Goal: Task Accomplishment & Management: Complete application form

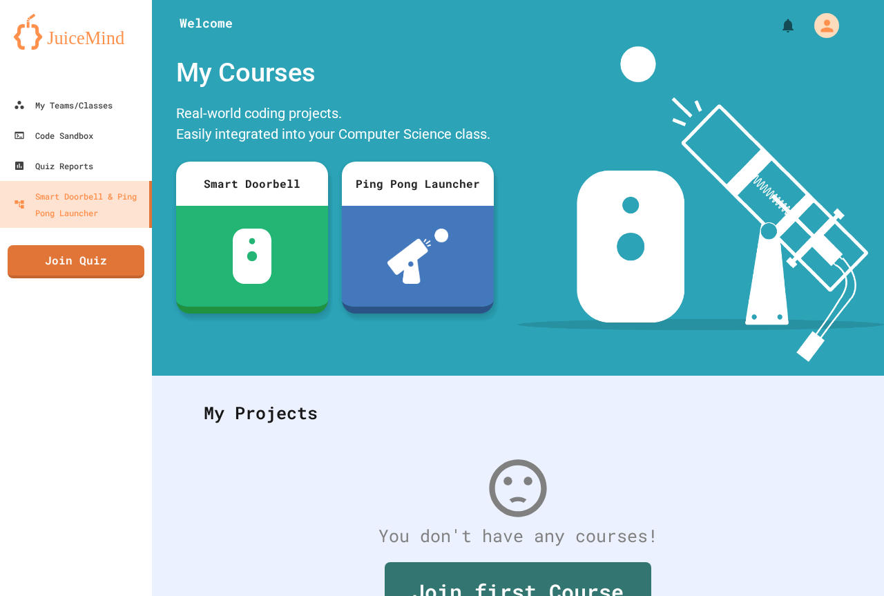
drag, startPoint x: 74, startPoint y: 284, endPoint x: 80, endPoint y: 267, distance: 17.7
click at [79, 271] on div "My Teams/Classes Code Sandbox Quiz Reports Smart Doorbell & Ping Pong Launcher …" at bounding box center [76, 298] width 152 height 596
click at [81, 266] on link "Join Quiz" at bounding box center [76, 260] width 139 height 35
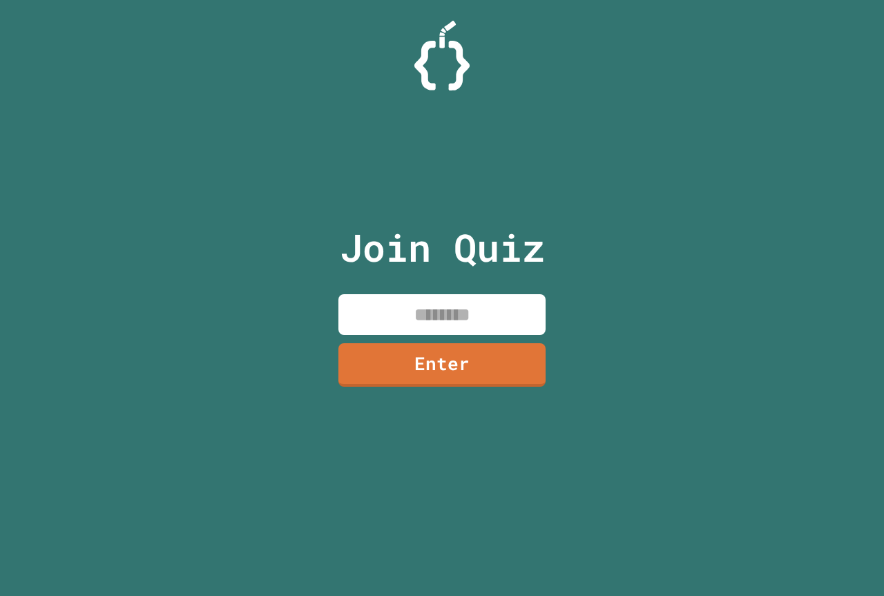
click at [400, 318] on input at bounding box center [442, 314] width 207 height 41
type input "********"
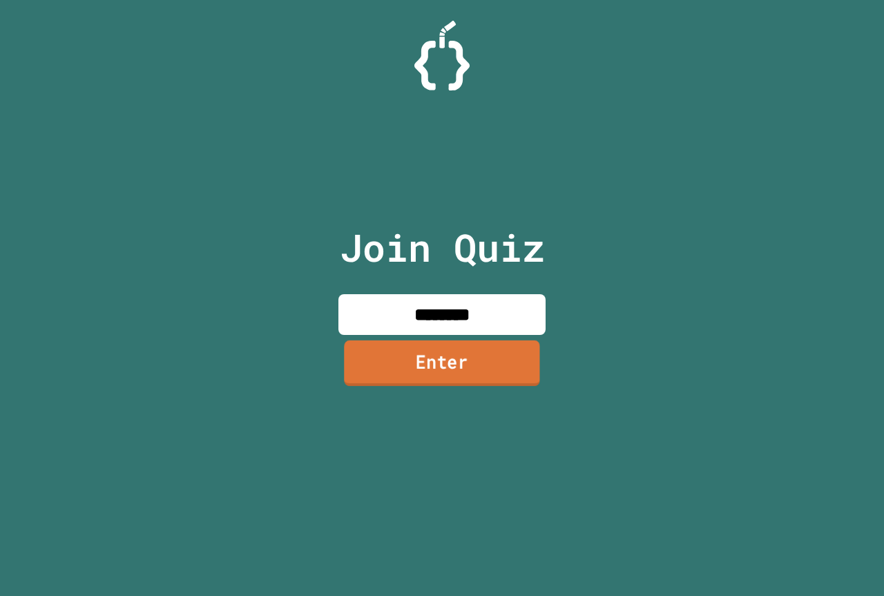
click at [475, 367] on link "Enter" at bounding box center [442, 364] width 196 height 46
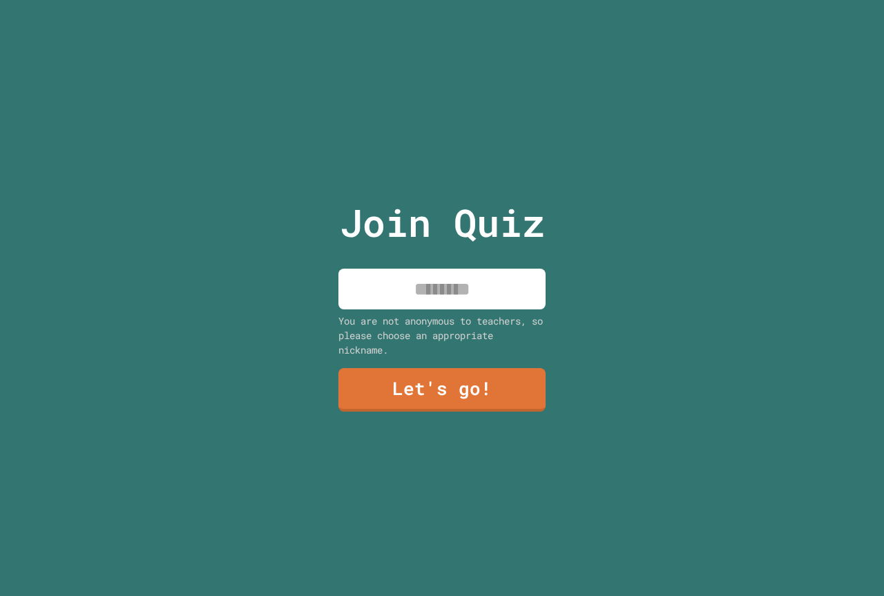
click at [475, 292] on input at bounding box center [442, 289] width 207 height 41
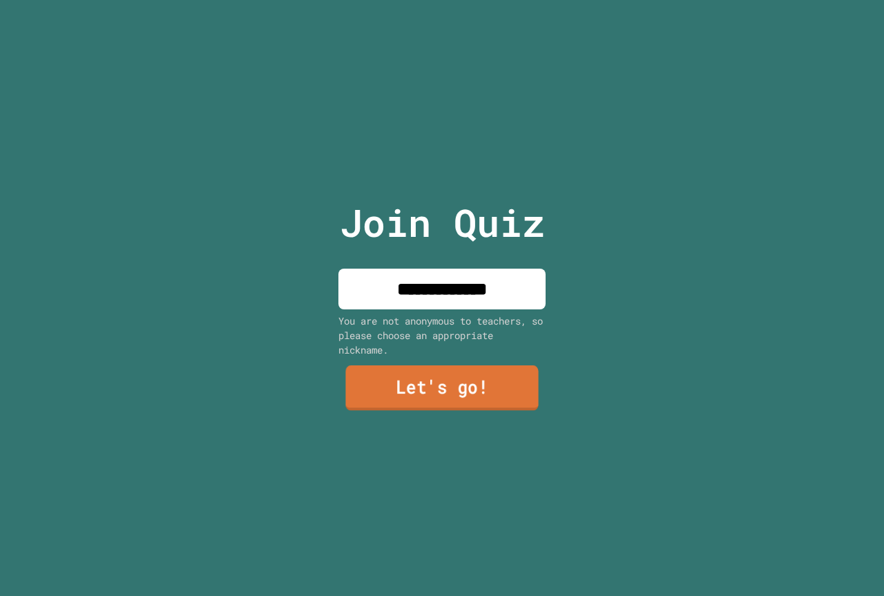
type input "**********"
click at [350, 374] on link "Let's go!" at bounding box center [441, 388] width 193 height 46
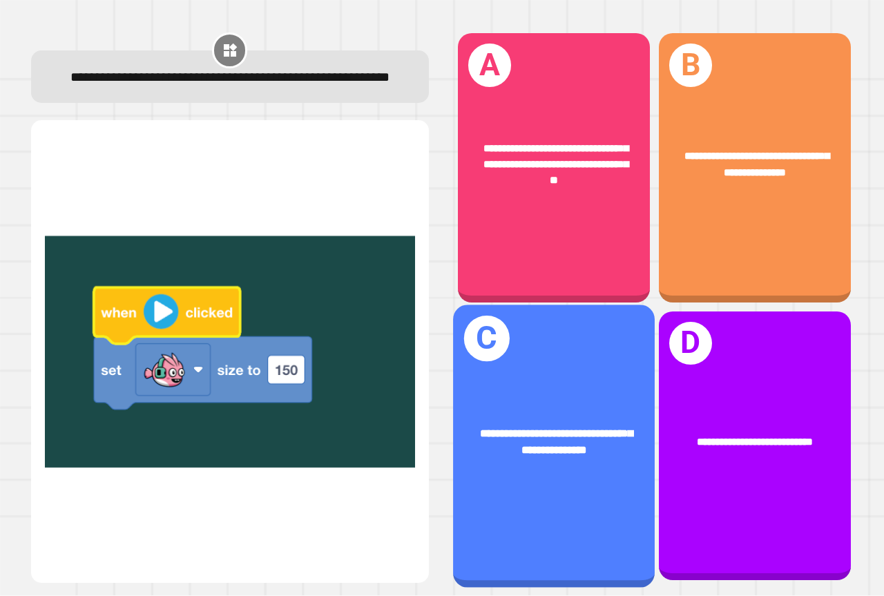
click at [594, 333] on div "**********" at bounding box center [554, 446] width 202 height 283
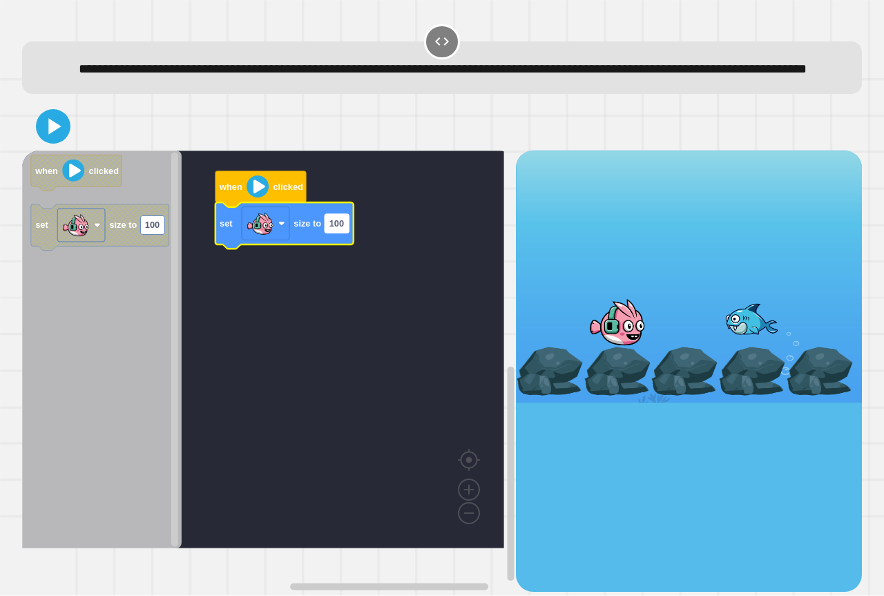
click at [337, 229] on text "100" at bounding box center [337, 224] width 15 height 10
type input "*"
type input "***"
click at [48, 136] on icon at bounding box center [53, 126] width 33 height 33
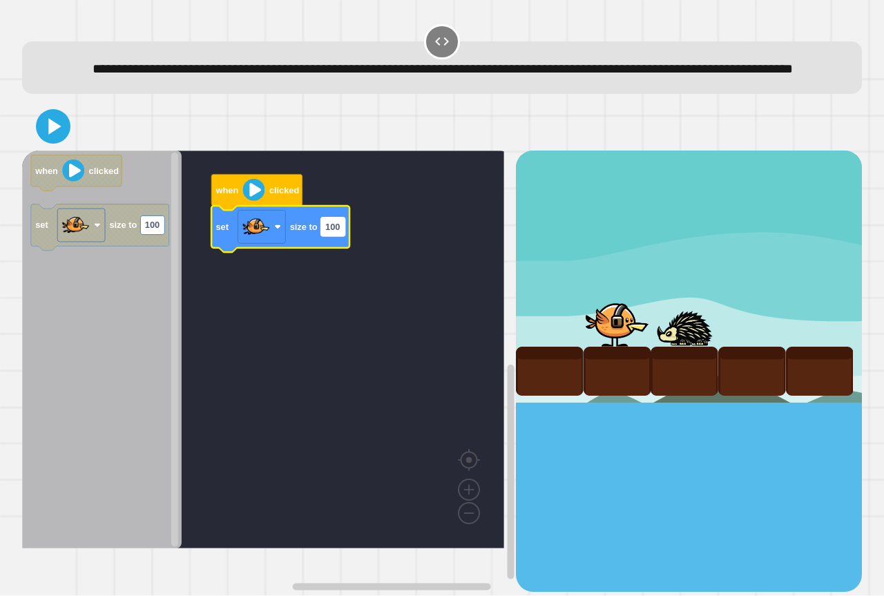
click at [332, 232] on text "100" at bounding box center [332, 227] width 15 height 10
type input "***"
click at [57, 137] on icon at bounding box center [53, 126] width 33 height 33
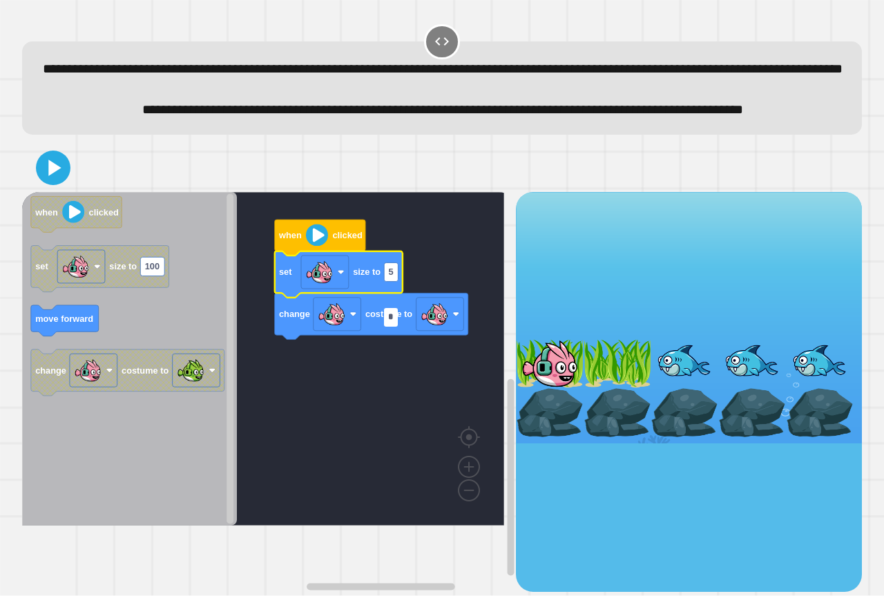
type input "**"
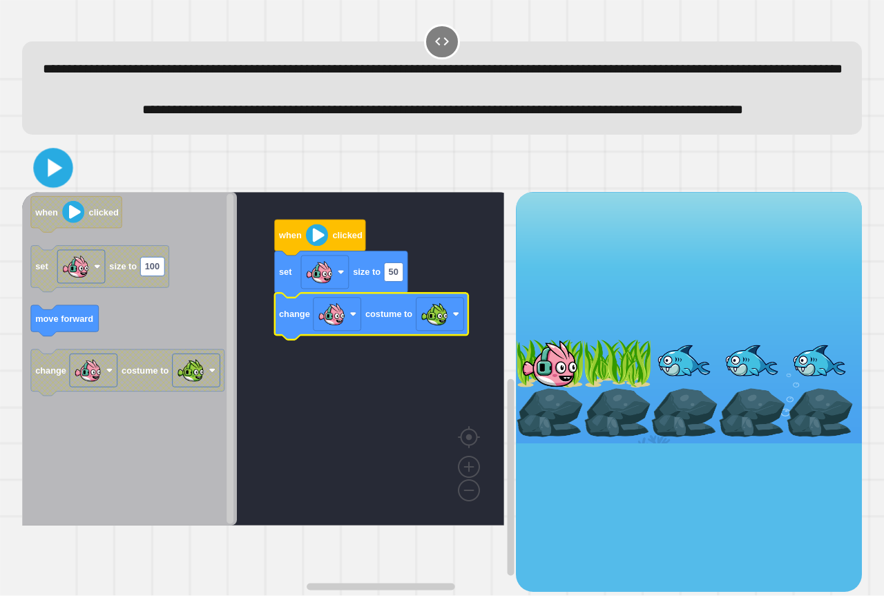
click at [59, 178] on icon at bounding box center [55, 168] width 15 height 19
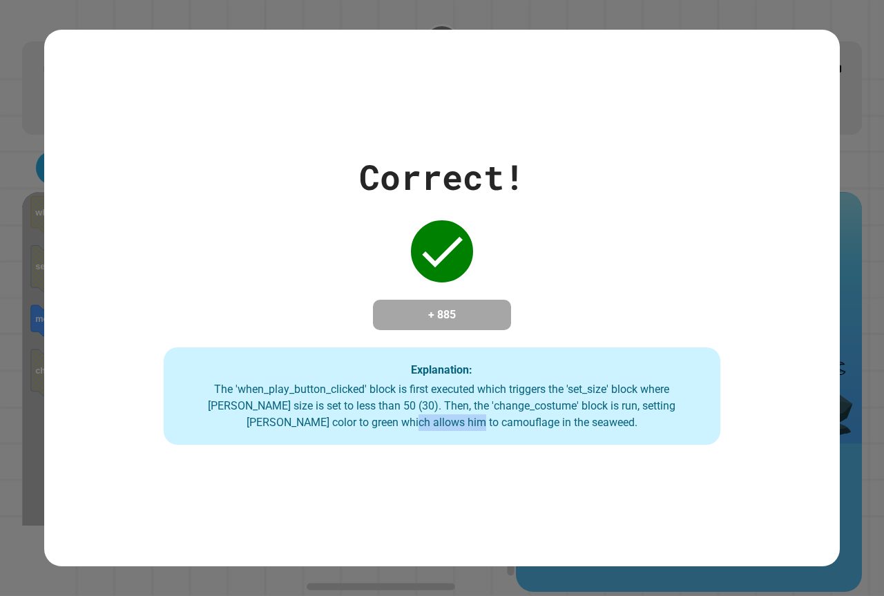
drag, startPoint x: 368, startPoint y: 424, endPoint x: 439, endPoint y: 428, distance: 71.2
click at [439, 428] on div "The 'when_play_button_clicked' block is first executed which triggers the 'set_…" at bounding box center [442, 406] width 529 height 50
drag, startPoint x: 651, startPoint y: 469, endPoint x: 495, endPoint y: 416, distance: 164.9
click at [625, 458] on div "Correct! + 885 Explanation: The 'when_play_button_clicked' block is first execu…" at bounding box center [442, 298] width 796 height 537
drag, startPoint x: 369, startPoint y: 423, endPoint x: 384, endPoint y: 424, distance: 15.2
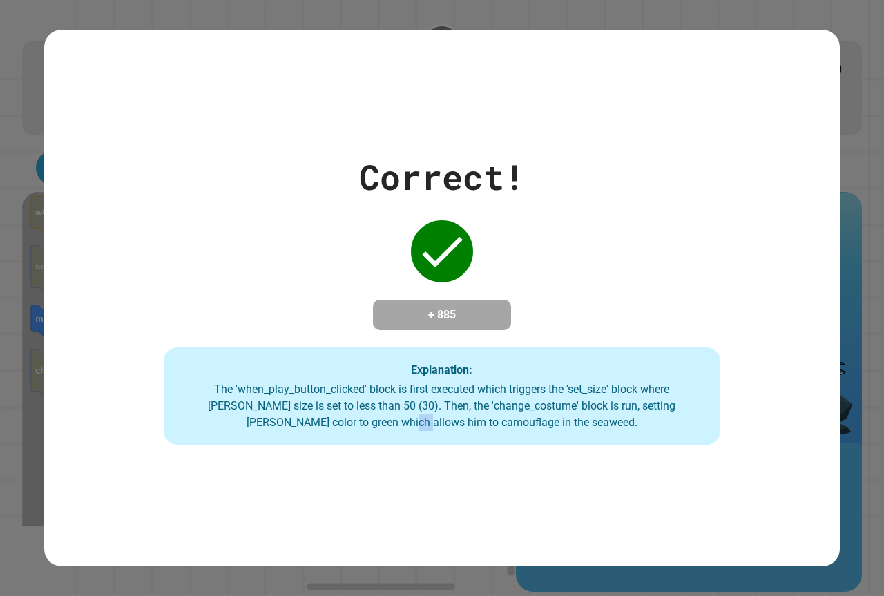
click at [384, 424] on div "The 'when_play_button_clicked' block is first executed which triggers the 'set_…" at bounding box center [442, 406] width 529 height 50
click at [297, 459] on div "Correct! + 885 Explanation: The 'when_play_button_clicked' block is first execu…" at bounding box center [442, 298] width 796 height 537
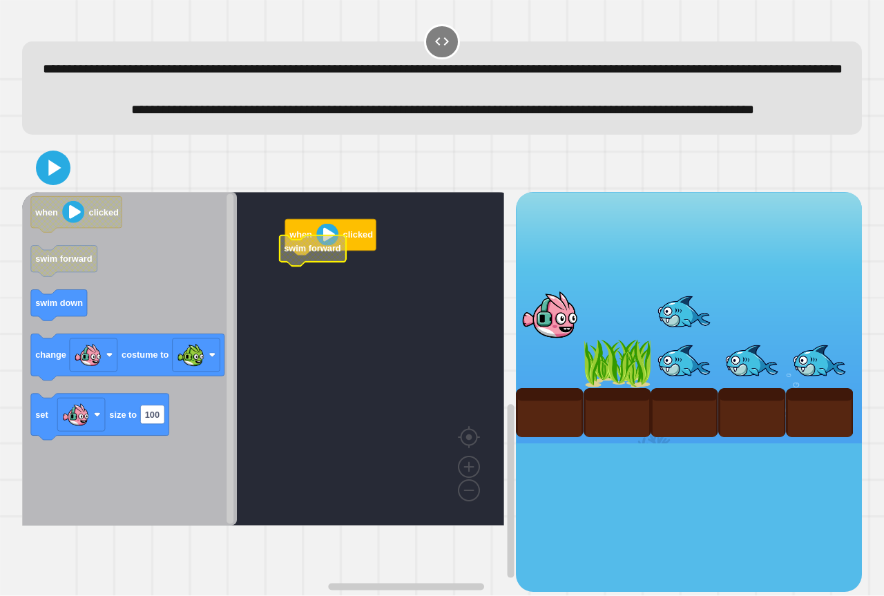
click at [307, 267] on icon "Blockly Workspace" at bounding box center [313, 251] width 66 height 31
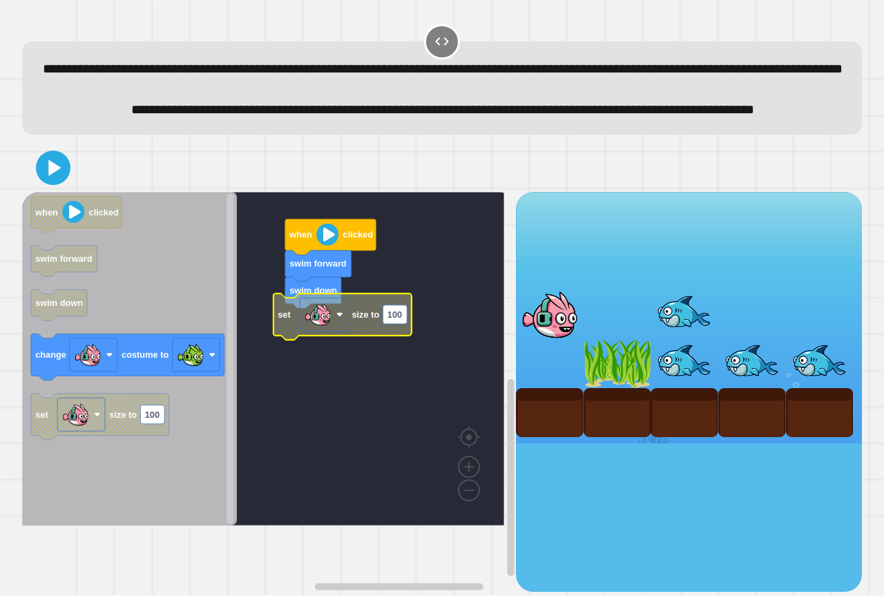
click at [395, 320] on text "100" at bounding box center [395, 314] width 15 height 10
type input "**"
click at [299, 385] on rect "Blockly Workspace" at bounding box center [263, 359] width 482 height 334
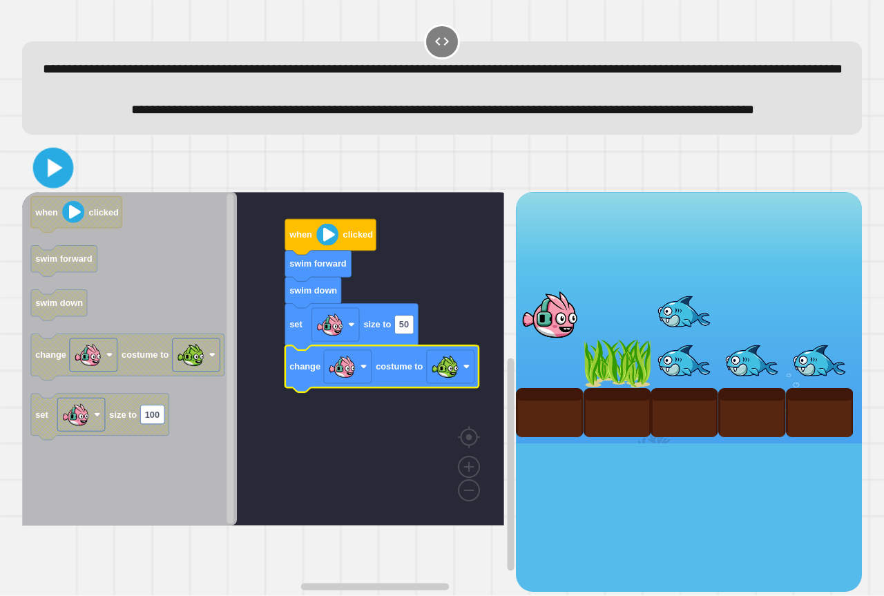
click at [52, 177] on icon at bounding box center [55, 167] width 15 height 19
click at [306, 446] on rect "Blockly Workspace" at bounding box center [263, 359] width 482 height 334
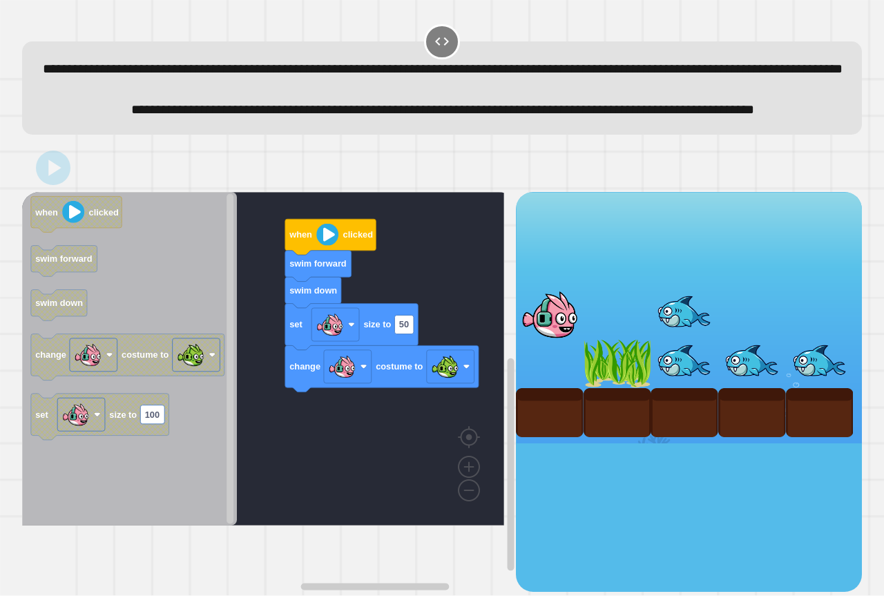
click at [537, 339] on div at bounding box center [550, 314] width 68 height 49
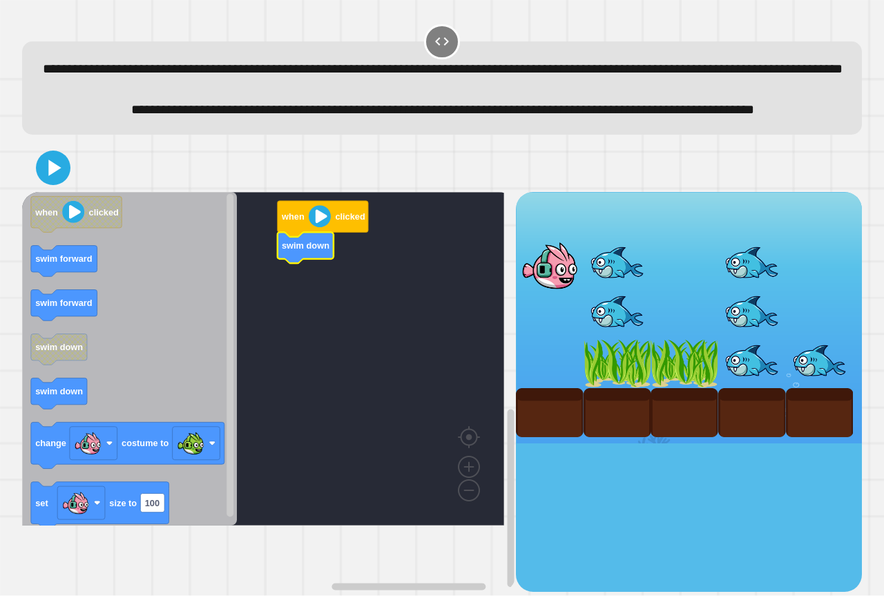
click at [82, 421] on icon "Blockly Workspace" at bounding box center [129, 359] width 215 height 334
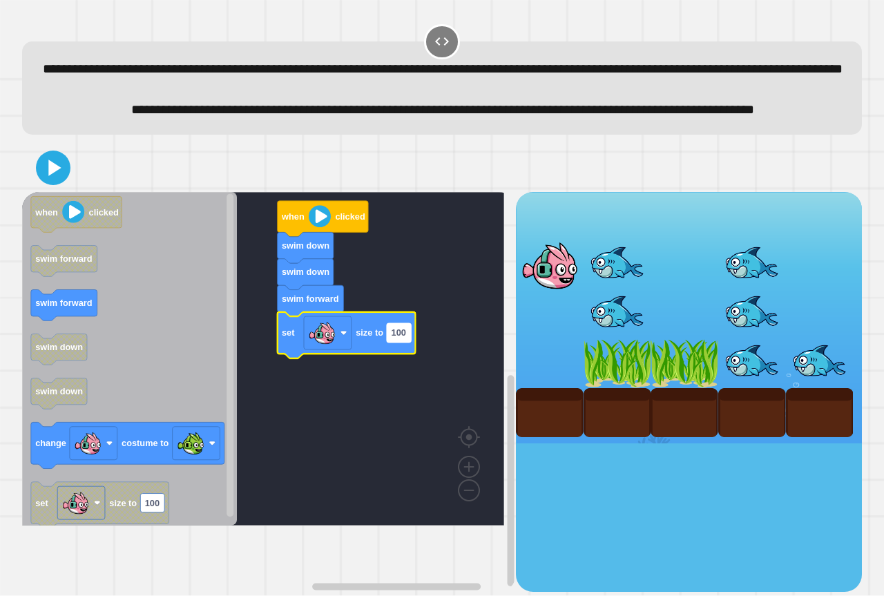
click at [397, 339] on text "100" at bounding box center [399, 333] width 15 height 10
type input "**"
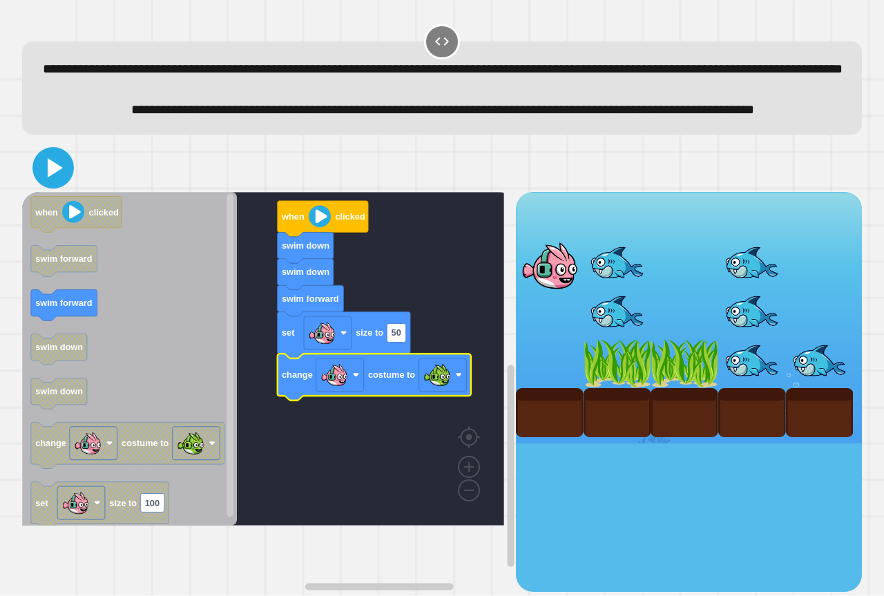
click at [55, 184] on icon at bounding box center [53, 167] width 33 height 33
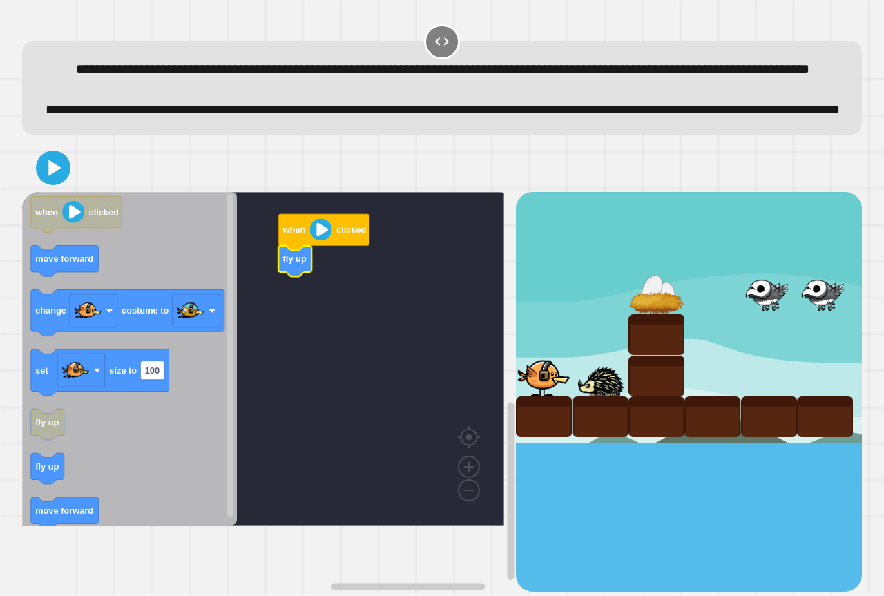
click at [309, 320] on rect "Blockly Workspace" at bounding box center [263, 359] width 482 height 334
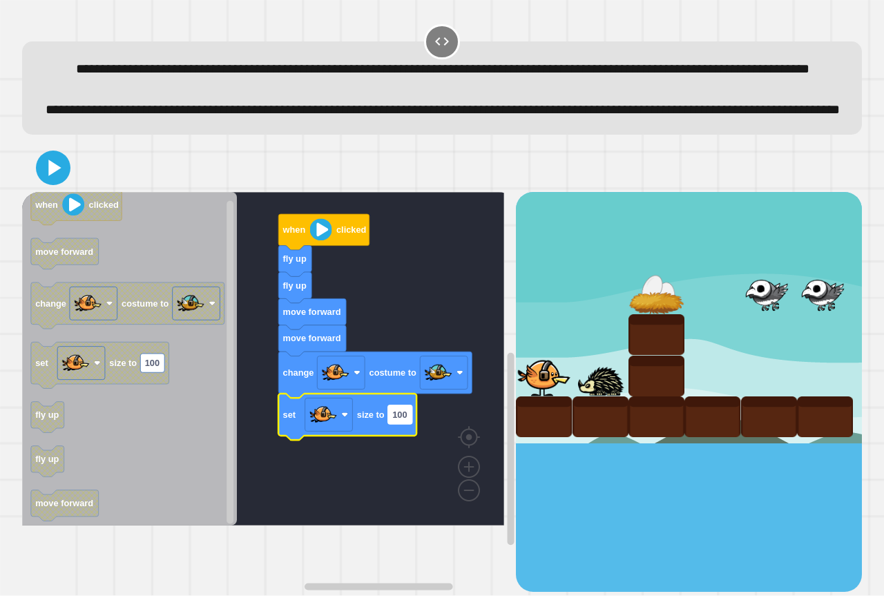
click at [400, 420] on text "100" at bounding box center [399, 415] width 15 height 10
type input "**"
click at [13, 213] on div "**********" at bounding box center [442, 298] width 884 height 596
click at [54, 178] on icon at bounding box center [55, 167] width 15 height 19
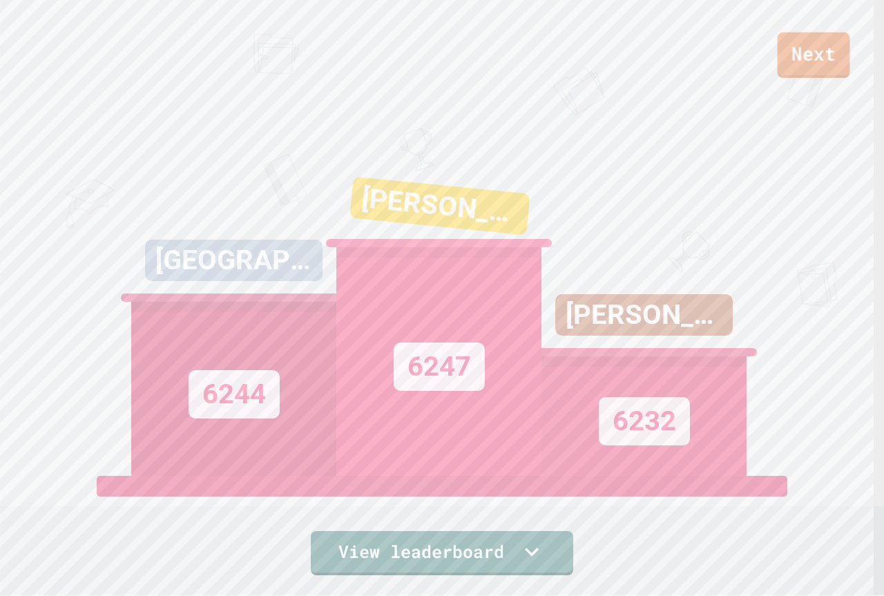
click at [815, 35] on link "Next" at bounding box center [814, 55] width 73 height 46
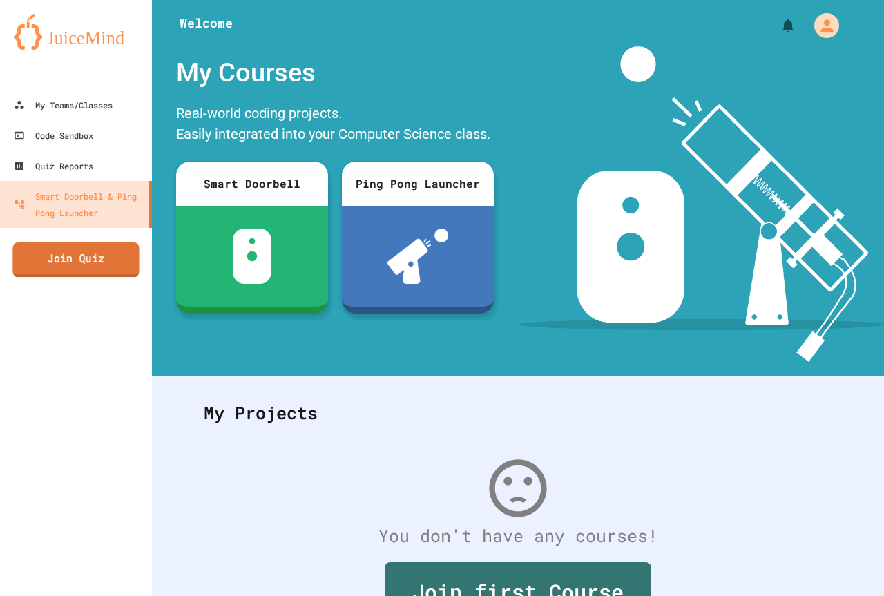
click at [64, 251] on link "Join Quiz" at bounding box center [75, 259] width 126 height 35
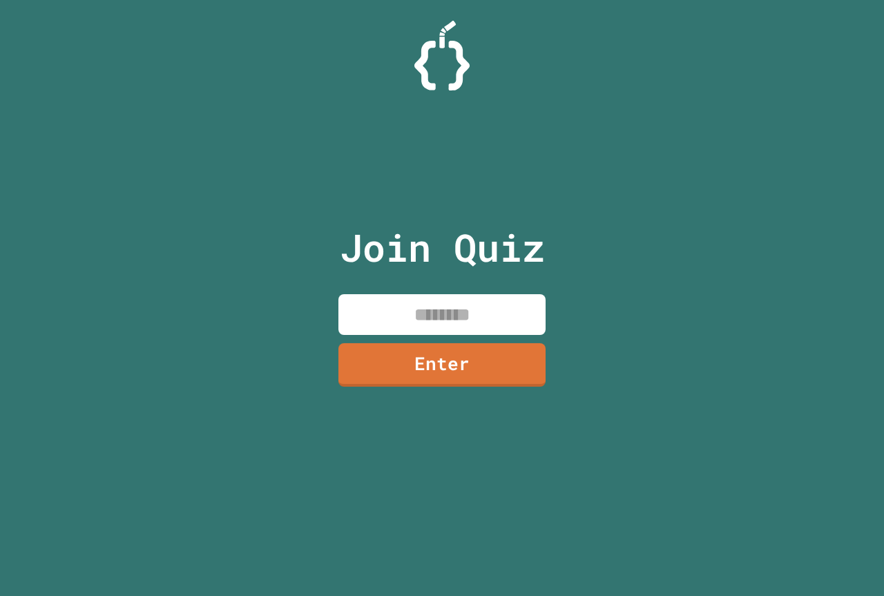
click at [465, 311] on input at bounding box center [442, 314] width 207 height 41
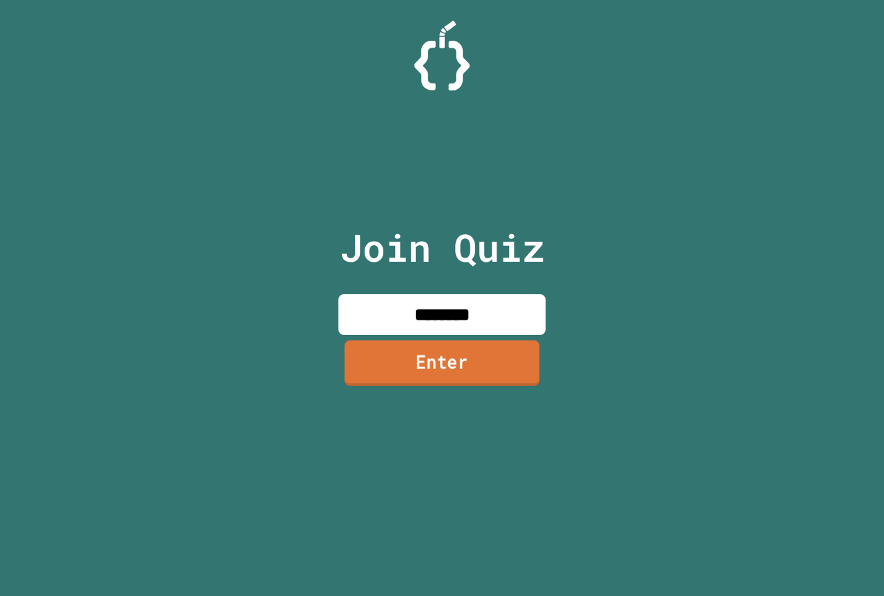
click at [424, 344] on link "Enter" at bounding box center [442, 364] width 195 height 46
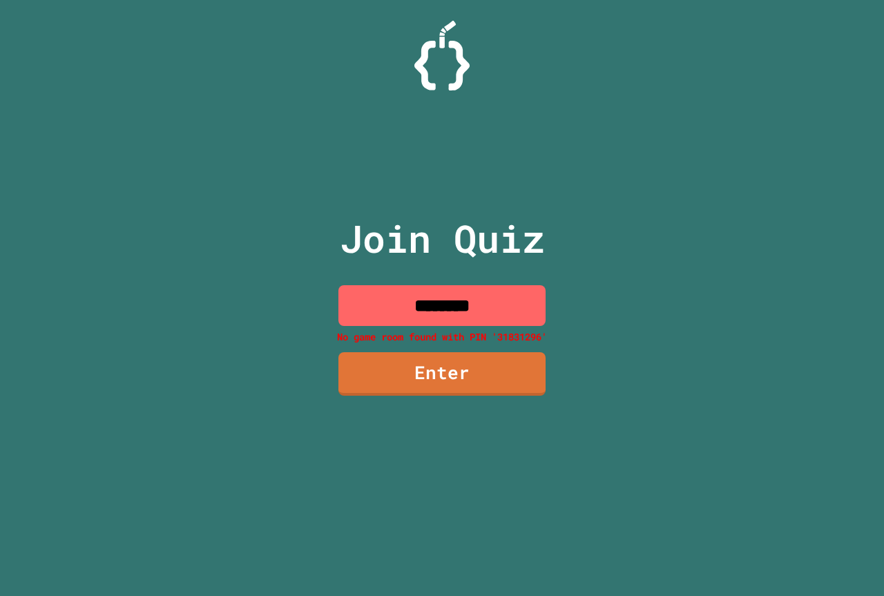
click at [491, 318] on input "********" at bounding box center [442, 305] width 207 height 41
click at [437, 305] on input "********" at bounding box center [442, 305] width 207 height 41
drag, startPoint x: 460, startPoint y: 307, endPoint x: 441, endPoint y: 307, distance: 19.3
click at [459, 307] on input "********" at bounding box center [442, 305] width 207 height 41
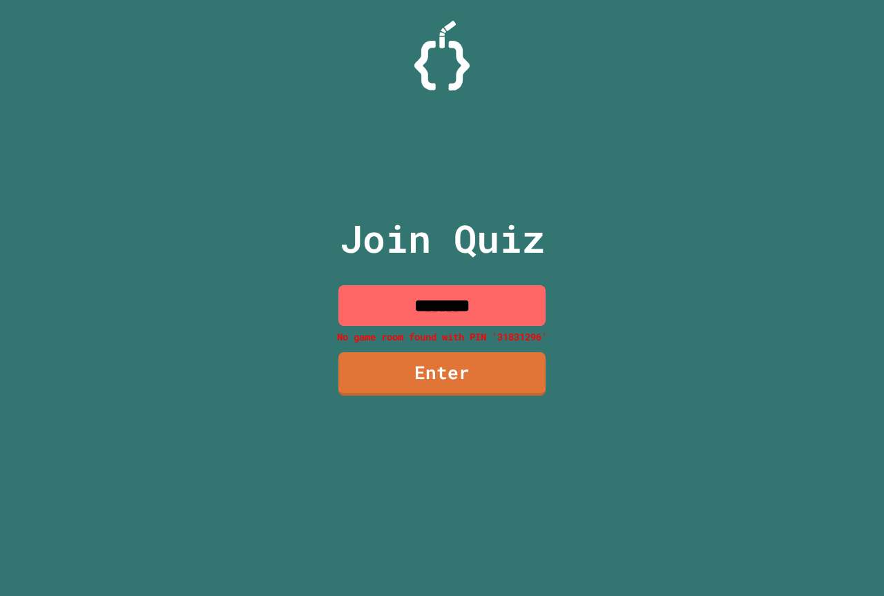
click at [440, 307] on input "********" at bounding box center [442, 305] width 207 height 41
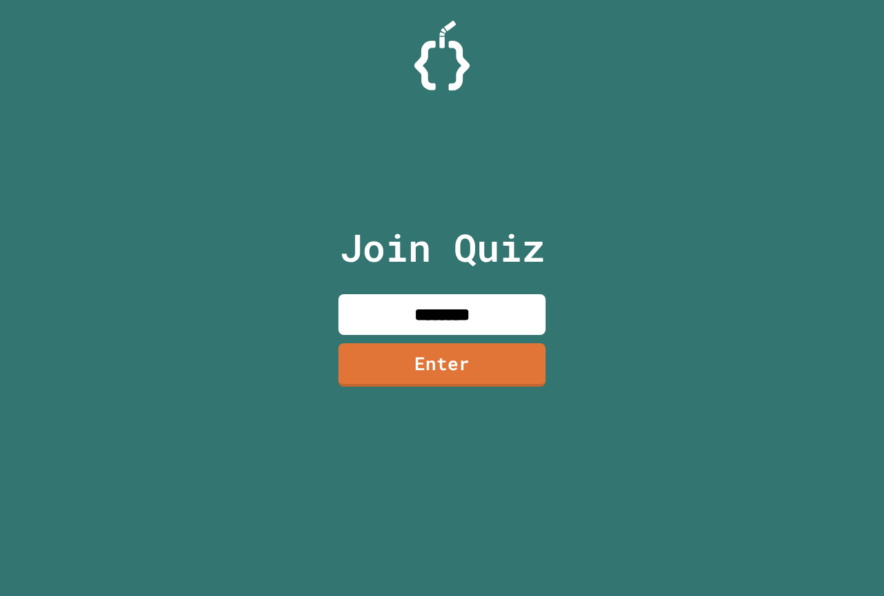
type input "********"
click at [504, 373] on link "Enter" at bounding box center [442, 364] width 197 height 46
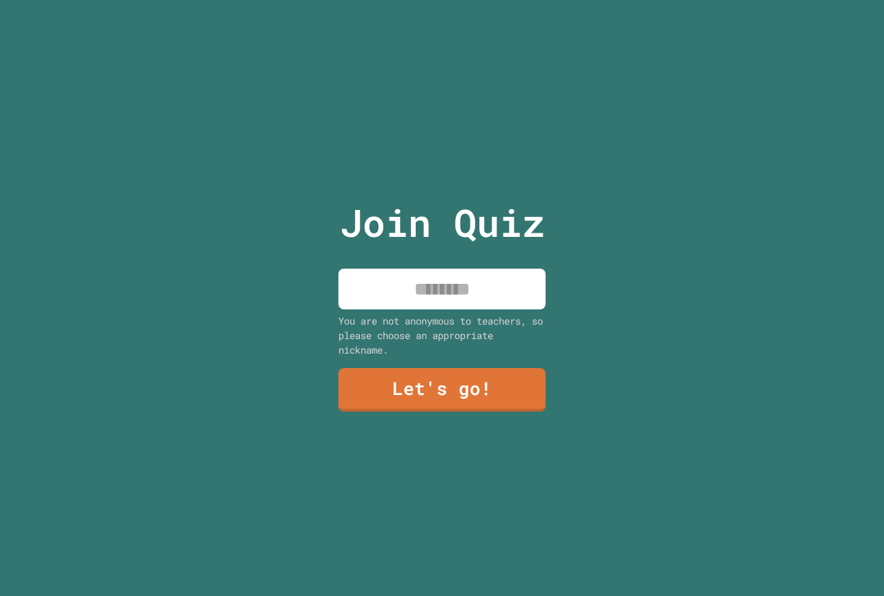
click at [492, 289] on input at bounding box center [442, 289] width 207 height 41
type input "**********"
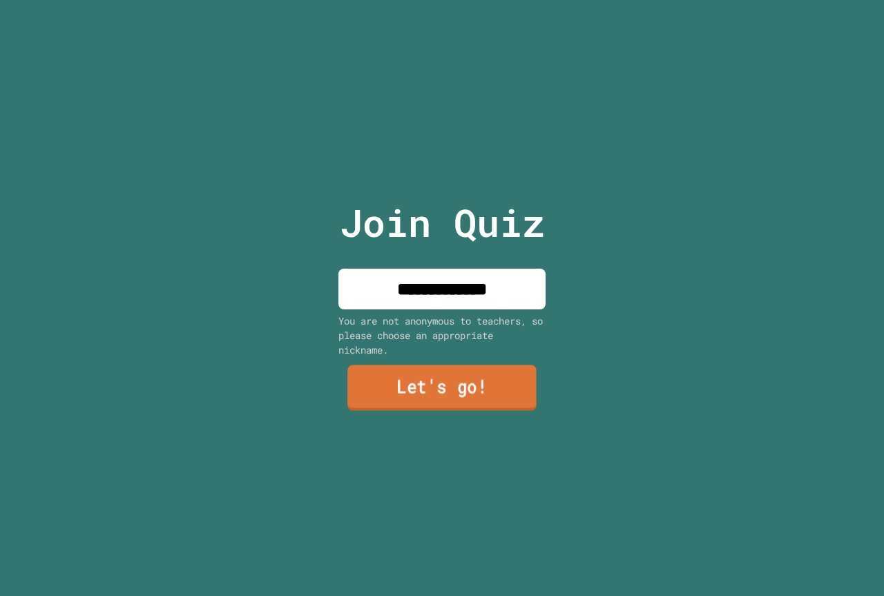
click at [409, 381] on link "Let's go!" at bounding box center [441, 388] width 189 height 46
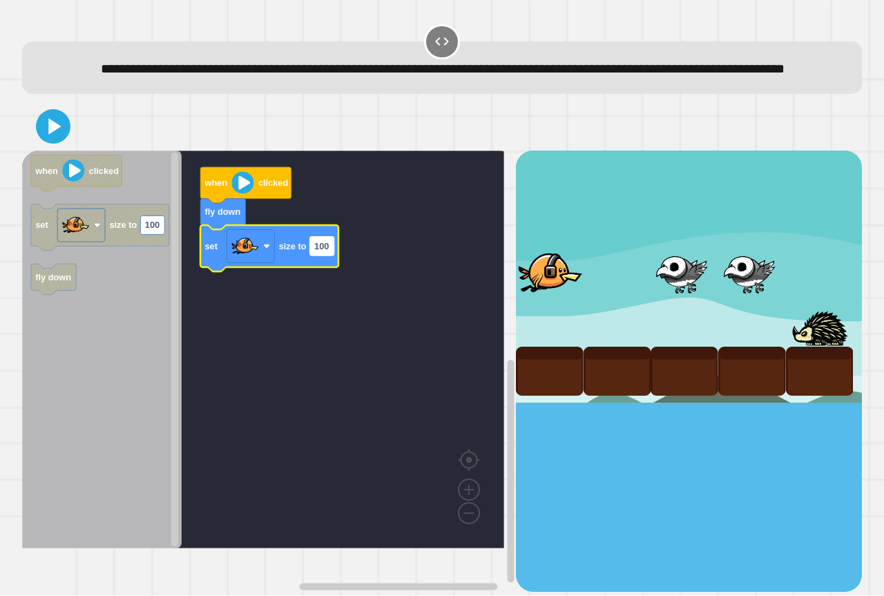
click at [318, 251] on text "100" at bounding box center [321, 246] width 15 height 10
type input "***"
click at [42, 136] on icon at bounding box center [53, 127] width 32 height 32
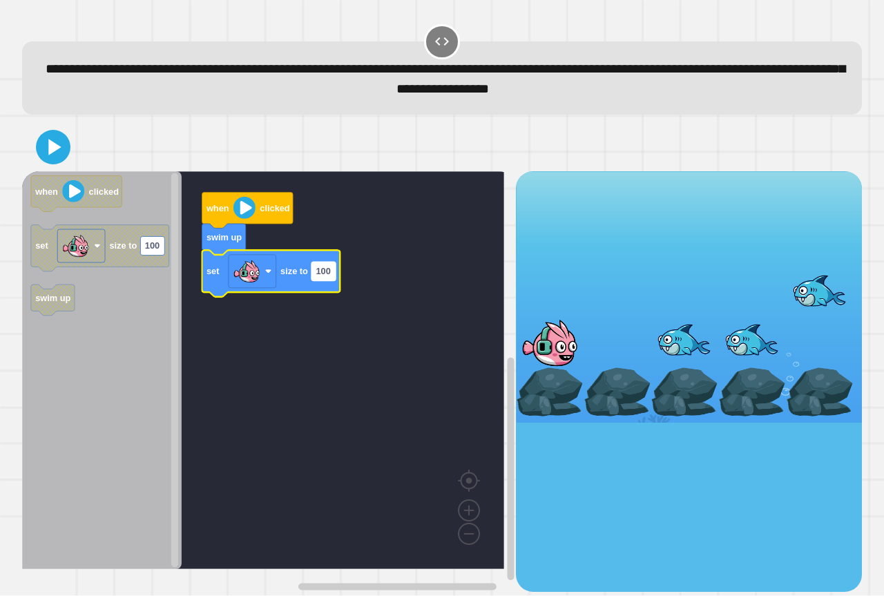
click at [313, 279] on rect "Blockly Workspace" at bounding box center [324, 272] width 24 height 19
type input "***"
drag, startPoint x: 85, startPoint y: 145, endPoint x: 56, endPoint y: 144, distance: 29.0
click at [78, 144] on div at bounding box center [442, 147] width 840 height 48
click at [50, 144] on icon at bounding box center [55, 147] width 14 height 18
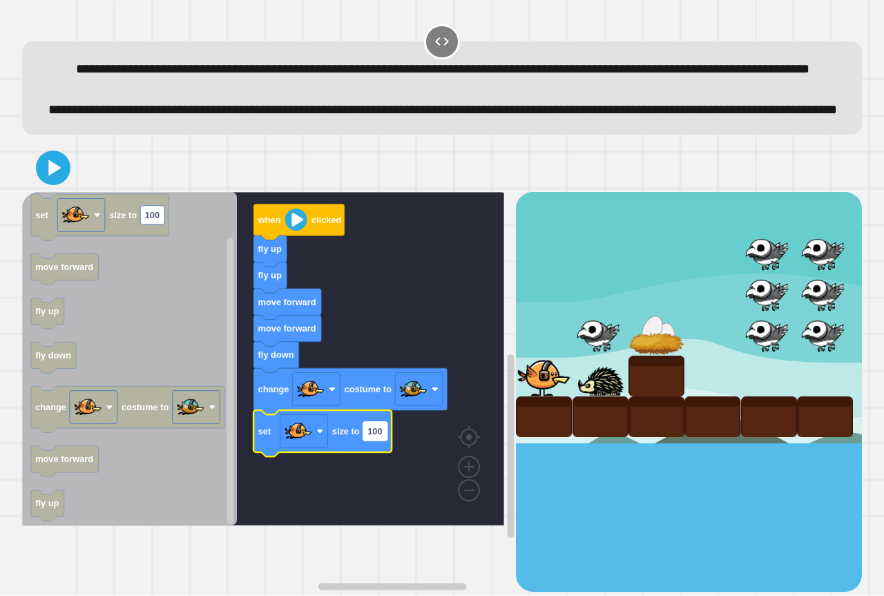
click at [386, 441] on rect "Blockly Workspace" at bounding box center [375, 431] width 24 height 19
type input "**"
click at [57, 178] on icon at bounding box center [55, 167] width 15 height 19
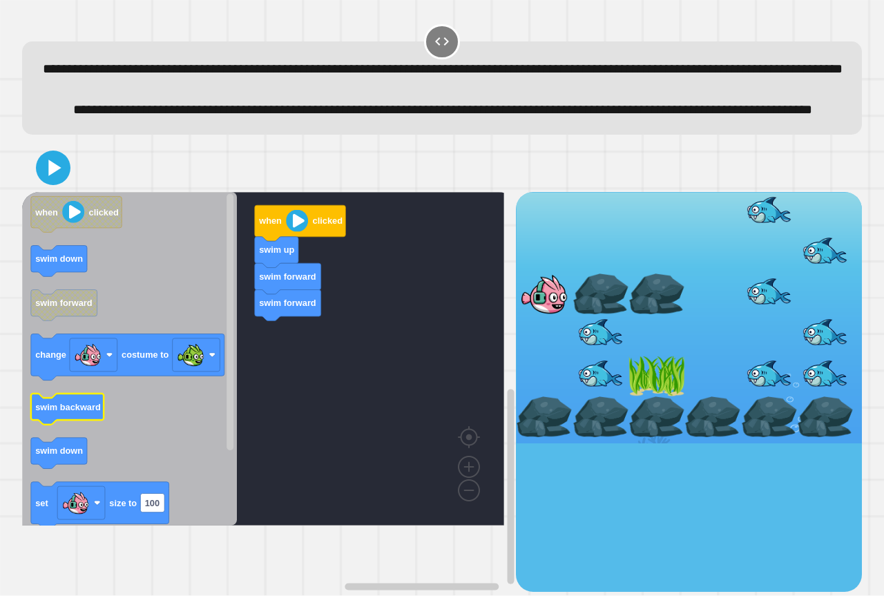
click at [83, 425] on rect "Blockly Workspace" at bounding box center [67, 409] width 73 height 31
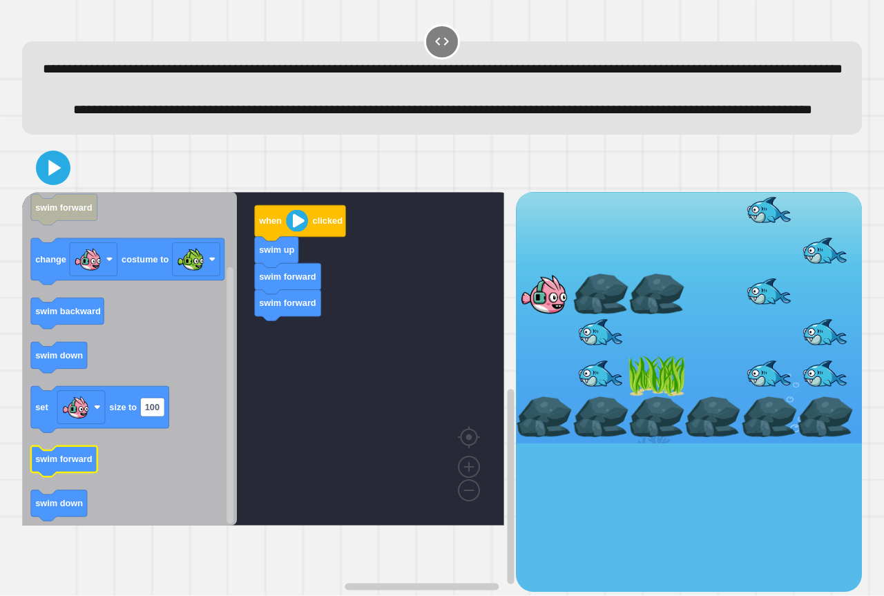
click at [71, 477] on rect "Blockly Workspace" at bounding box center [64, 461] width 66 height 31
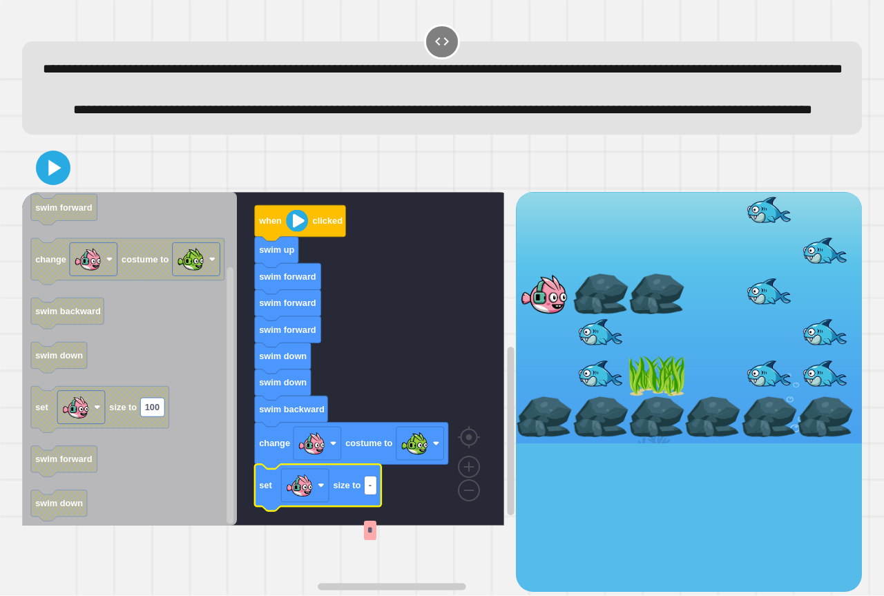
type input "**"
click at [374, 495] on rect "Blockly Workspace" at bounding box center [371, 485] width 14 height 19
type input "****"
click at [379, 383] on rect "Blockly Workspace" at bounding box center [263, 359] width 482 height 334
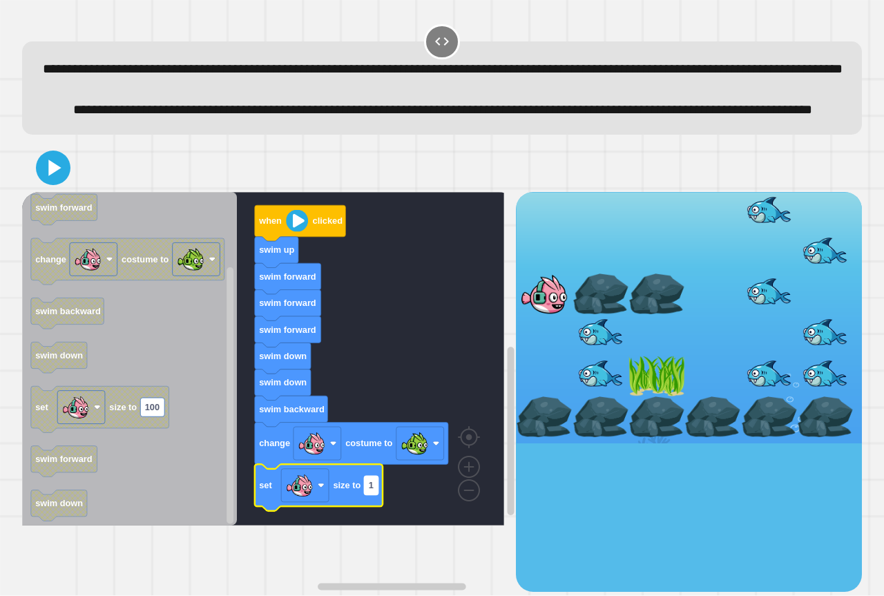
click at [377, 495] on rect "Blockly Workspace" at bounding box center [371, 485] width 14 height 19
click at [413, 448] on rect "Blockly Workspace" at bounding box center [263, 359] width 482 height 334
click at [66, 184] on icon at bounding box center [53, 167] width 33 height 33
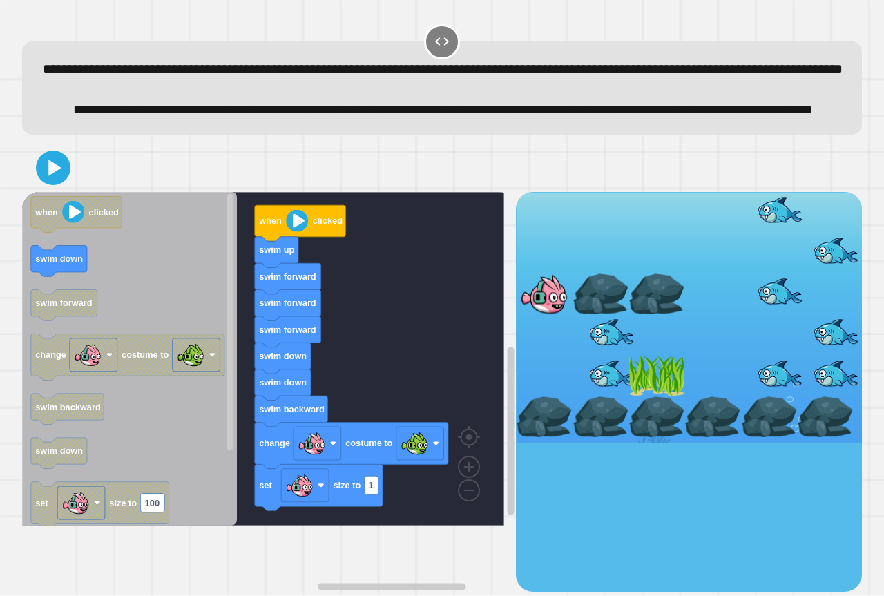
click at [69, 279] on icon "Blockly Workspace" at bounding box center [129, 359] width 215 height 334
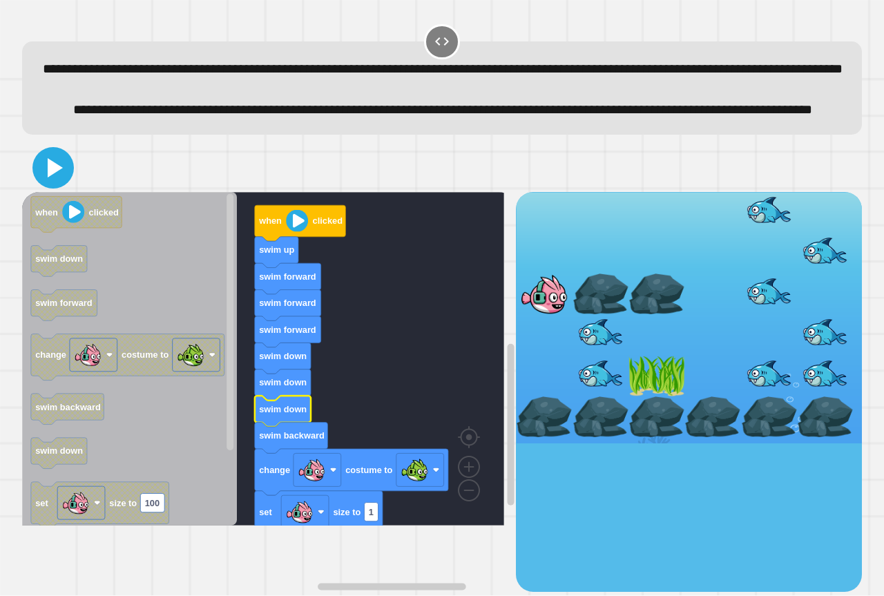
click at [38, 184] on icon at bounding box center [53, 167] width 33 height 33
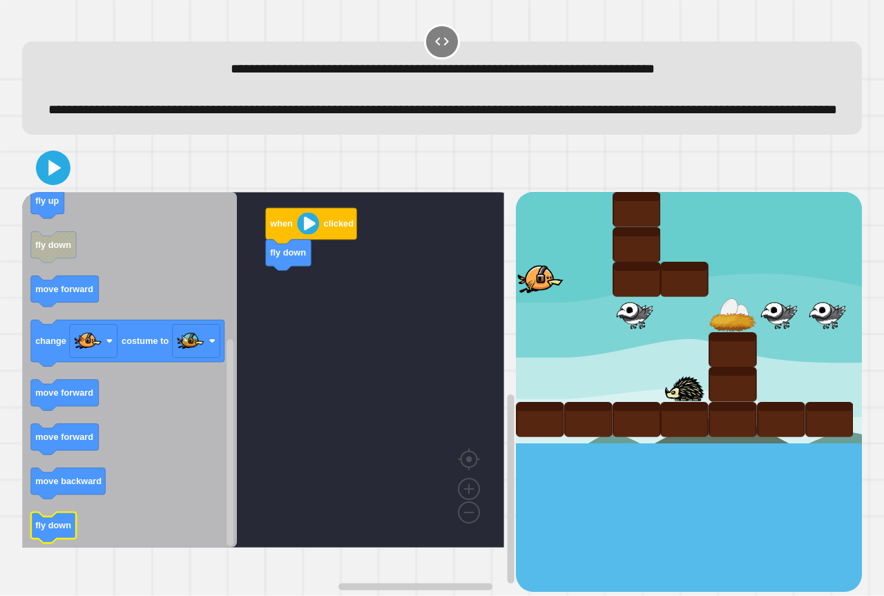
click at [251, 384] on div "when clicked fly down when clicked move forward move backward fly up set size t…" at bounding box center [269, 392] width 494 height 400
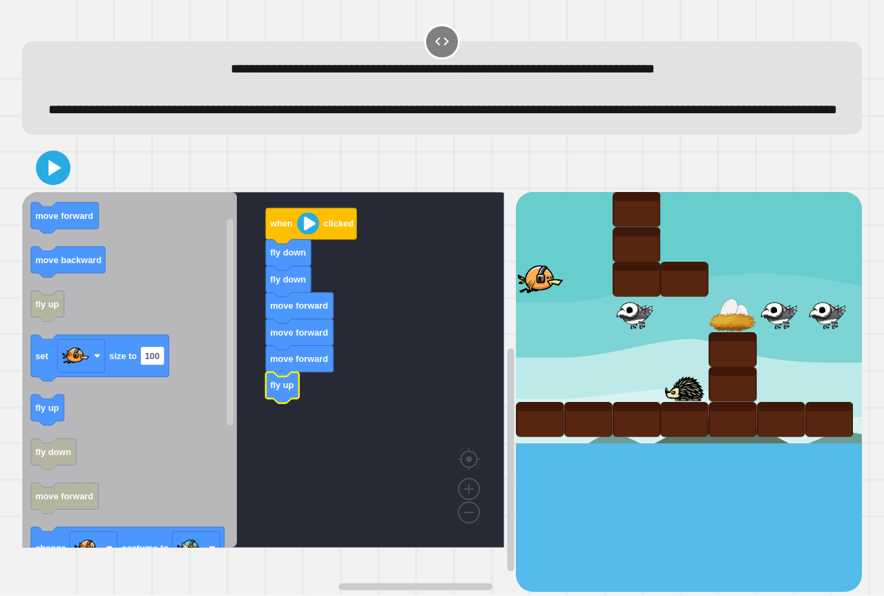
click at [86, 266] on icon "Blockly Workspace" at bounding box center [129, 370] width 215 height 356
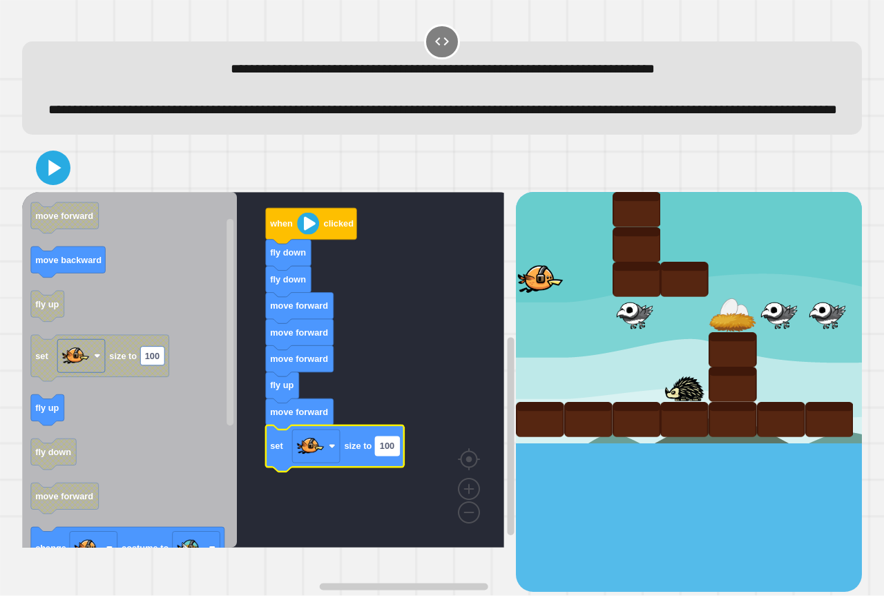
click at [384, 452] on text "100" at bounding box center [387, 446] width 15 height 10
type input "*"
click at [386, 401] on rect "Blockly Workspace" at bounding box center [263, 370] width 482 height 356
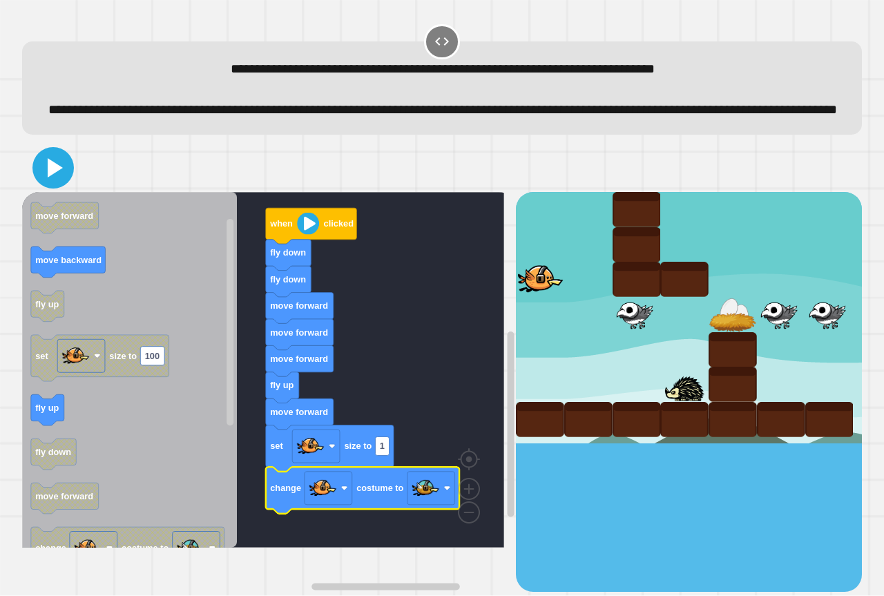
click at [68, 184] on icon at bounding box center [53, 167] width 33 height 33
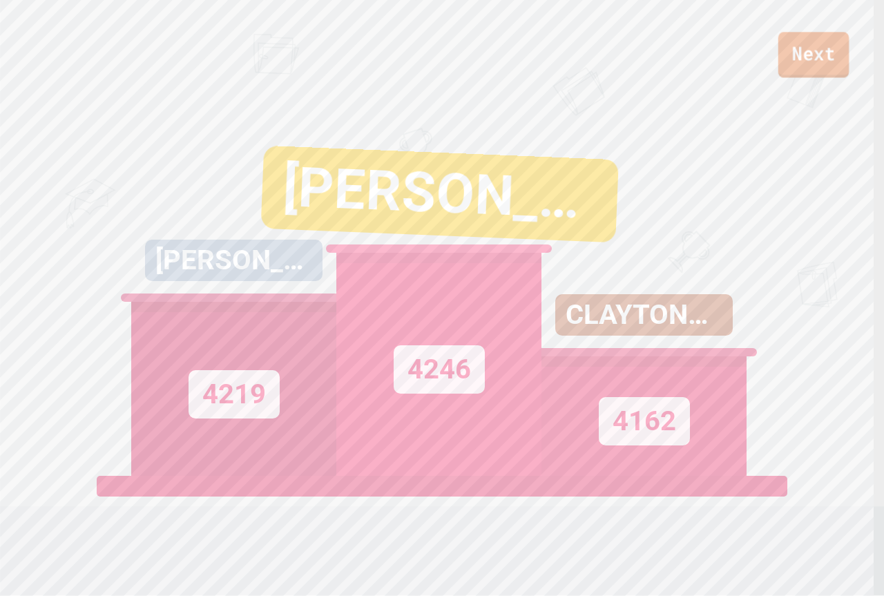
click at [799, 60] on link "Next" at bounding box center [814, 55] width 70 height 46
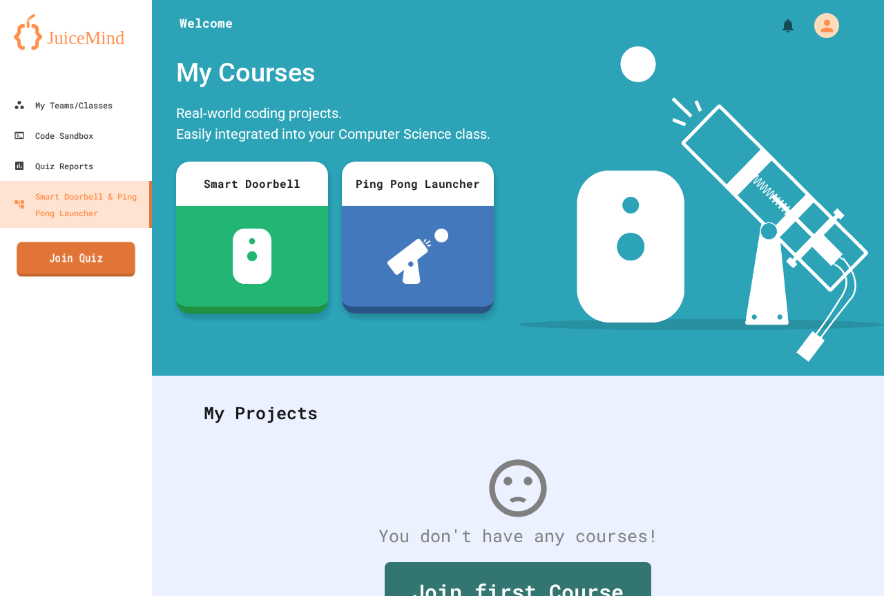
click at [111, 253] on link "Join Quiz" at bounding box center [76, 259] width 119 height 35
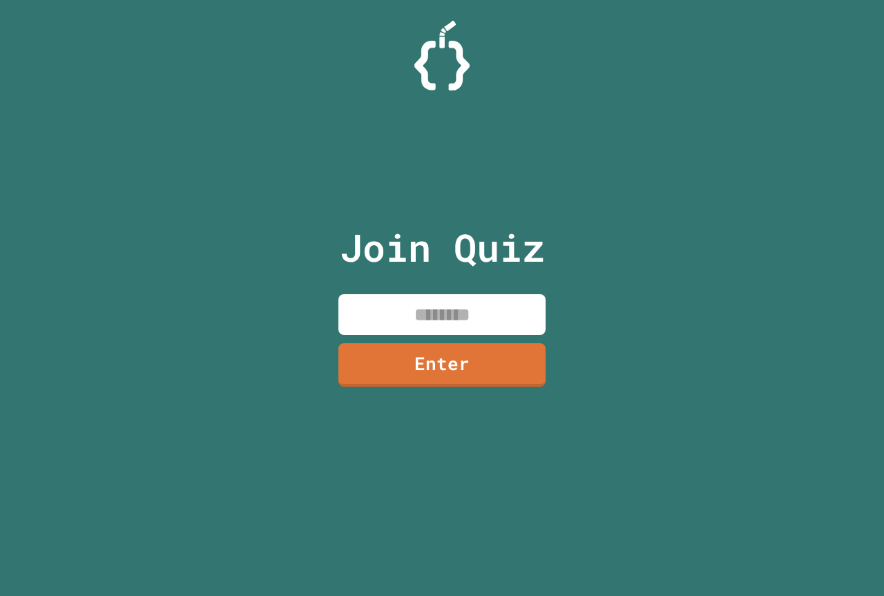
click at [455, 319] on input at bounding box center [442, 314] width 207 height 41
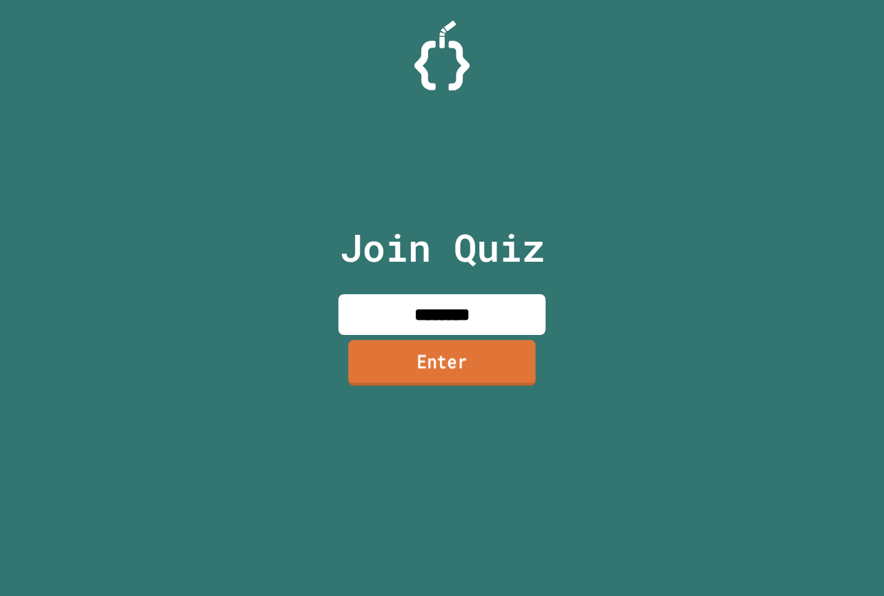
type input "********"
click at [483, 374] on link "Enter" at bounding box center [442, 363] width 188 height 46
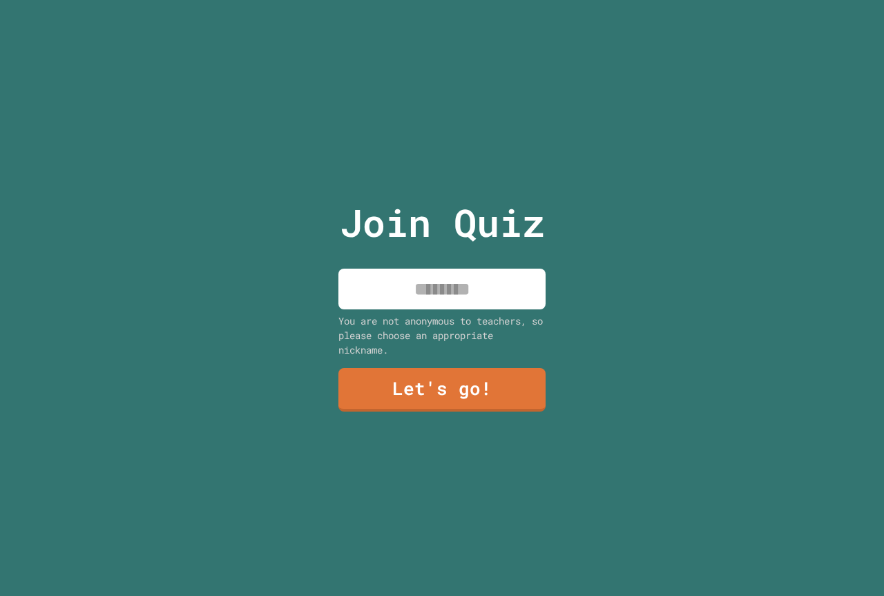
click at [530, 276] on input at bounding box center [442, 289] width 207 height 41
type input "**********"
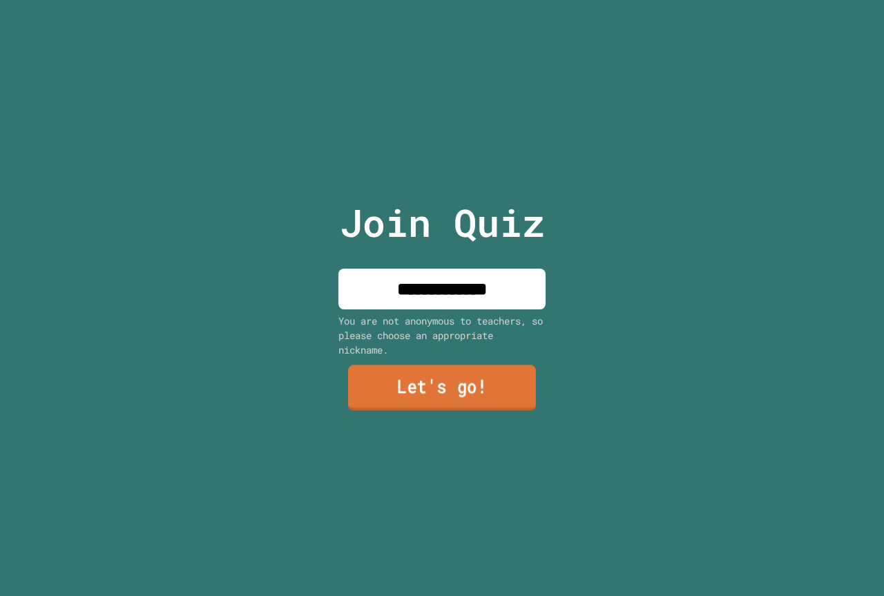
click at [348, 383] on link "Let's go!" at bounding box center [442, 388] width 188 height 46
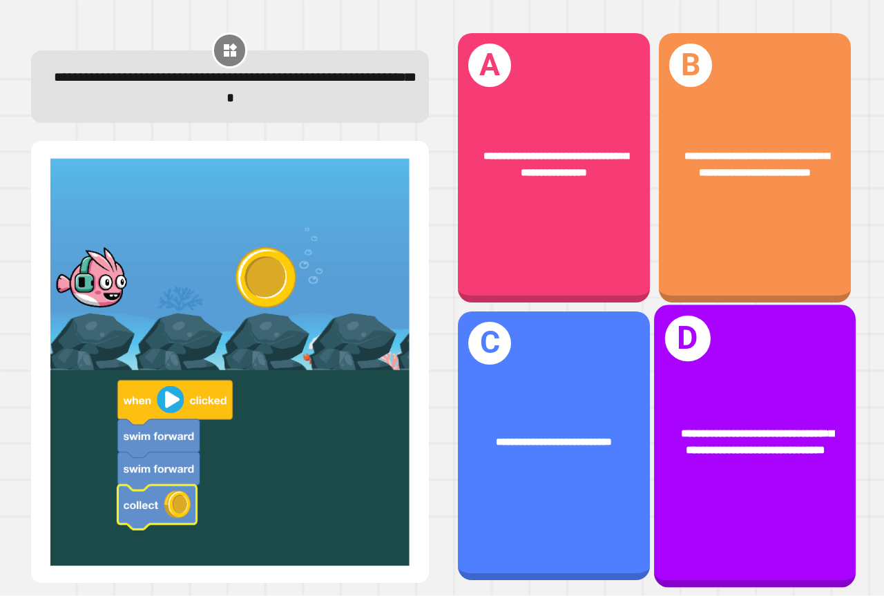
click at [677, 377] on div "**********" at bounding box center [755, 446] width 202 height 283
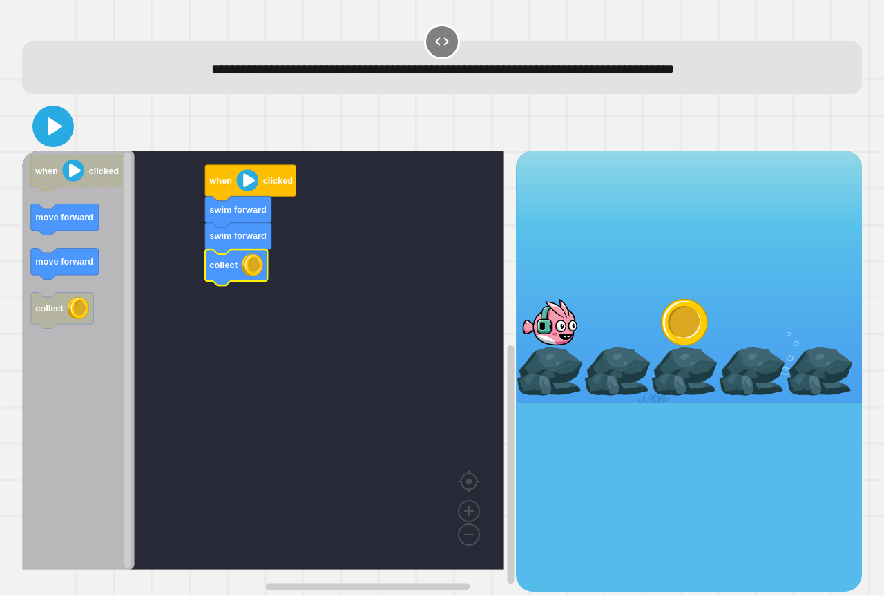
click at [54, 124] on icon at bounding box center [55, 126] width 15 height 19
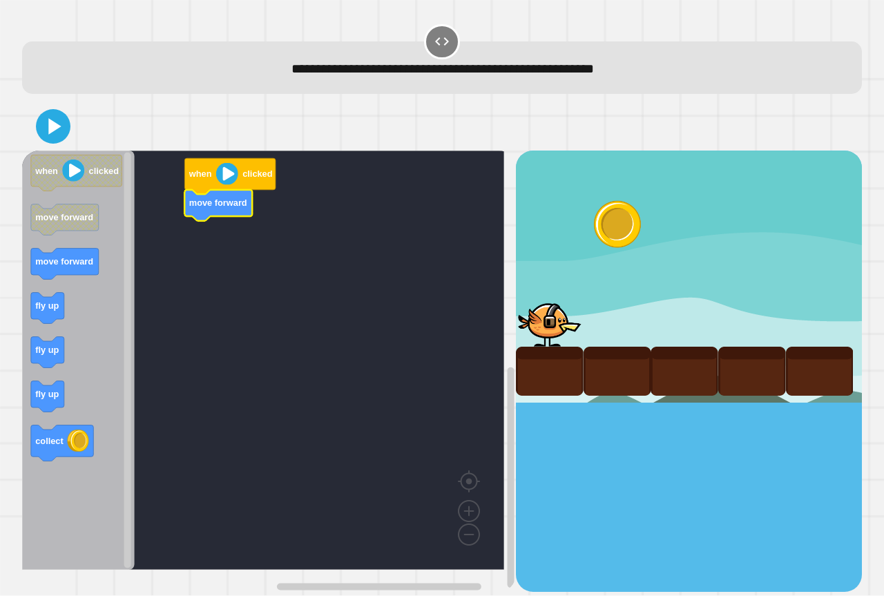
click at [55, 290] on icon "Blockly Workspace" at bounding box center [78, 360] width 113 height 419
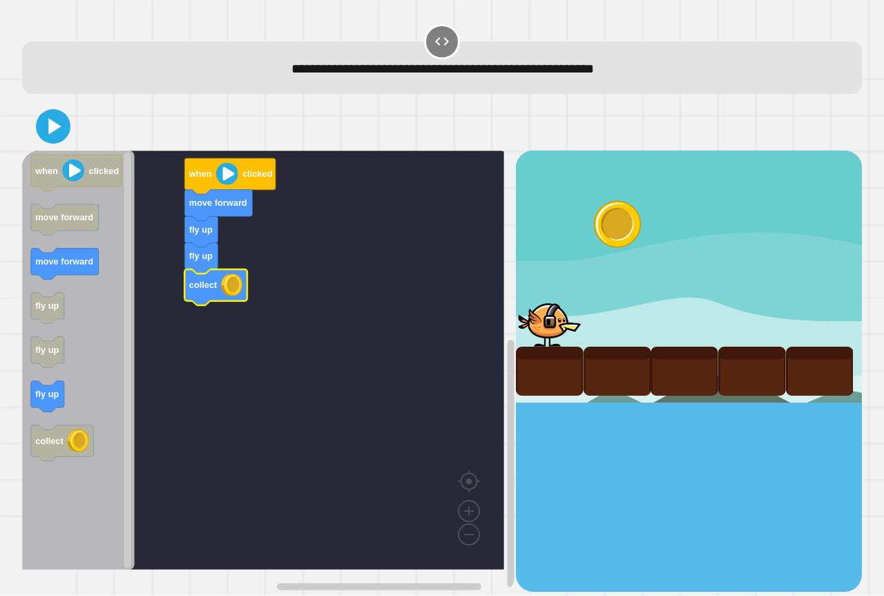
click at [59, 124] on icon at bounding box center [53, 127] width 28 height 28
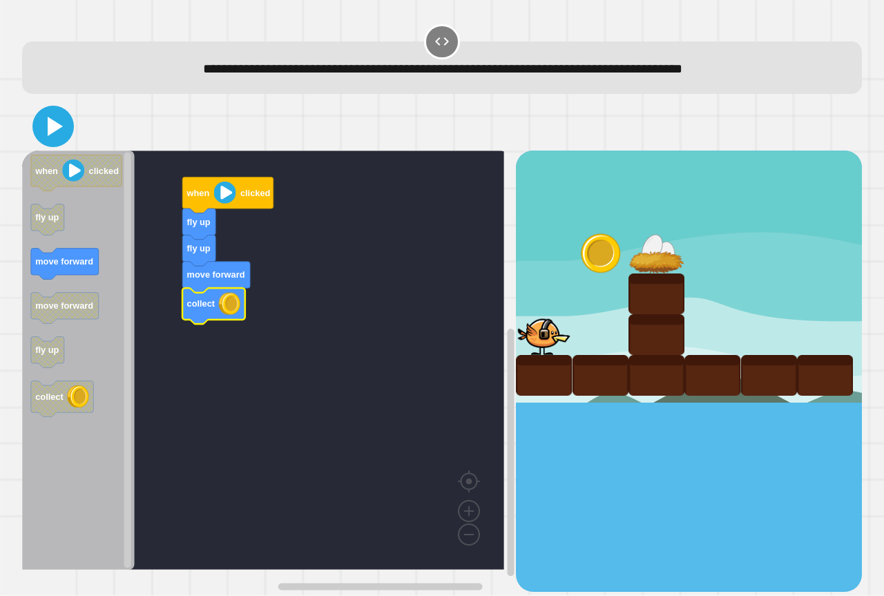
click at [57, 126] on icon at bounding box center [55, 126] width 15 height 19
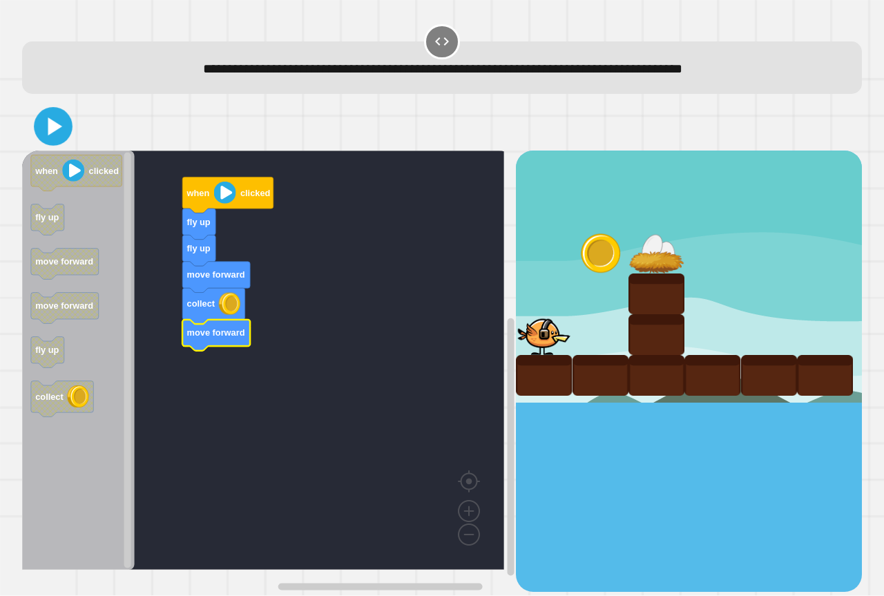
click at [66, 128] on icon at bounding box center [53, 126] width 31 height 31
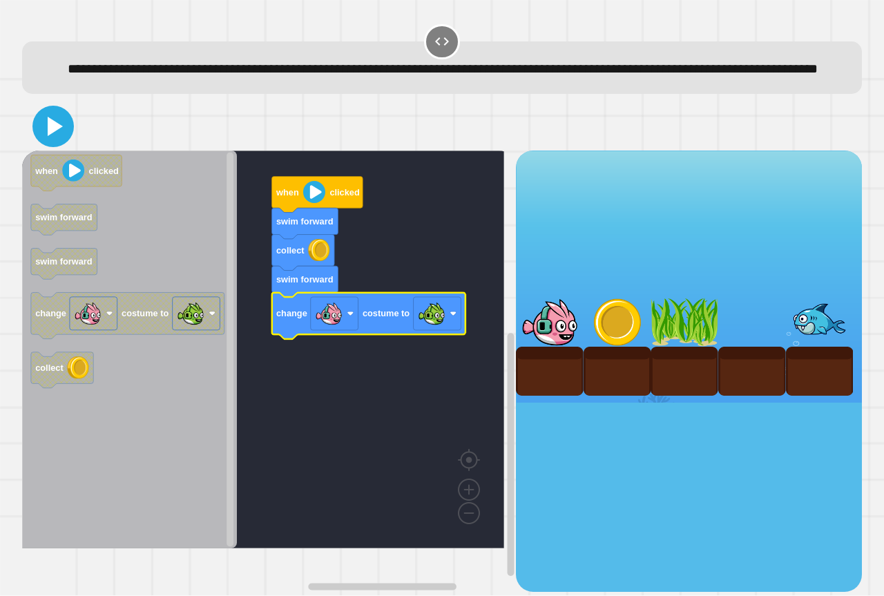
click at [59, 135] on icon at bounding box center [53, 126] width 33 height 33
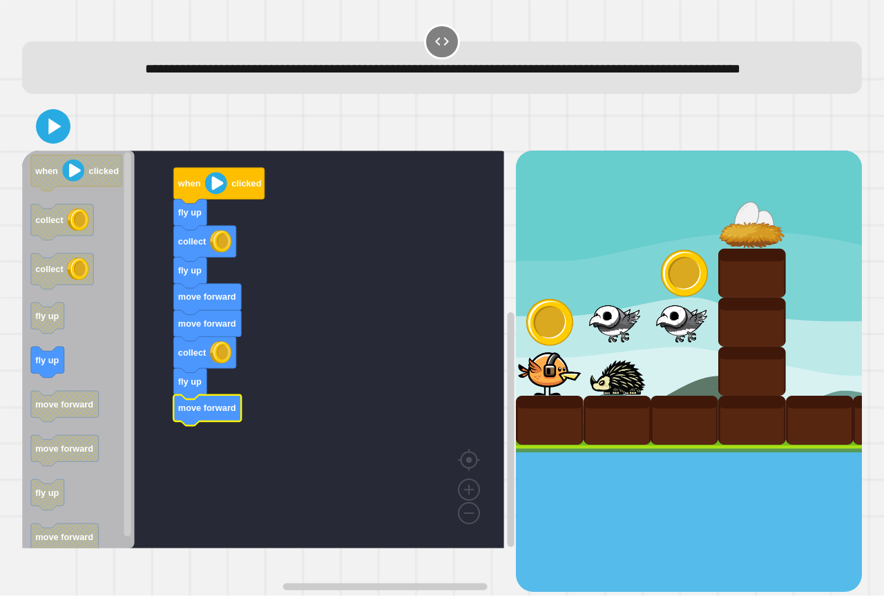
click at [69, 144] on button at bounding box center [53, 126] width 35 height 35
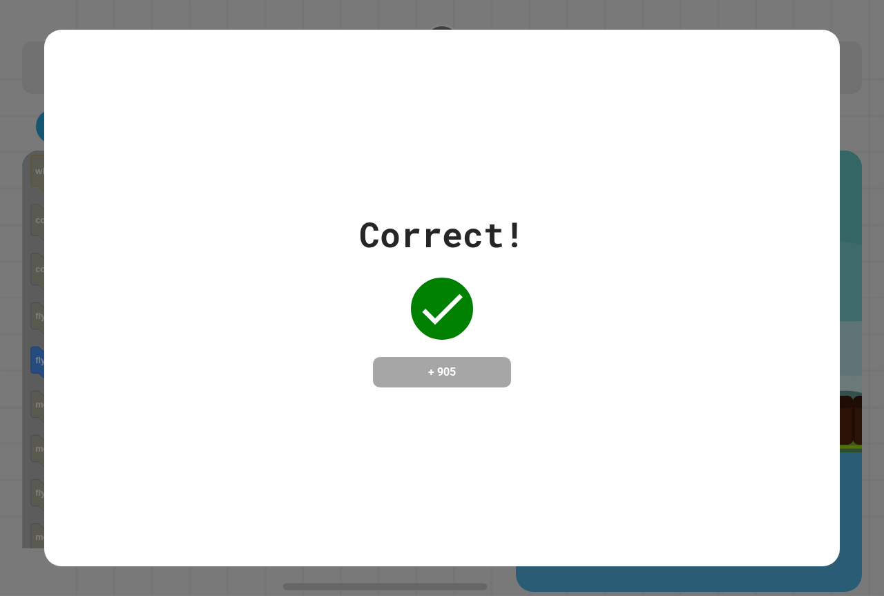
click at [445, 274] on div at bounding box center [442, 308] width 69 height 69
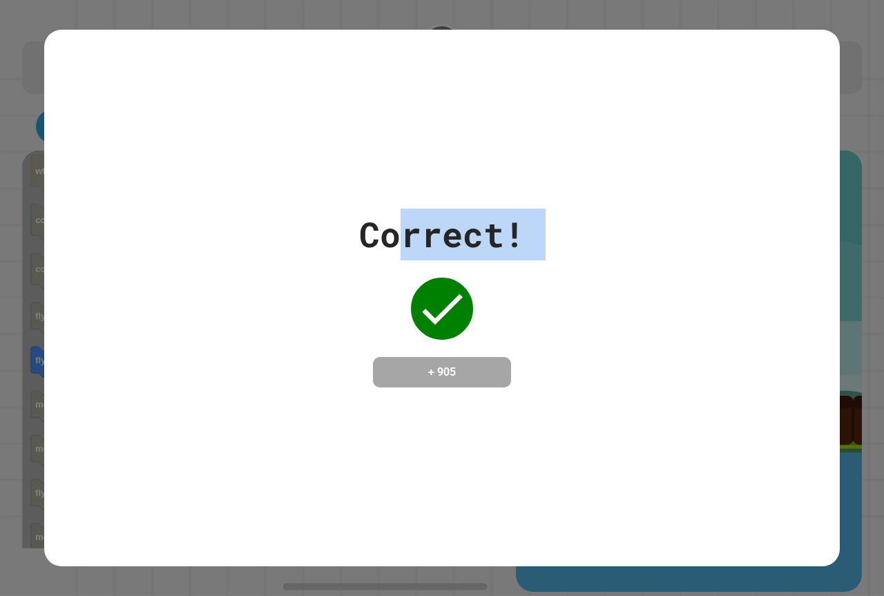
drag, startPoint x: 368, startPoint y: 298, endPoint x: 439, endPoint y: 295, distance: 71.2
click at [426, 306] on div "Correct! + 905" at bounding box center [442, 298] width 166 height 179
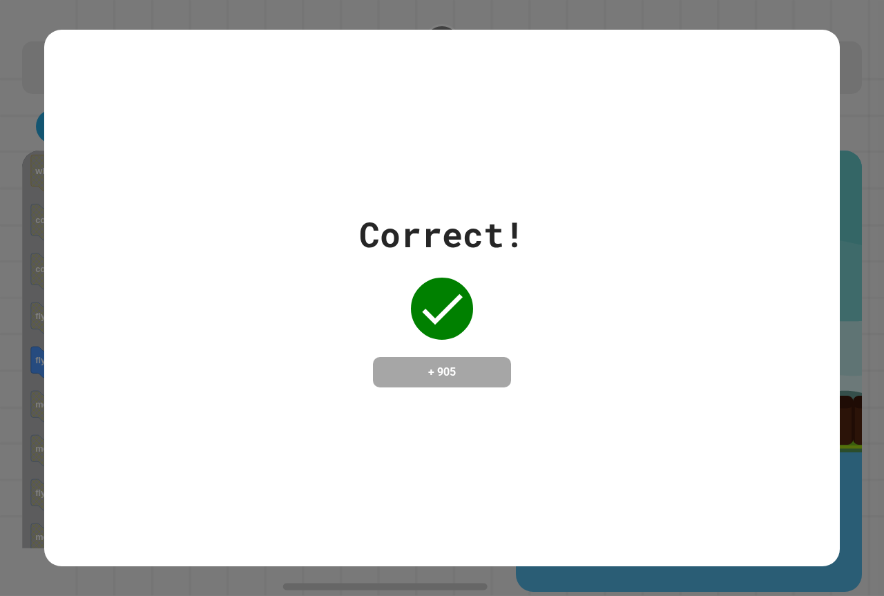
click at [173, 225] on div "Correct! + 905" at bounding box center [442, 298] width 796 height 179
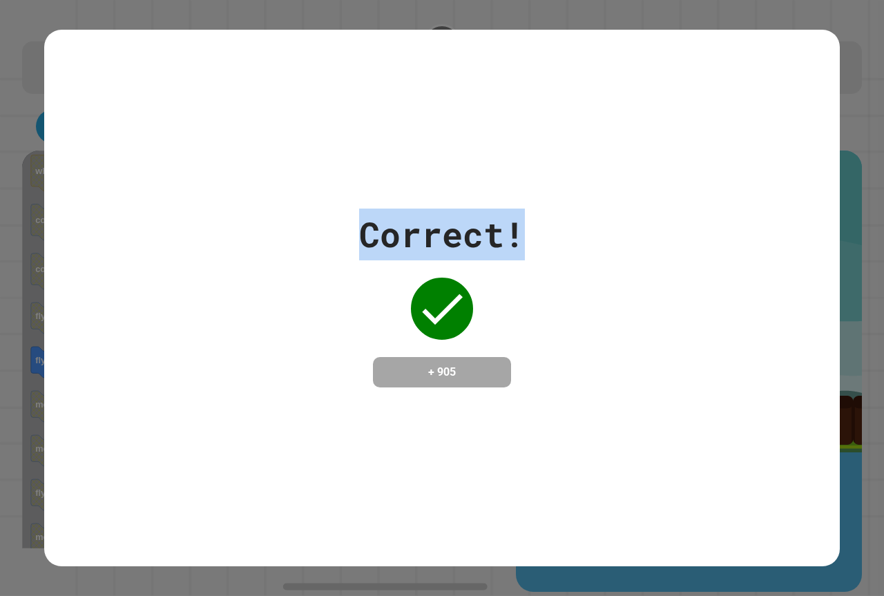
drag, startPoint x: 357, startPoint y: 227, endPoint x: 589, endPoint y: 227, distance: 231.4
click at [589, 227] on div "Correct! + 905" at bounding box center [442, 298] width 796 height 179
click at [410, 152] on div "Correct! + 905" at bounding box center [442, 298] width 796 height 537
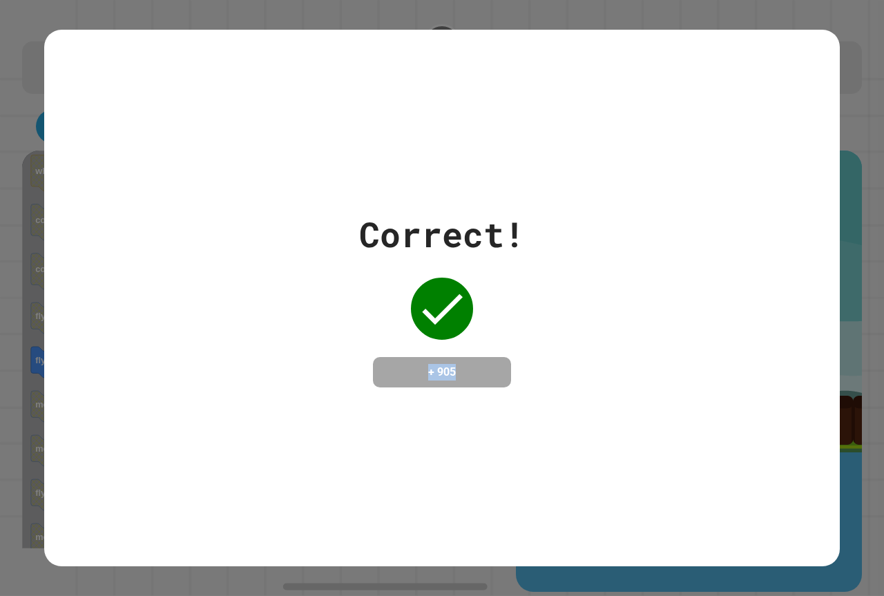
drag, startPoint x: 464, startPoint y: 373, endPoint x: 389, endPoint y: 361, distance: 76.2
click at [388, 364] on h4 "+ 905" at bounding box center [442, 372] width 111 height 17
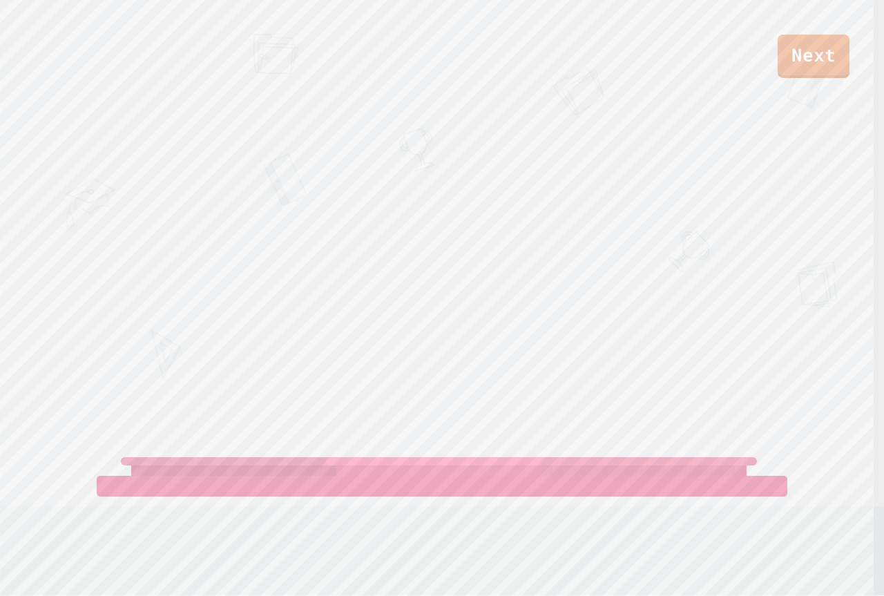
click at [537, 65] on div "Next" at bounding box center [442, 39] width 884 height 78
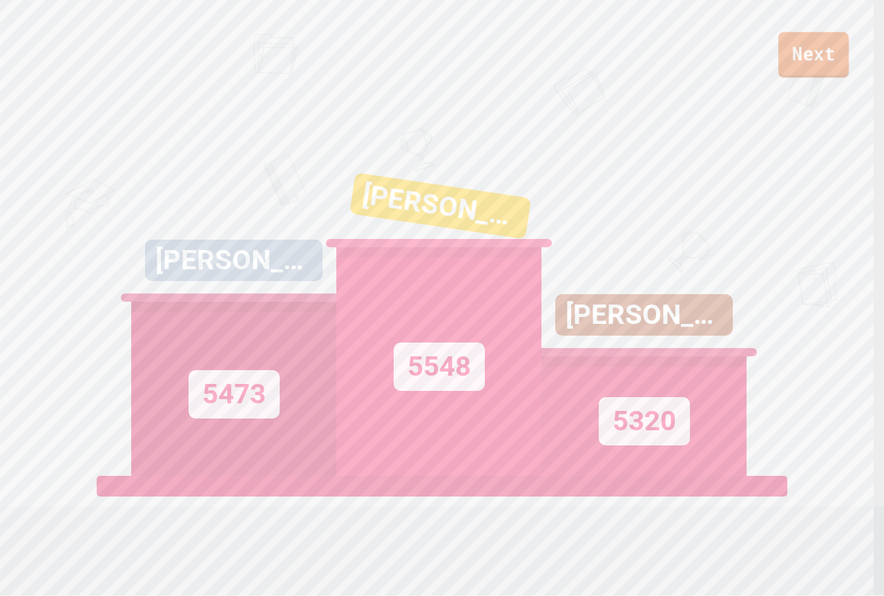
click at [823, 58] on link "Next" at bounding box center [814, 55] width 70 height 46
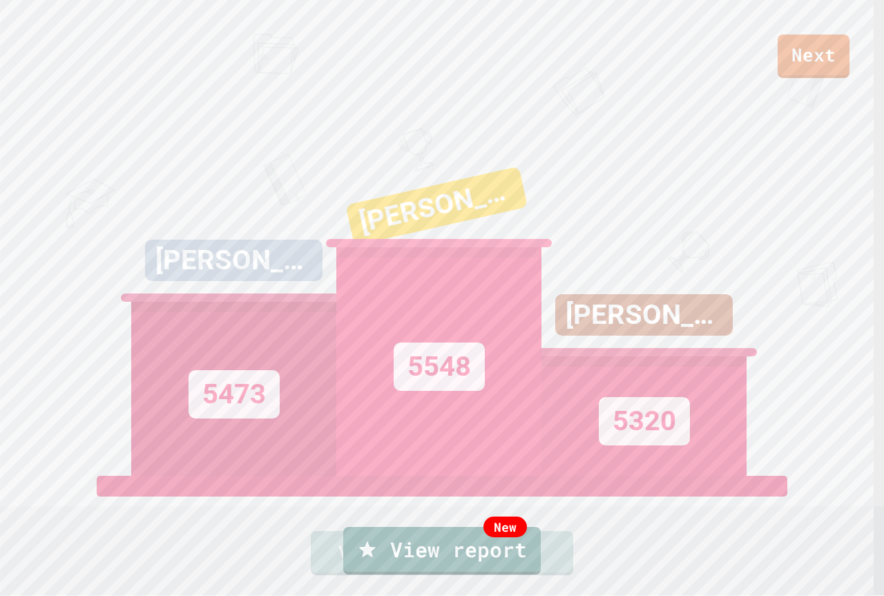
drag, startPoint x: 455, startPoint y: 416, endPoint x: 455, endPoint y: 403, distance: 13.1
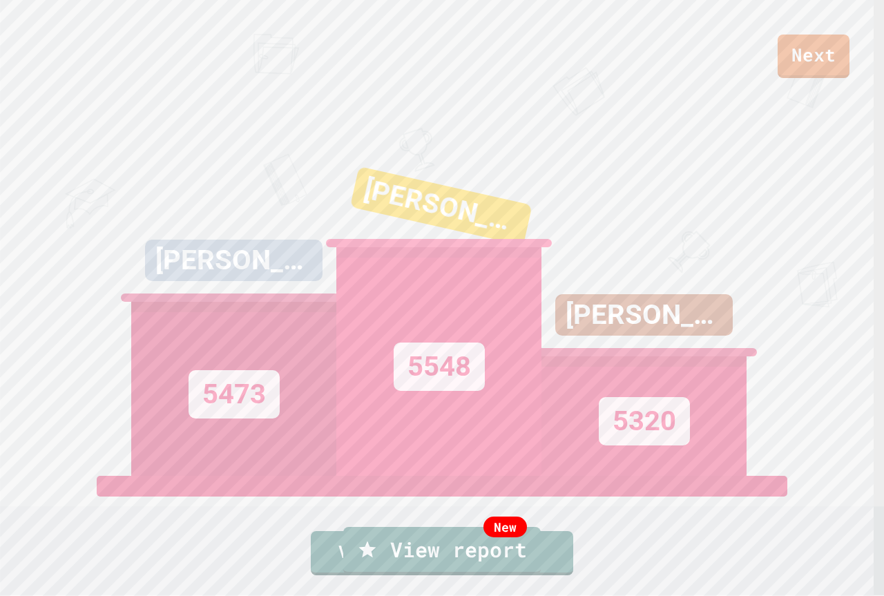
drag, startPoint x: 455, startPoint y: 365, endPoint x: 482, endPoint y: 286, distance: 83.5
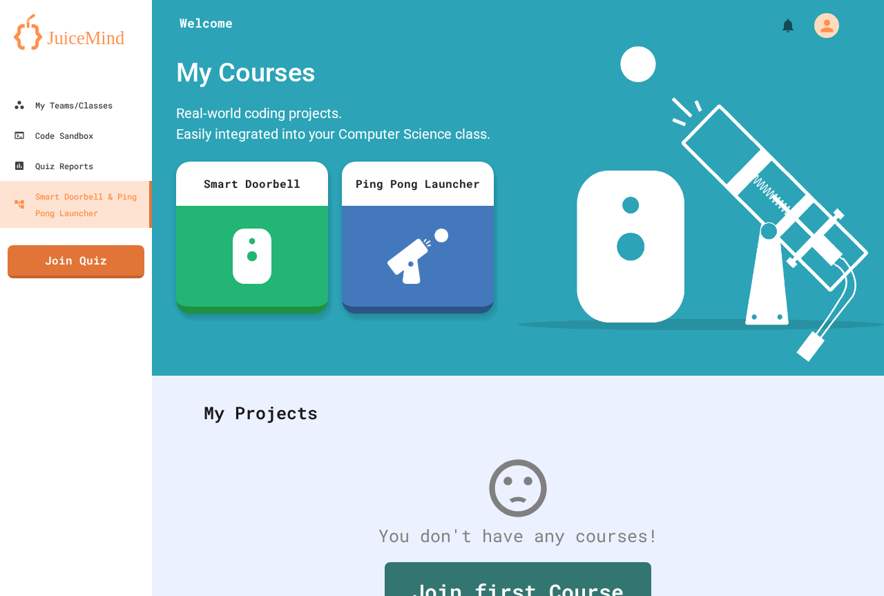
click at [88, 273] on link "Join Quiz" at bounding box center [76, 261] width 137 height 33
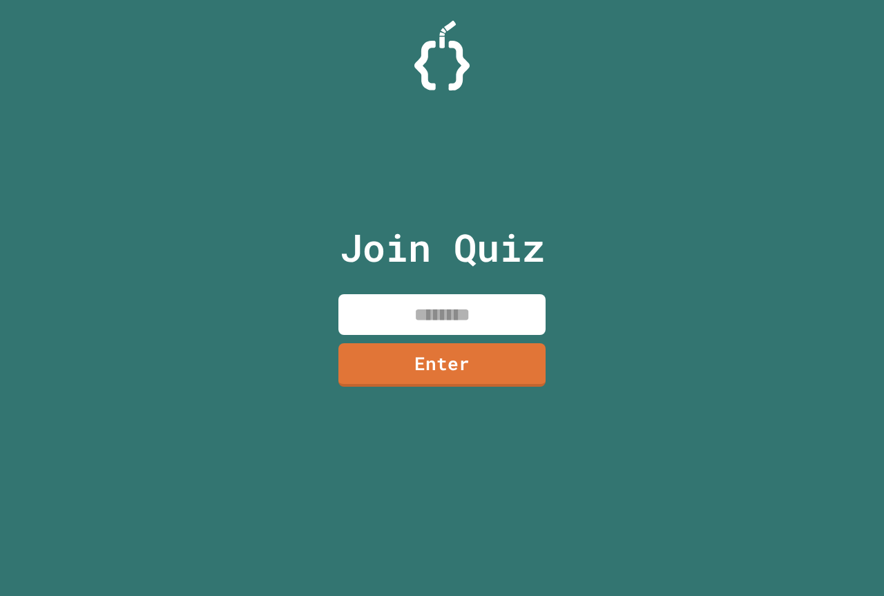
click at [461, 320] on input at bounding box center [442, 314] width 207 height 41
type input "********"
click at [470, 362] on link "Enter" at bounding box center [442, 364] width 209 height 44
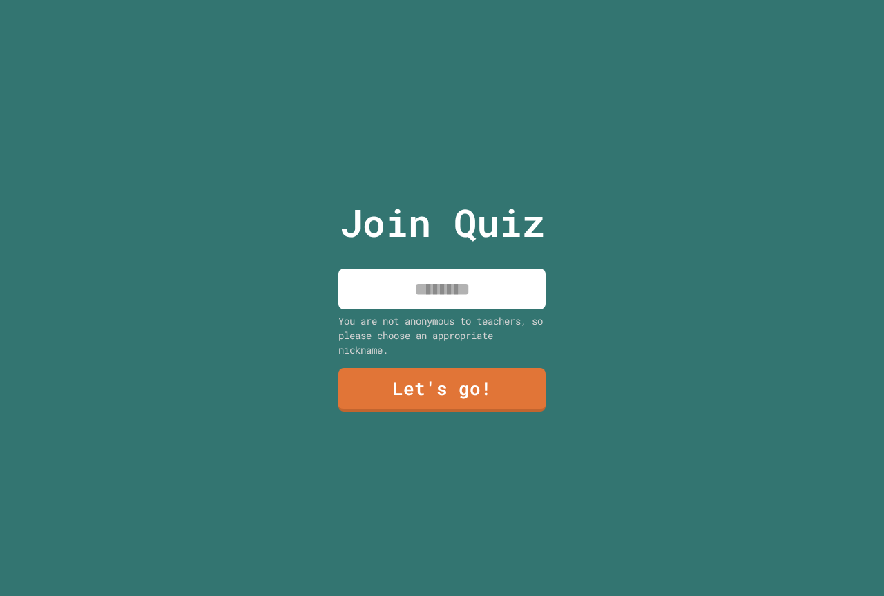
click at [491, 294] on input at bounding box center [442, 289] width 207 height 41
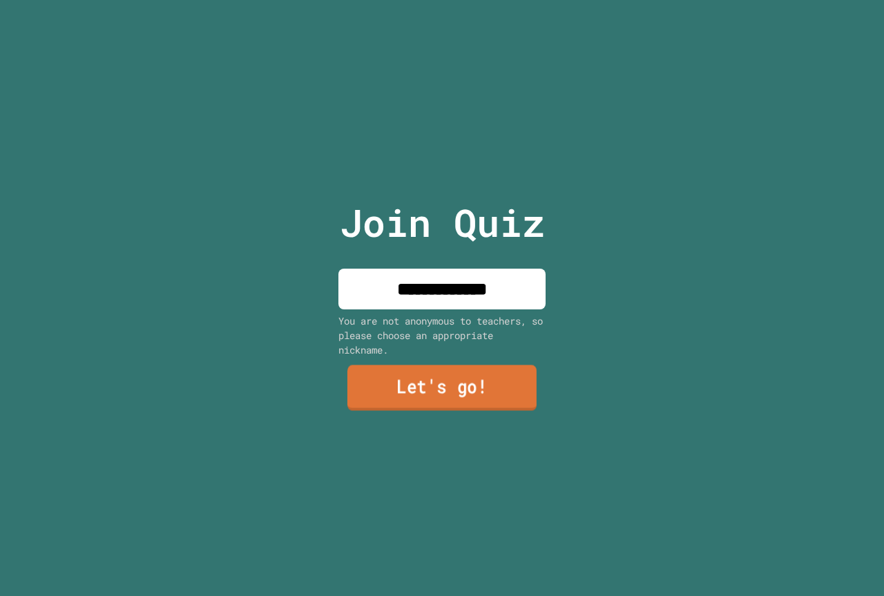
type input "**********"
click at [520, 365] on link "Let's go!" at bounding box center [441, 388] width 189 height 46
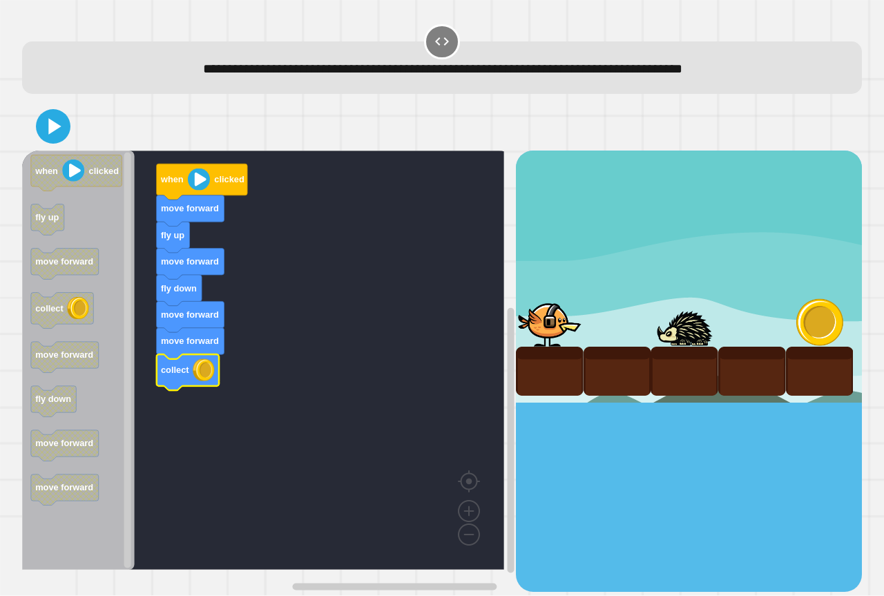
click at [30, 122] on div at bounding box center [442, 126] width 840 height 48
click at [45, 123] on icon at bounding box center [53, 127] width 32 height 32
click at [40, 120] on icon at bounding box center [53, 127] width 28 height 28
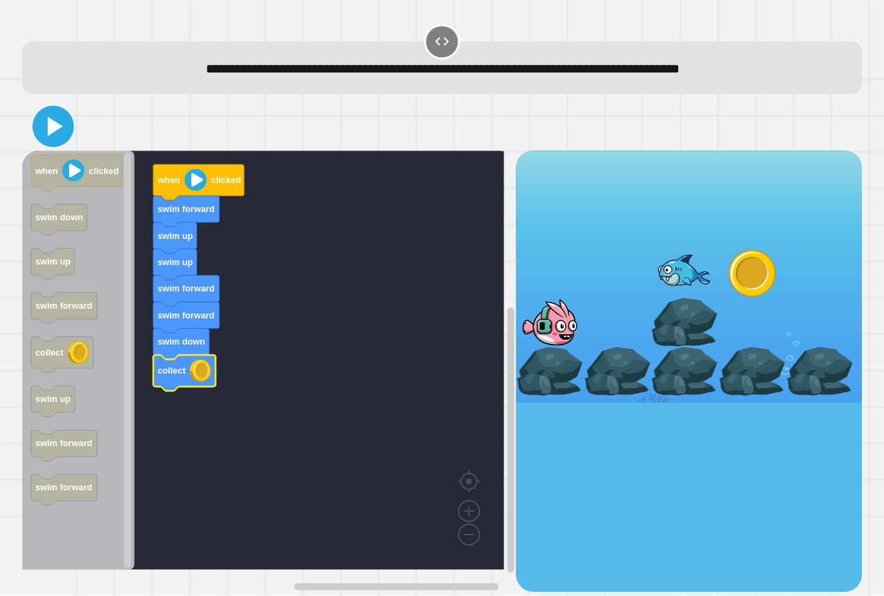
click at [50, 142] on icon at bounding box center [53, 126] width 33 height 33
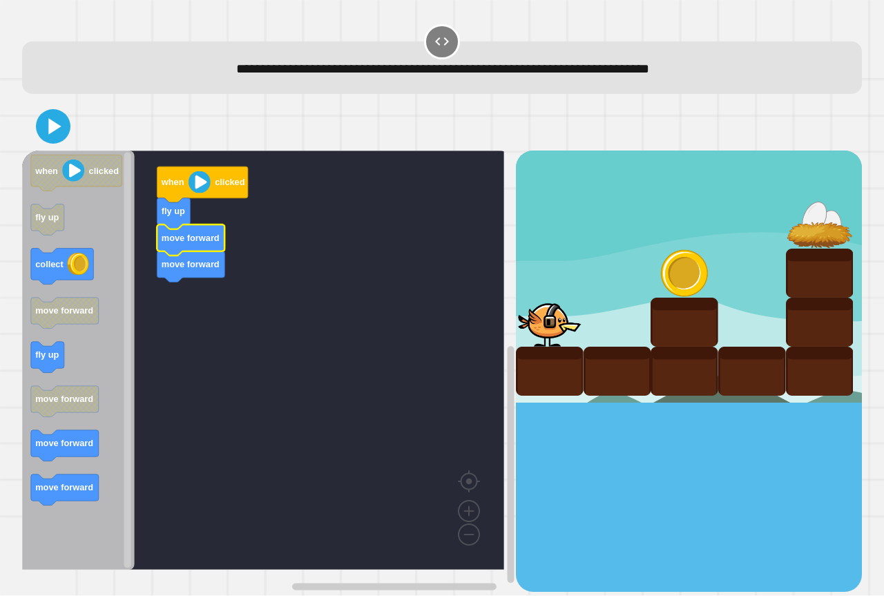
click at [139, 286] on div "when clicked fly up move forward move forward when clicked fly up collect move …" at bounding box center [269, 371] width 494 height 441
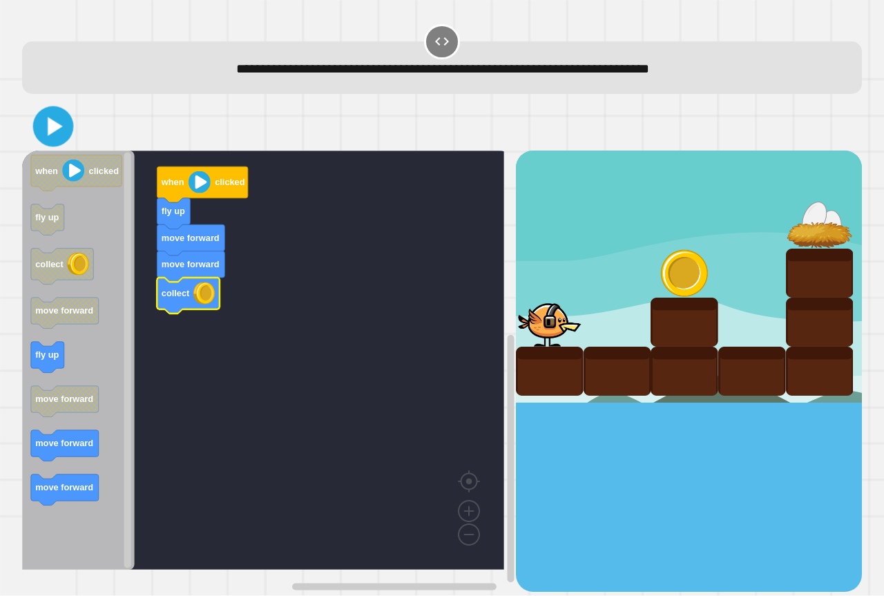
click at [54, 108] on button at bounding box center [53, 126] width 41 height 41
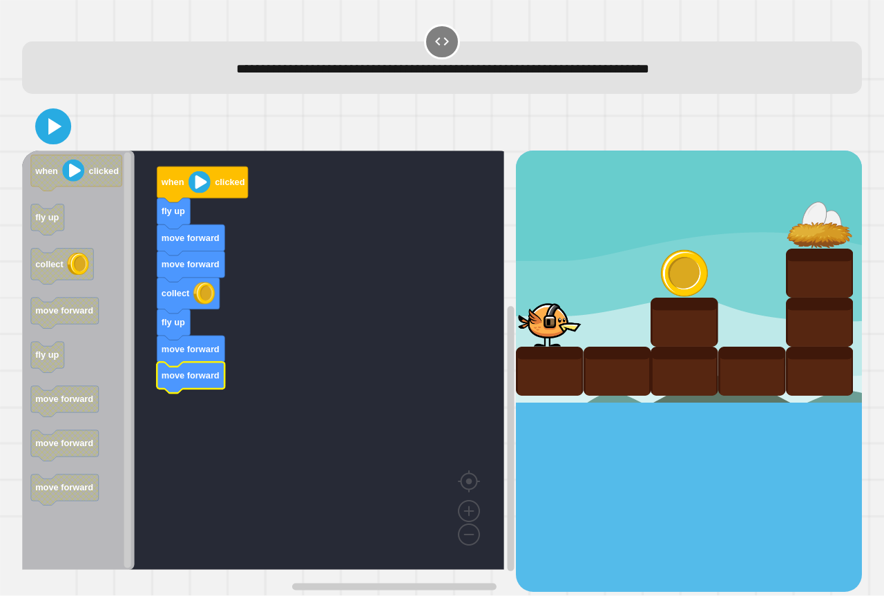
click at [64, 114] on icon at bounding box center [53, 127] width 29 height 29
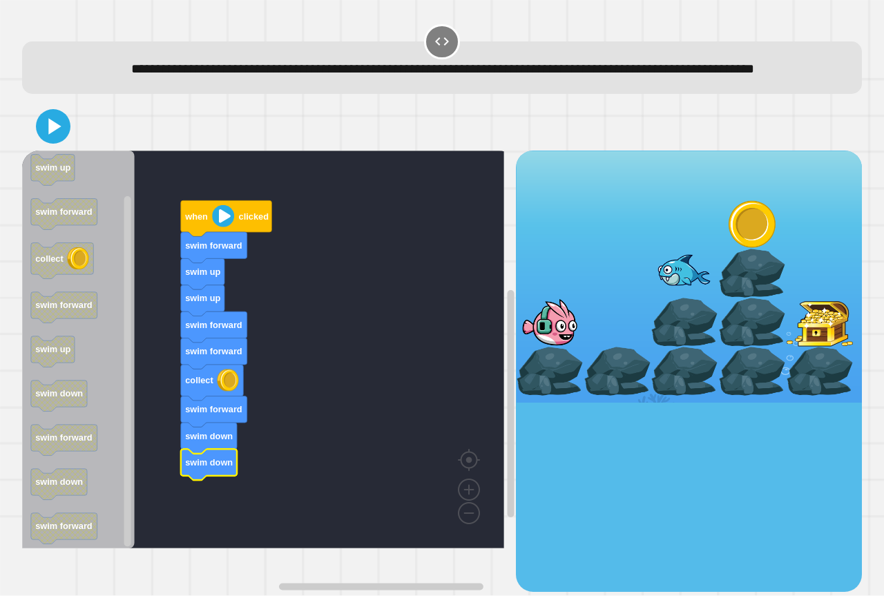
click at [54, 128] on div at bounding box center [442, 126] width 840 height 48
click at [49, 136] on icon at bounding box center [55, 126] width 15 height 19
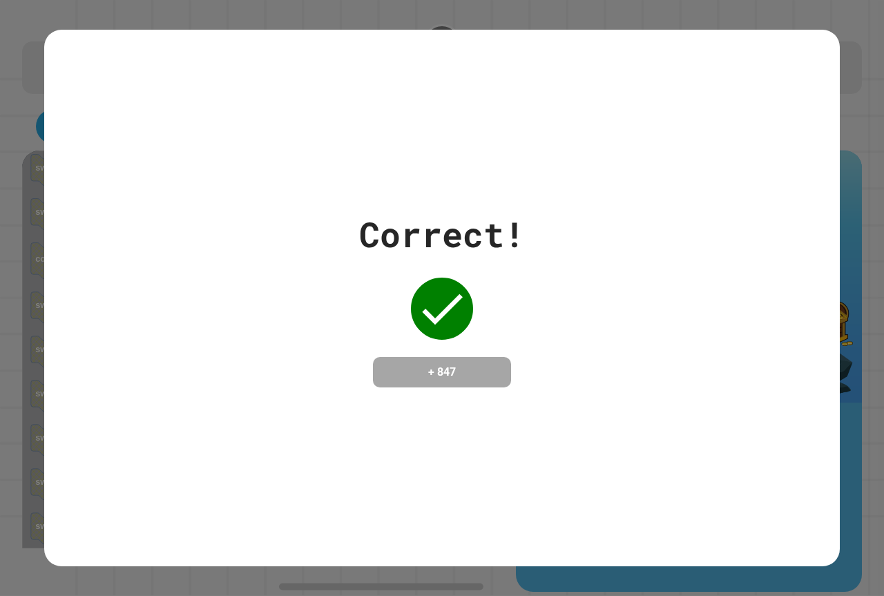
click at [439, 333] on div "Correct! + 847" at bounding box center [442, 298] width 166 height 179
click at [274, 310] on div "Correct! + 847" at bounding box center [442, 298] width 796 height 179
click at [702, 225] on div "Correct! + 847" at bounding box center [442, 298] width 796 height 179
click at [306, 209] on div "Correct! + 847" at bounding box center [442, 298] width 796 height 179
click at [634, 209] on div "Correct! + 847" at bounding box center [442, 298] width 796 height 179
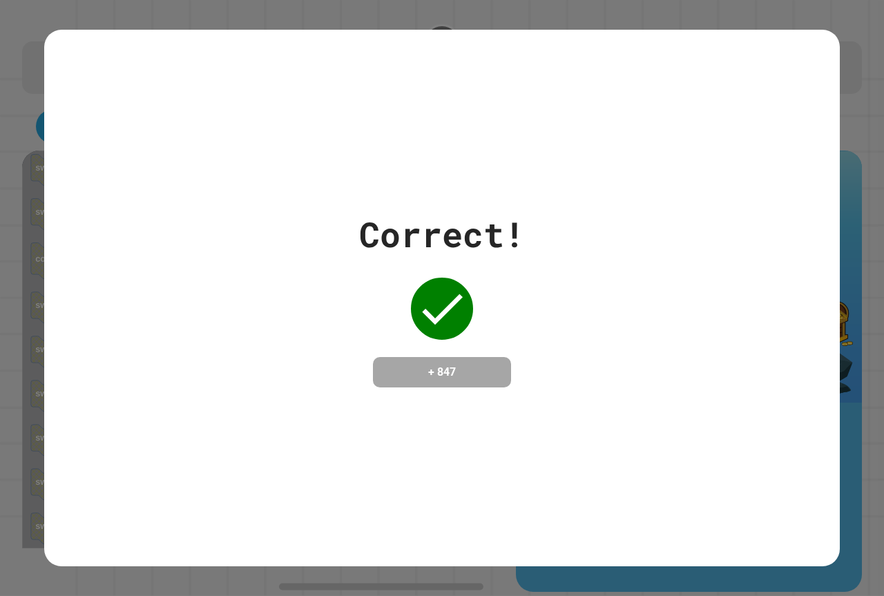
click at [309, 209] on div "Correct! + 847" at bounding box center [442, 298] width 796 height 179
click at [601, 184] on div "Correct! + 847" at bounding box center [442, 298] width 796 height 537
click at [321, 166] on div "Correct! + 847" at bounding box center [442, 298] width 796 height 537
click at [329, 158] on div "Correct! + 847" at bounding box center [442, 298] width 796 height 537
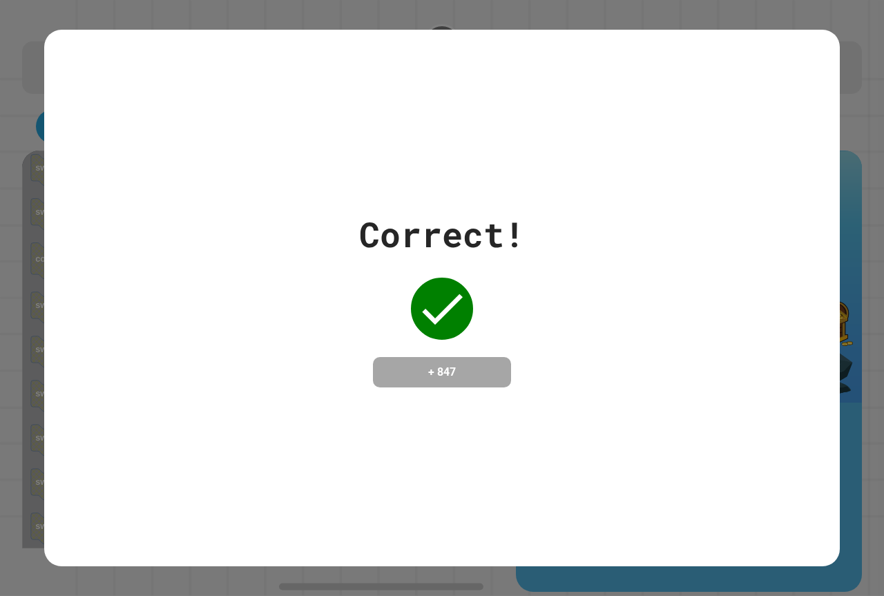
click at [329, 158] on div "Correct! + 847" at bounding box center [442, 298] width 796 height 537
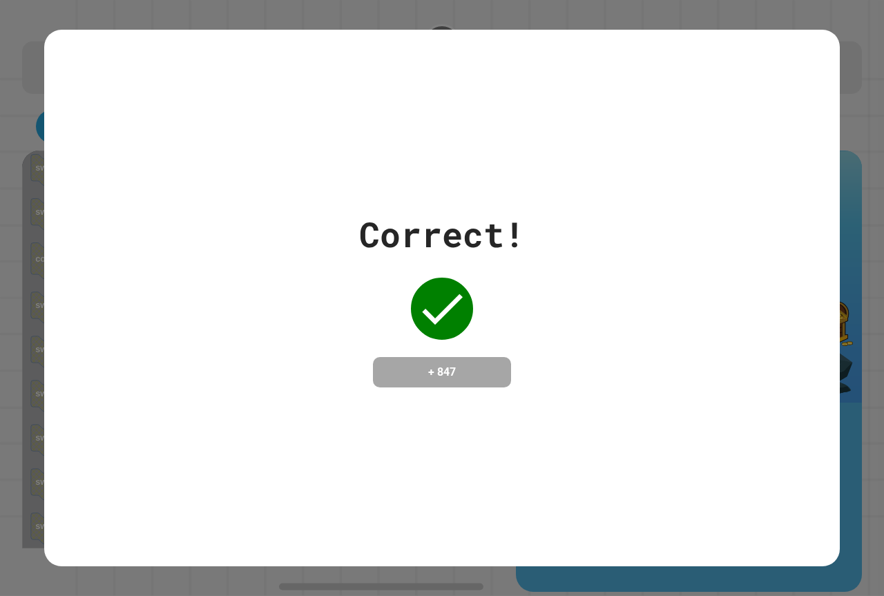
click at [329, 158] on div "Correct! + 847" at bounding box center [442, 298] width 796 height 537
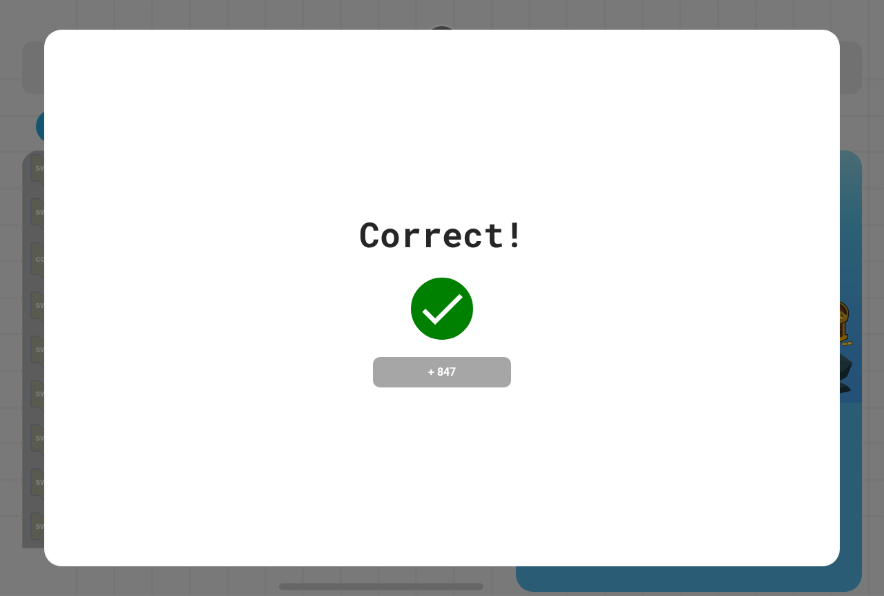
click at [329, 158] on div "Correct! + 847" at bounding box center [442, 298] width 796 height 537
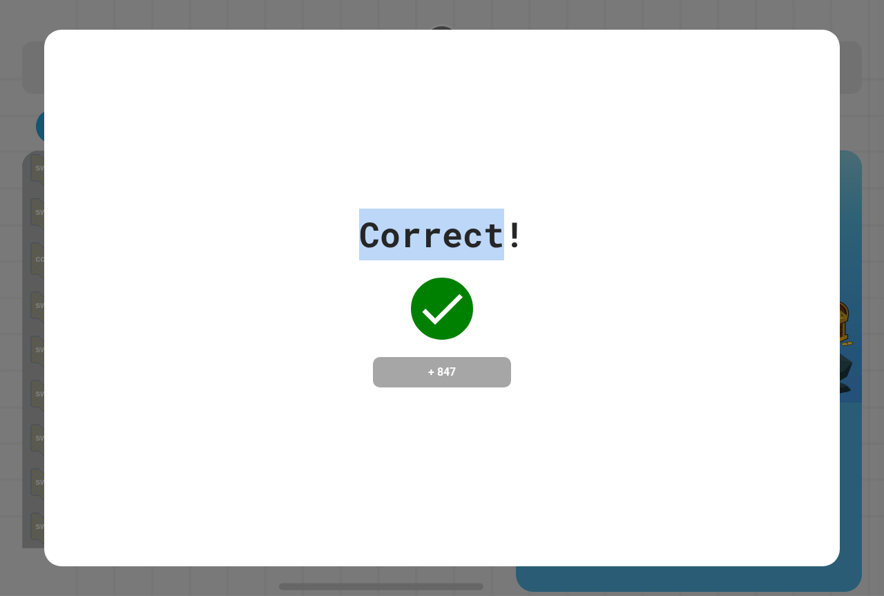
click at [329, 158] on div "Correct! + 847" at bounding box center [442, 298] width 796 height 537
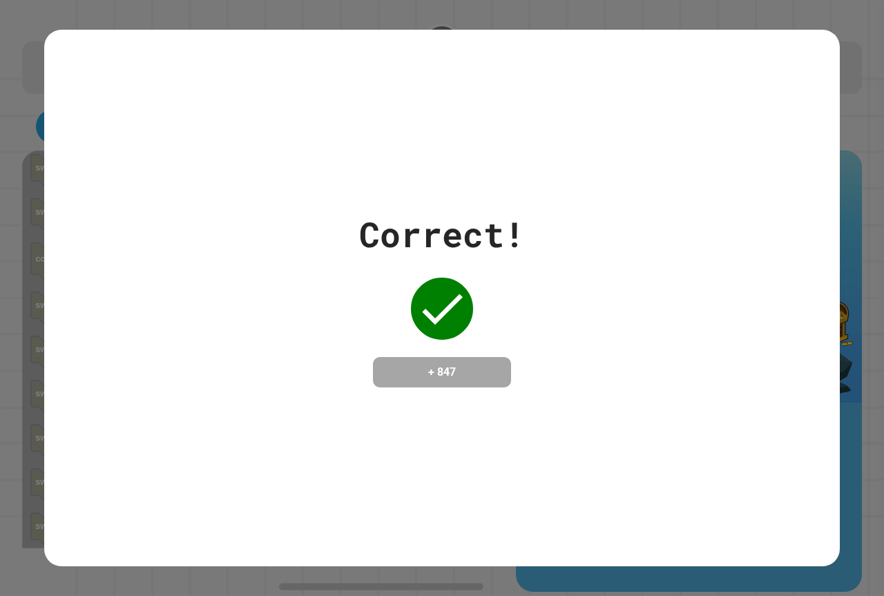
click at [329, 158] on div "Correct! + 847" at bounding box center [442, 298] width 796 height 537
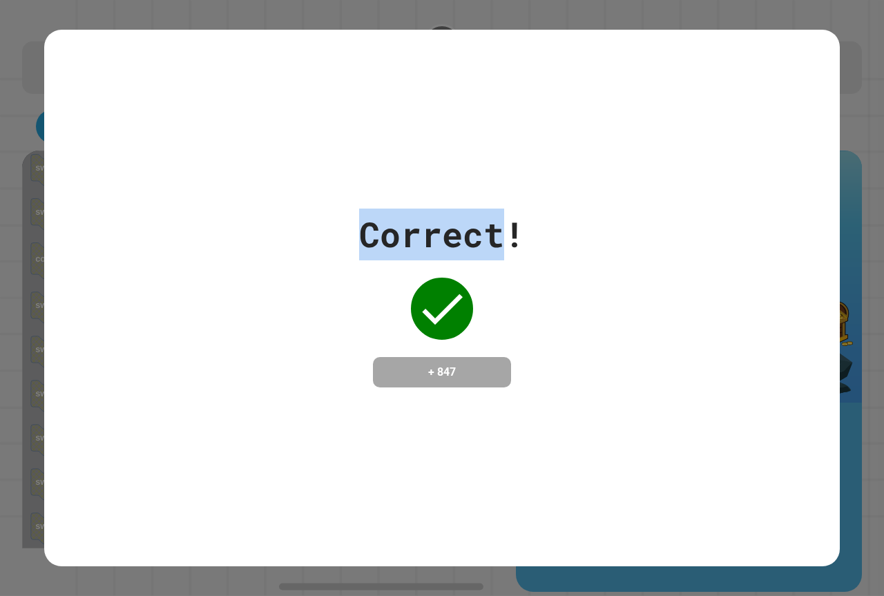
click at [329, 158] on div "Correct! + 847" at bounding box center [442, 298] width 796 height 537
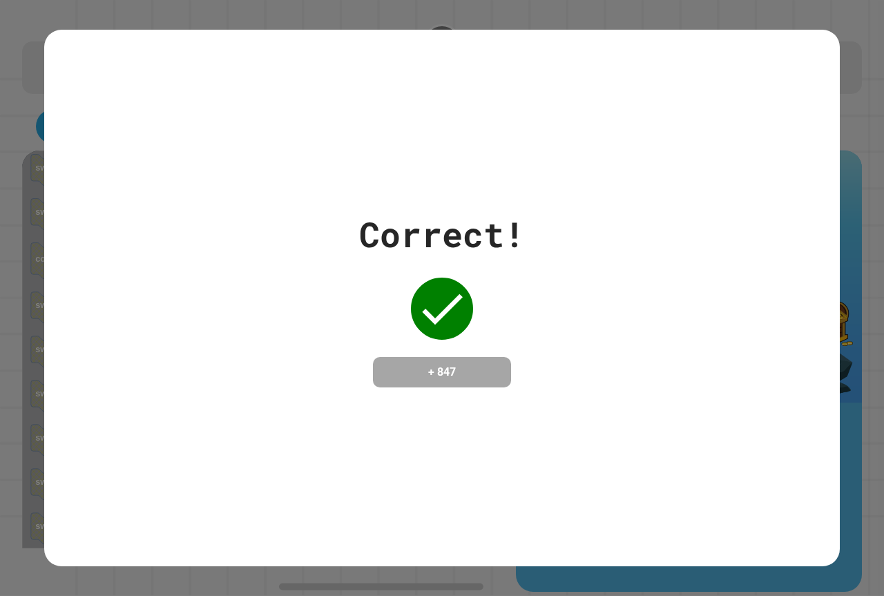
drag, startPoint x: 329, startPoint y: 158, endPoint x: 642, endPoint y: 134, distance: 314.6
click at [643, 134] on div "Correct! + 847" at bounding box center [442, 298] width 796 height 537
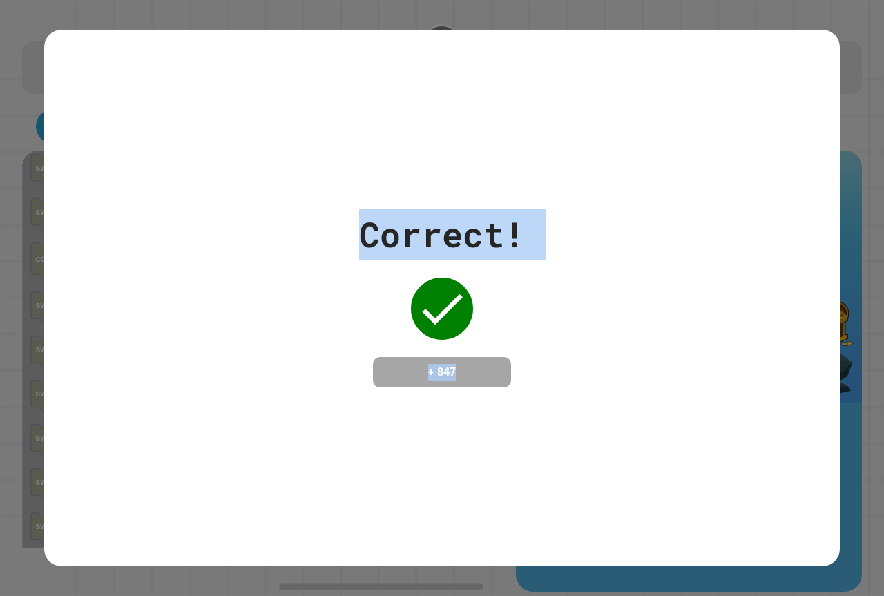
drag, startPoint x: 467, startPoint y: 368, endPoint x: 31, endPoint y: 295, distance: 442.0
click at [27, 295] on div "Correct! + 847" at bounding box center [442, 298] width 884 height 596
click at [437, 387] on div "+ 847" at bounding box center [442, 372] width 138 height 30
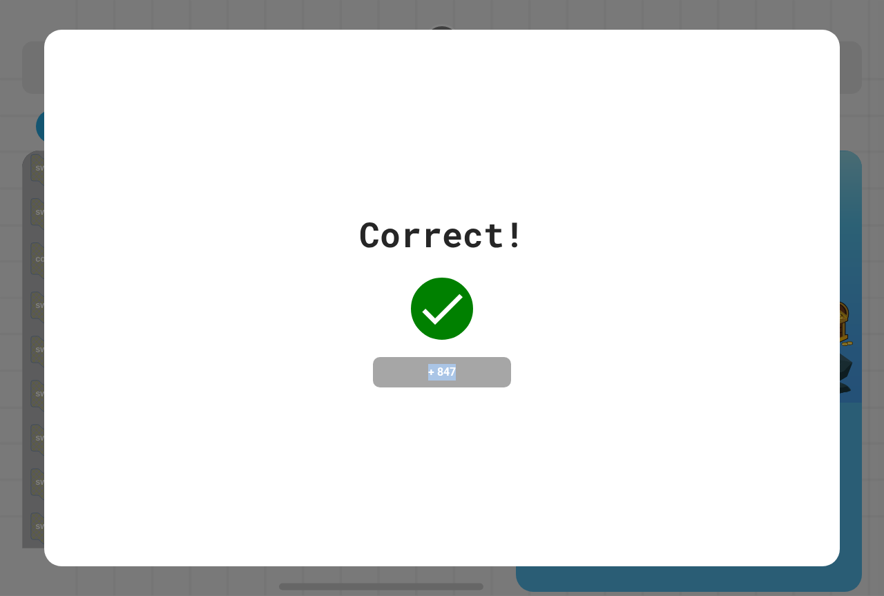
drag, startPoint x: 307, startPoint y: 324, endPoint x: 81, endPoint y: 295, distance: 228.4
click at [34, 310] on div "Correct! + 847" at bounding box center [442, 298] width 884 height 596
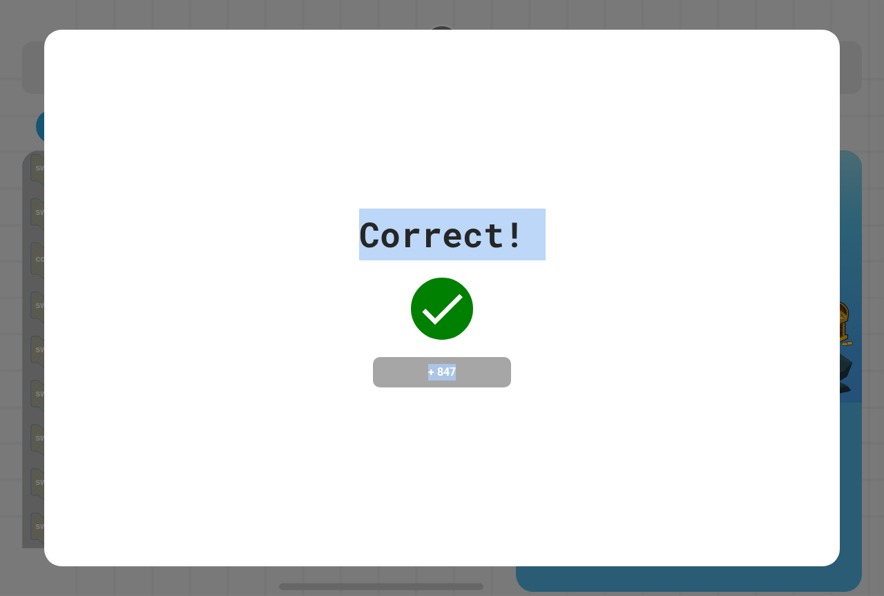
click at [597, 296] on div "Correct! + 847" at bounding box center [442, 298] width 796 height 179
click at [464, 385] on div "+ 847" at bounding box center [442, 372] width 138 height 30
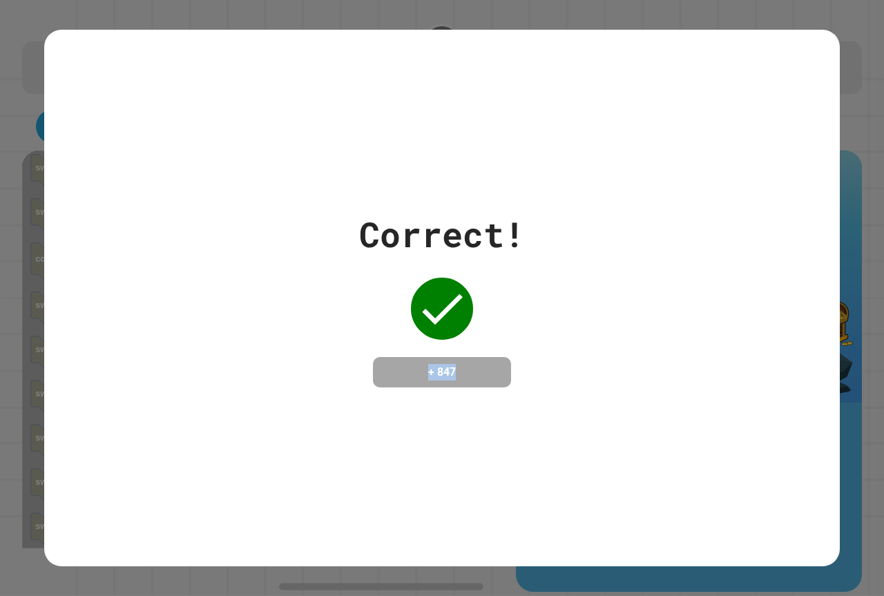
drag, startPoint x: 205, startPoint y: 322, endPoint x: 142, endPoint y: 321, distance: 63.6
click at [142, 321] on div "Correct! + 847" at bounding box center [442, 298] width 796 height 179
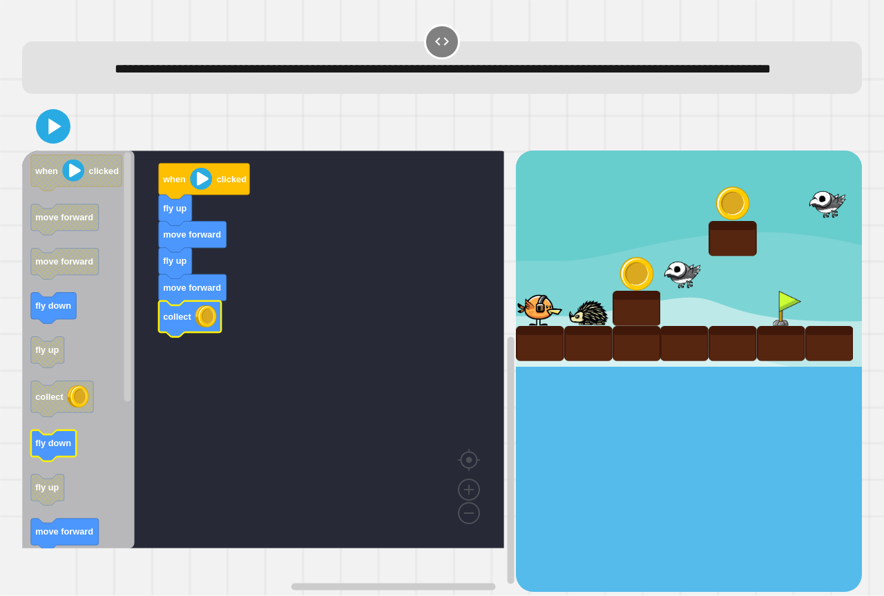
click at [63, 449] on text "fly down" at bounding box center [53, 444] width 36 height 10
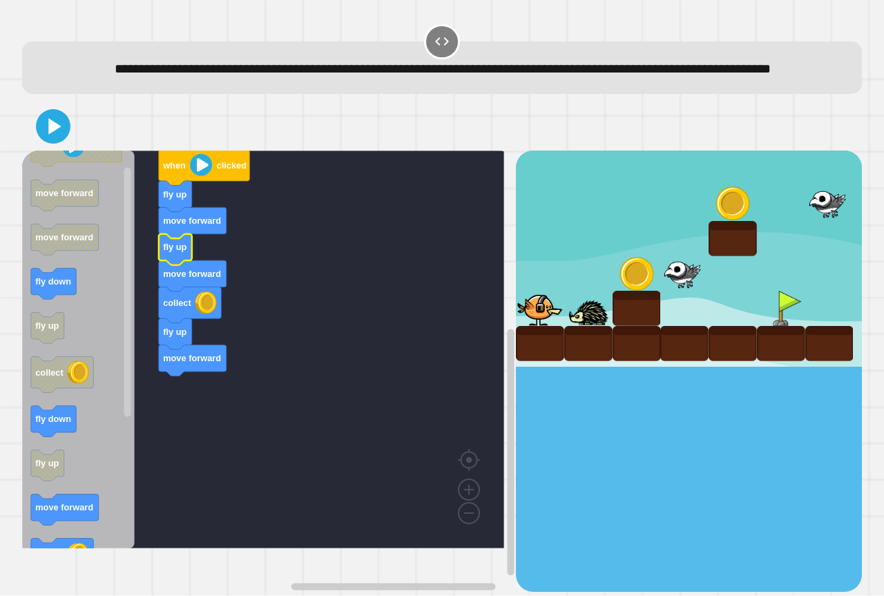
click at [180, 253] on text "fly up" at bounding box center [174, 247] width 23 height 10
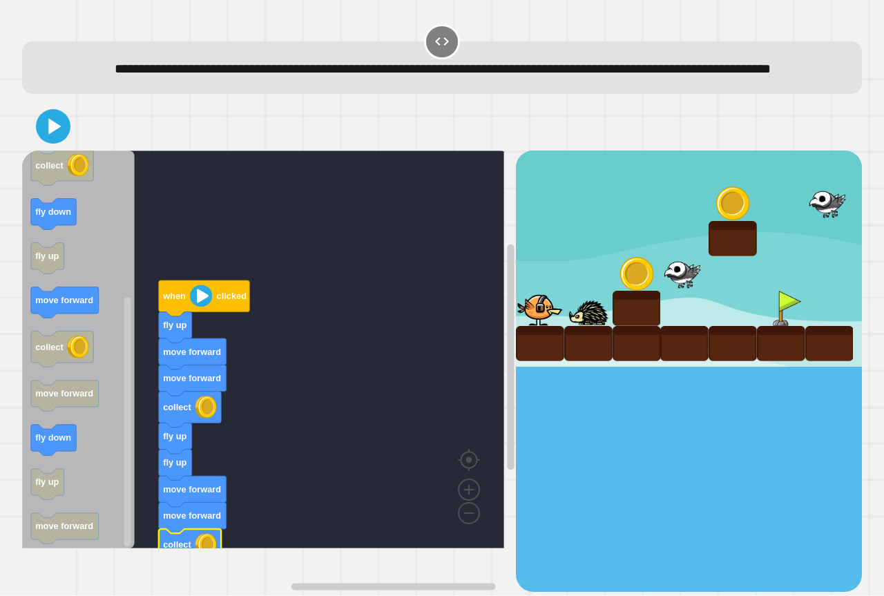
click at [42, 139] on icon at bounding box center [53, 127] width 28 height 28
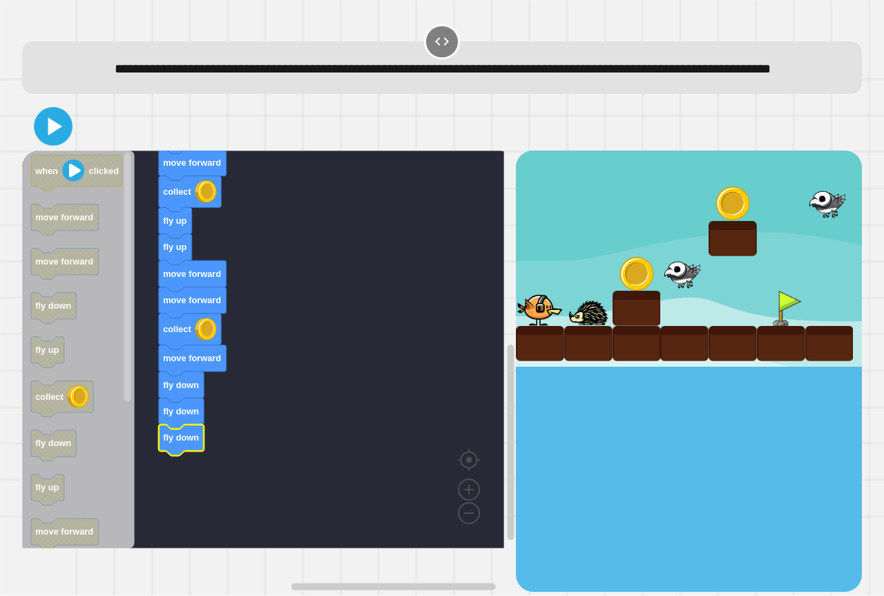
click at [42, 142] on icon at bounding box center [53, 126] width 31 height 31
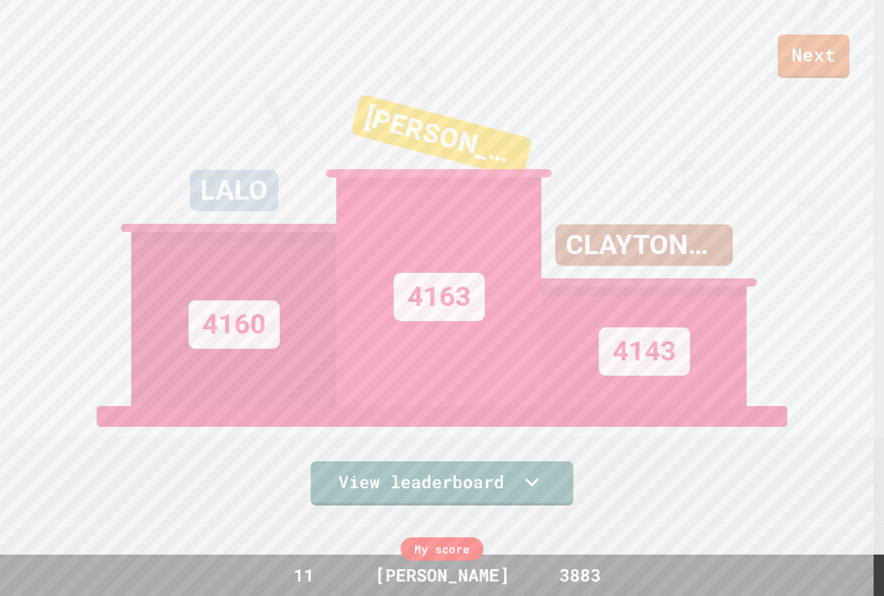
scroll to position [55, 0]
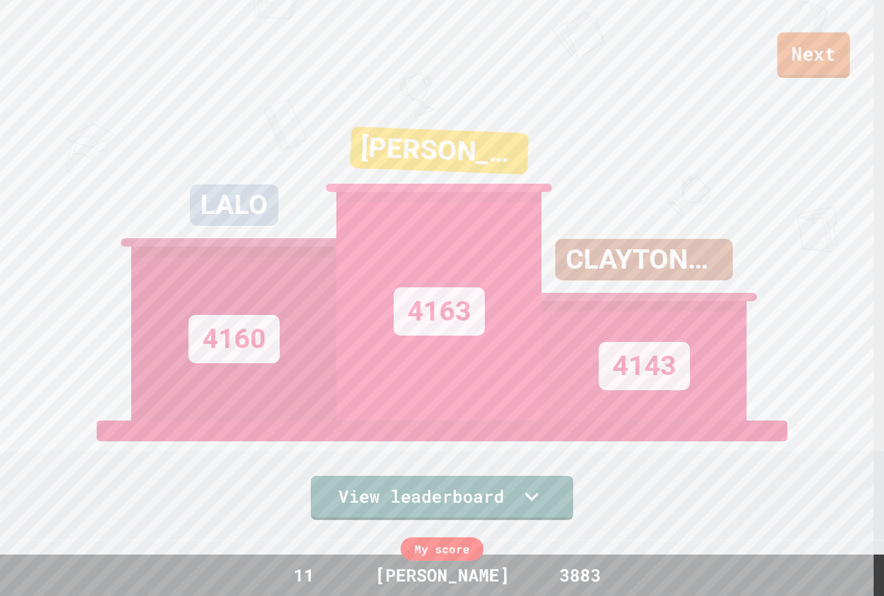
click at [812, 39] on link "Next" at bounding box center [814, 55] width 73 height 46
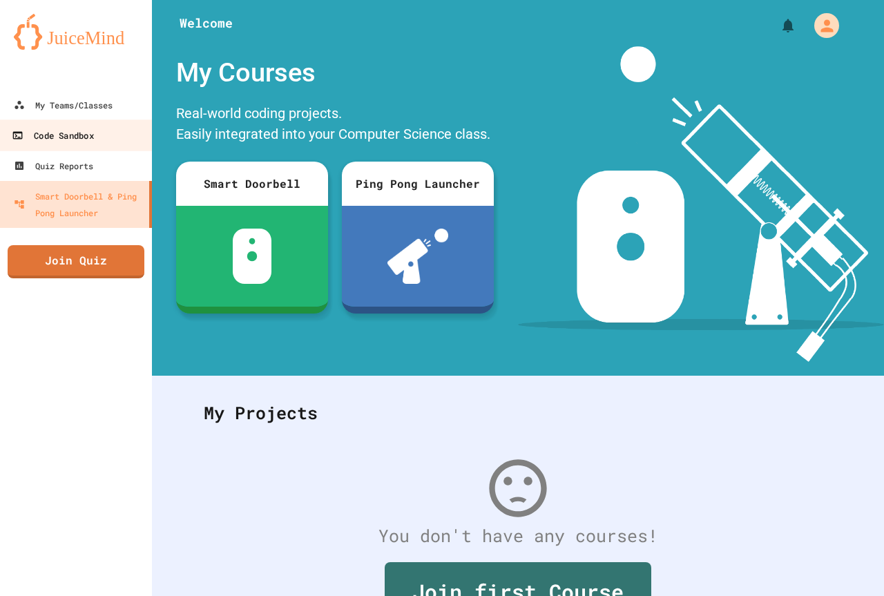
click at [94, 144] on link "Code Sandbox" at bounding box center [76, 135] width 157 height 31
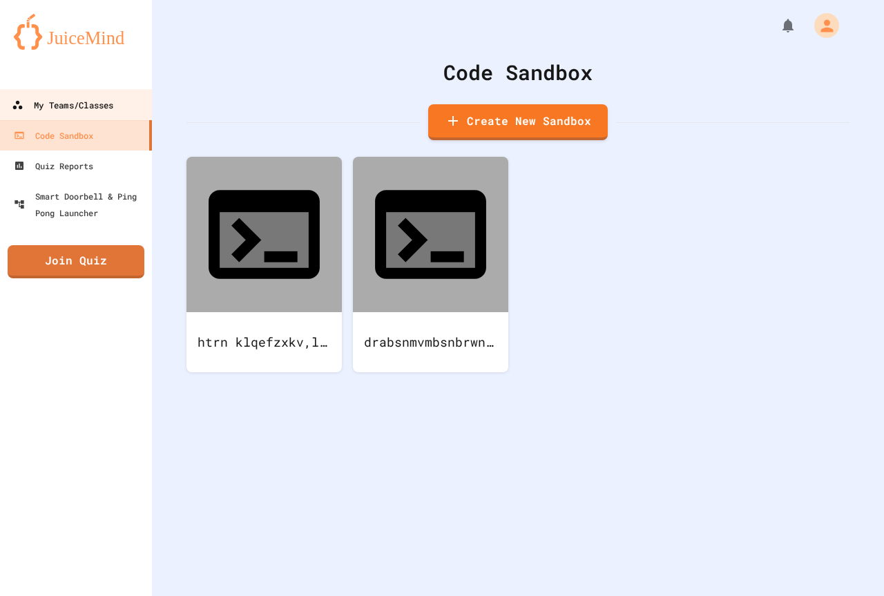
click at [104, 106] on div "My Teams/Classes" at bounding box center [63, 105] width 102 height 17
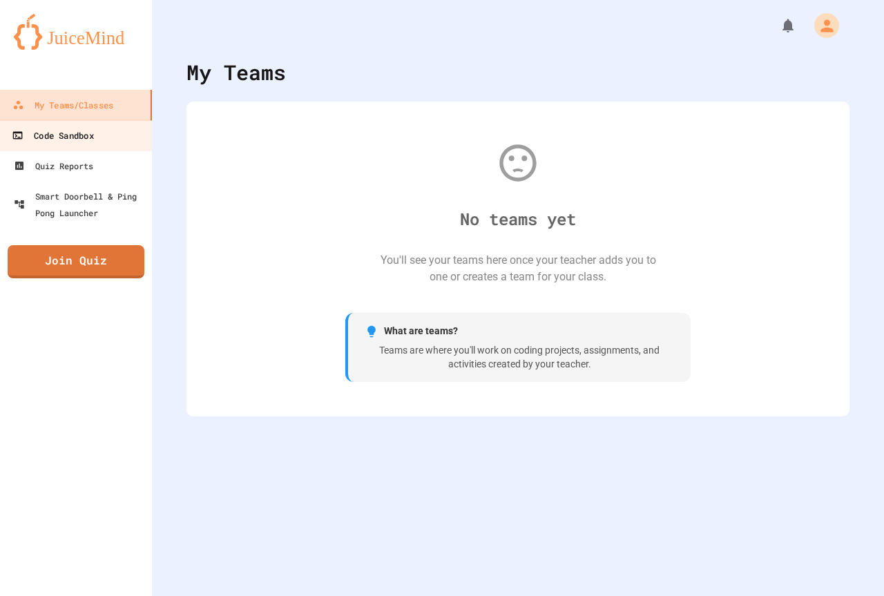
click at [106, 131] on link "Code Sandbox" at bounding box center [76, 135] width 157 height 31
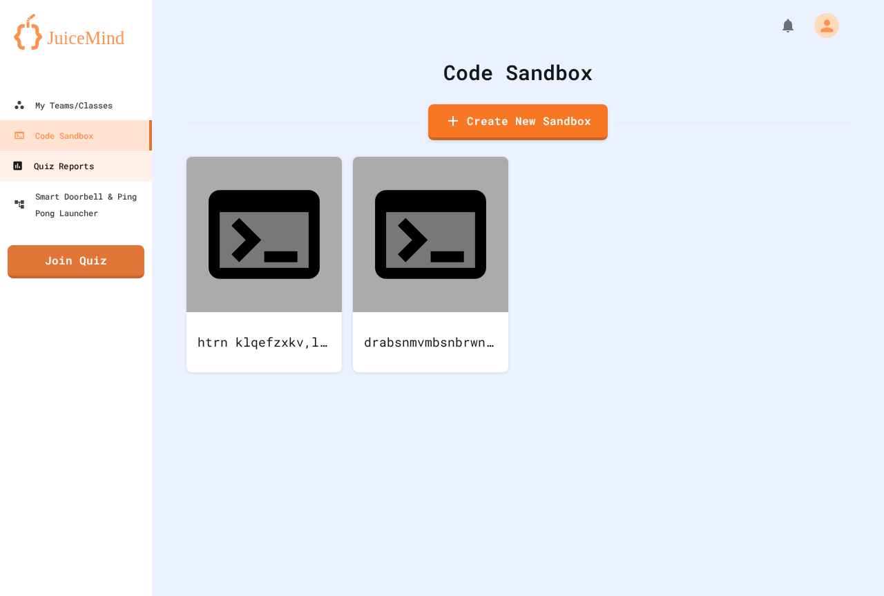
click at [97, 153] on link "Quiz Reports" at bounding box center [76, 165] width 157 height 31
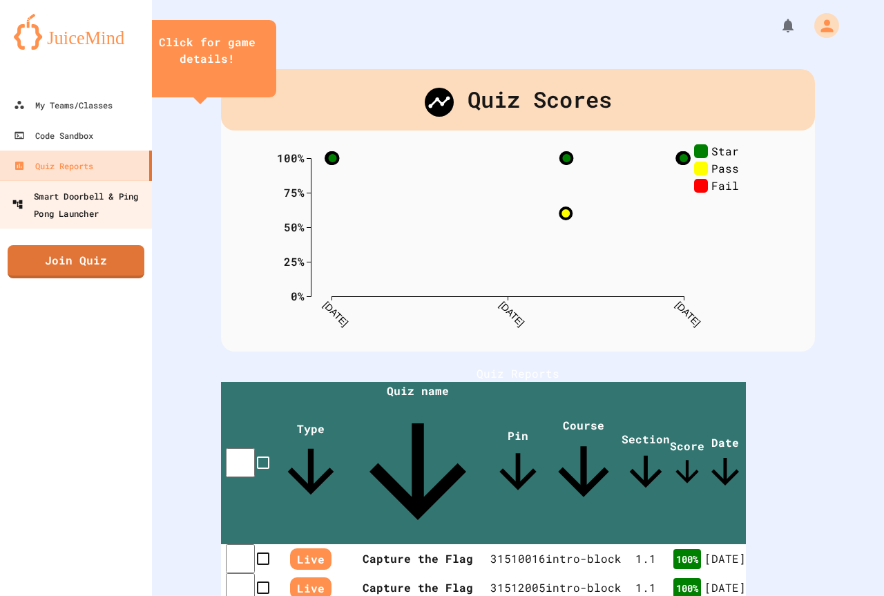
click at [102, 189] on div "Smart Doorbell & Ping Pong Launcher" at bounding box center [80, 204] width 137 height 34
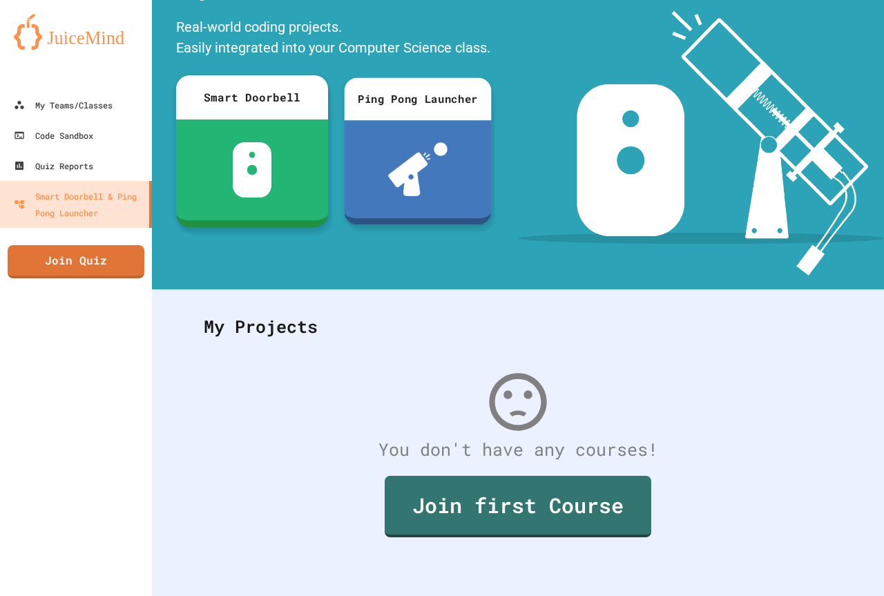
scroll to position [97, 0]
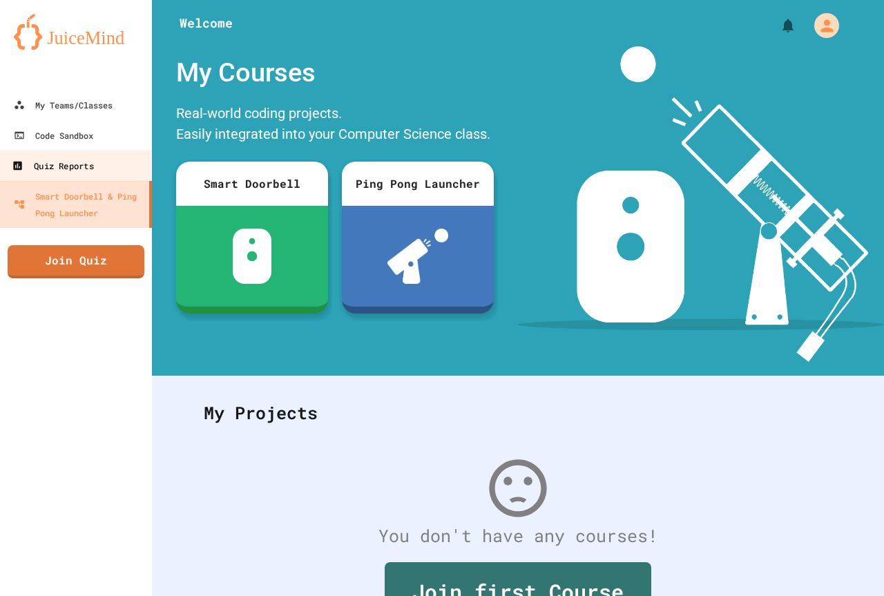
click at [107, 166] on link "Quiz Reports" at bounding box center [76, 165] width 157 height 31
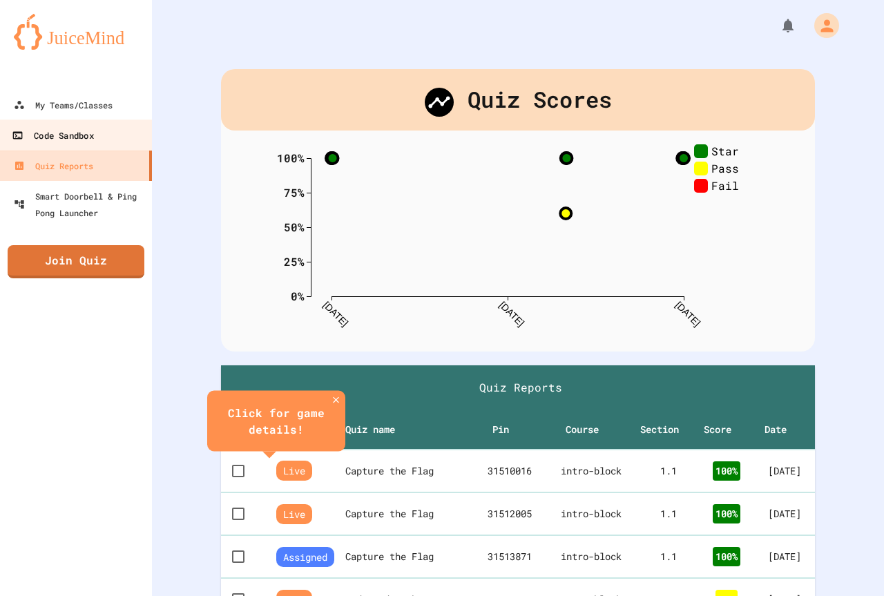
click at [114, 131] on link "Code Sandbox" at bounding box center [76, 135] width 157 height 31
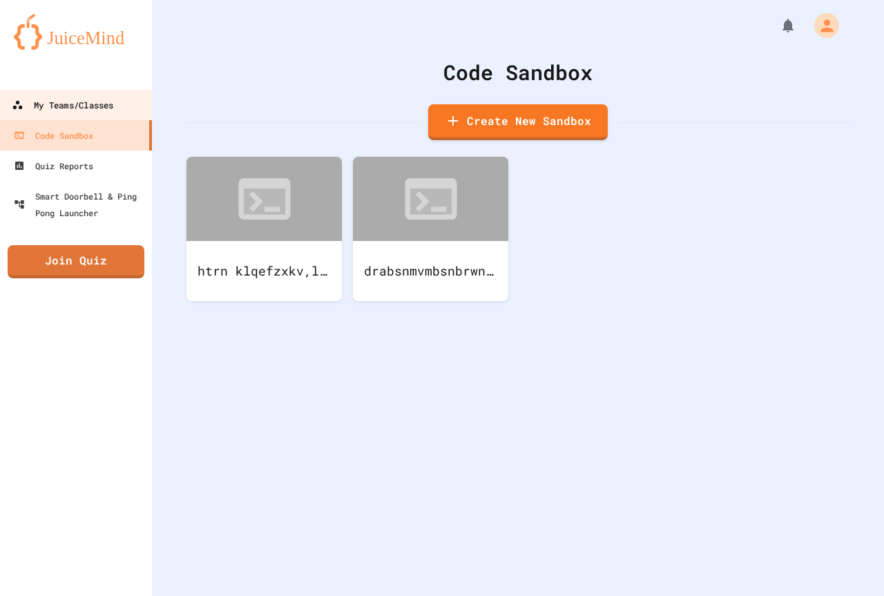
click at [117, 111] on link "My Teams/Classes" at bounding box center [76, 104] width 157 height 31
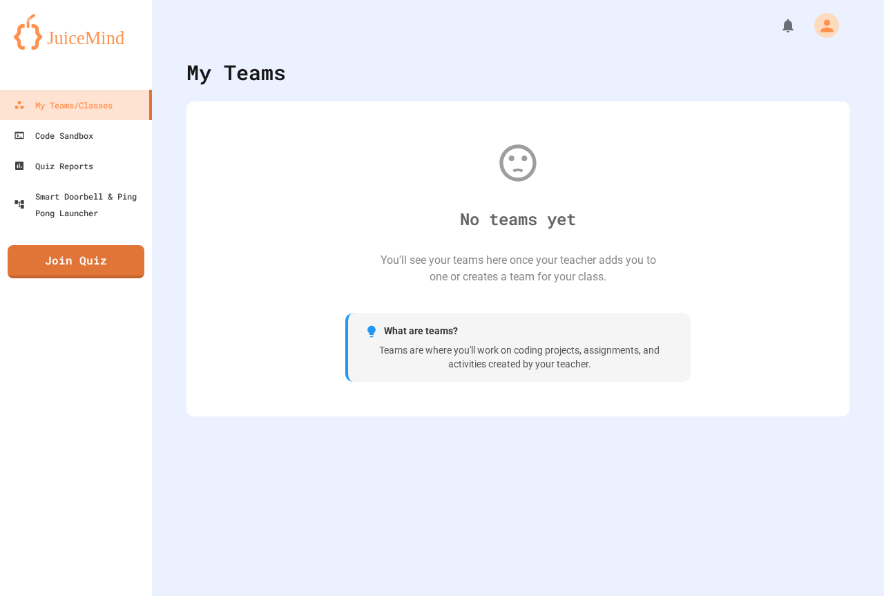
click at [430, 349] on div "Teams are where you'll work on coding projects, assignments, and activities cre…" at bounding box center [519, 357] width 309 height 27
drag, startPoint x: 544, startPoint y: 347, endPoint x: 356, endPoint y: 321, distance: 190.4
click at [356, 323] on div "What are teams? Teams are where you'll work on coding projects, assignments, an…" at bounding box center [517, 347] width 345 height 69
click at [306, 160] on div "No teams yet You'll see your teams here once your teacher adds you to one or cr…" at bounding box center [518, 258] width 636 height 287
click at [40, 27] on img at bounding box center [76, 32] width 124 height 36
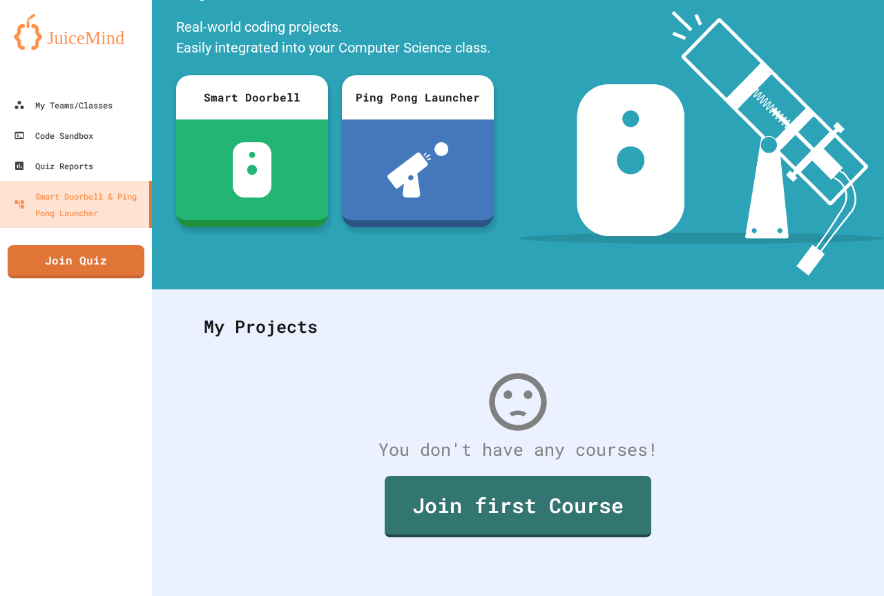
scroll to position [97, 0]
click at [74, 168] on div "Quiz Reports" at bounding box center [53, 166] width 82 height 17
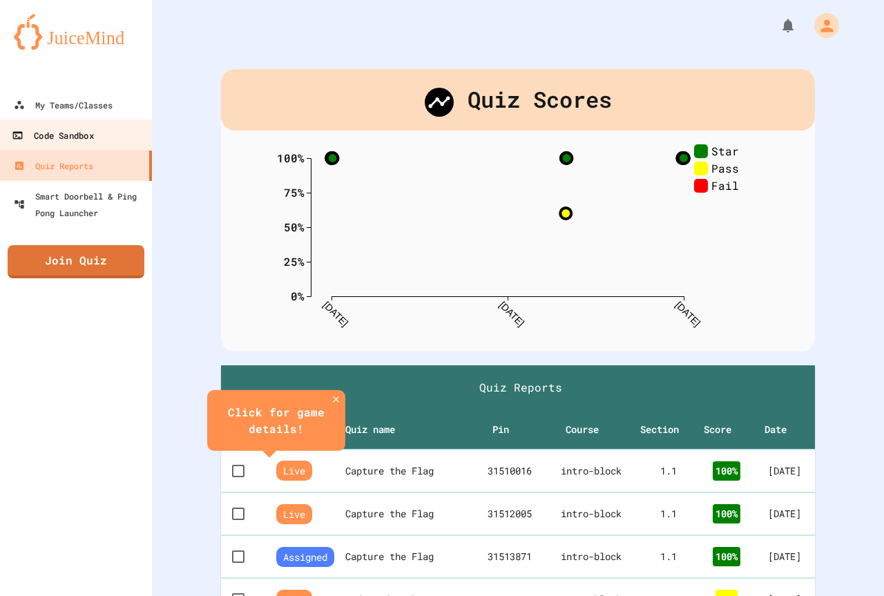
click at [98, 140] on link "Code Sandbox" at bounding box center [76, 135] width 157 height 31
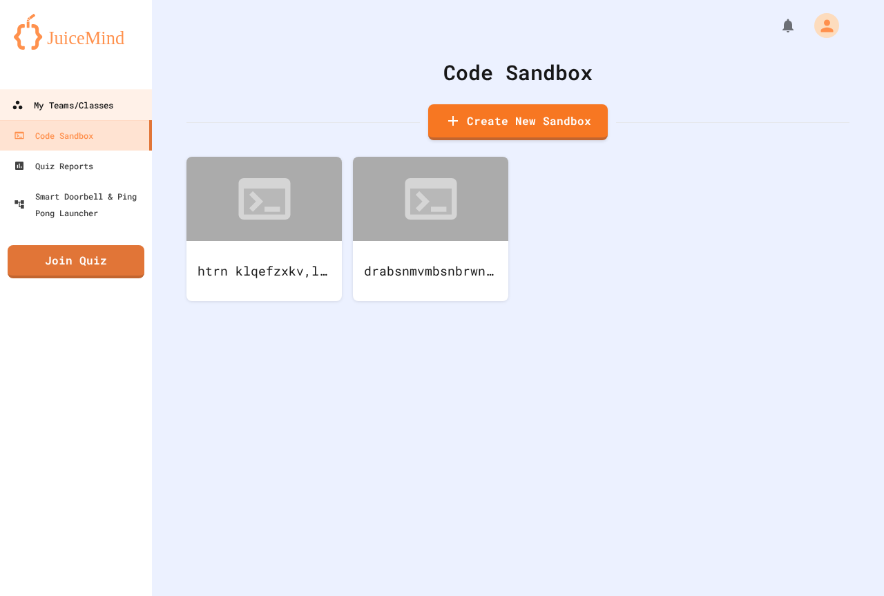
click at [126, 108] on link "My Teams/Classes" at bounding box center [76, 104] width 157 height 31
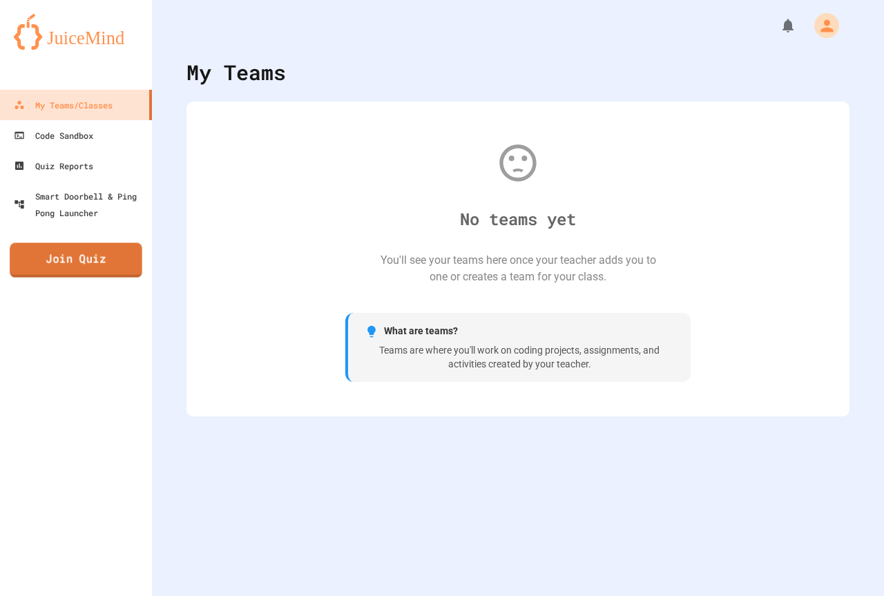
click at [103, 261] on link "Join Quiz" at bounding box center [76, 260] width 133 height 35
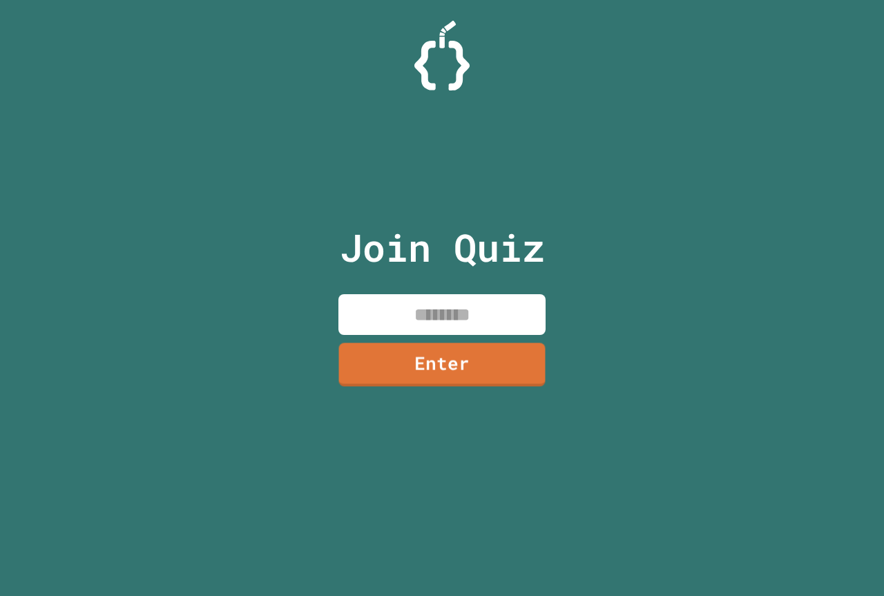
click at [464, 304] on input at bounding box center [442, 314] width 207 height 41
paste input "********"
type input "********"
click at [552, 363] on div "Join Quiz ******** Enter" at bounding box center [442, 298] width 233 height 527
click at [536, 363] on link "Enter" at bounding box center [442, 365] width 207 height 44
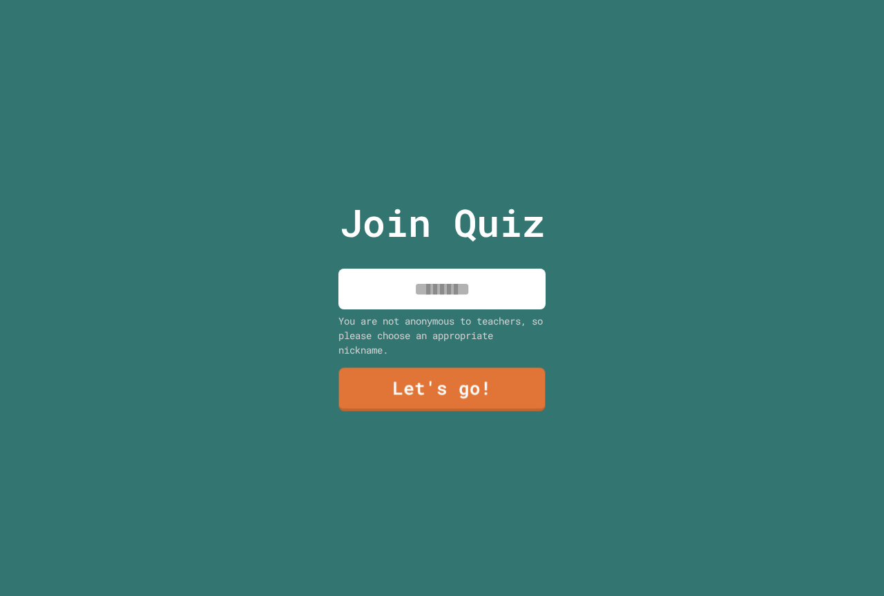
click at [497, 280] on input at bounding box center [442, 289] width 207 height 41
type input "******"
click at [466, 372] on link "Let's go!" at bounding box center [441, 390] width 209 height 44
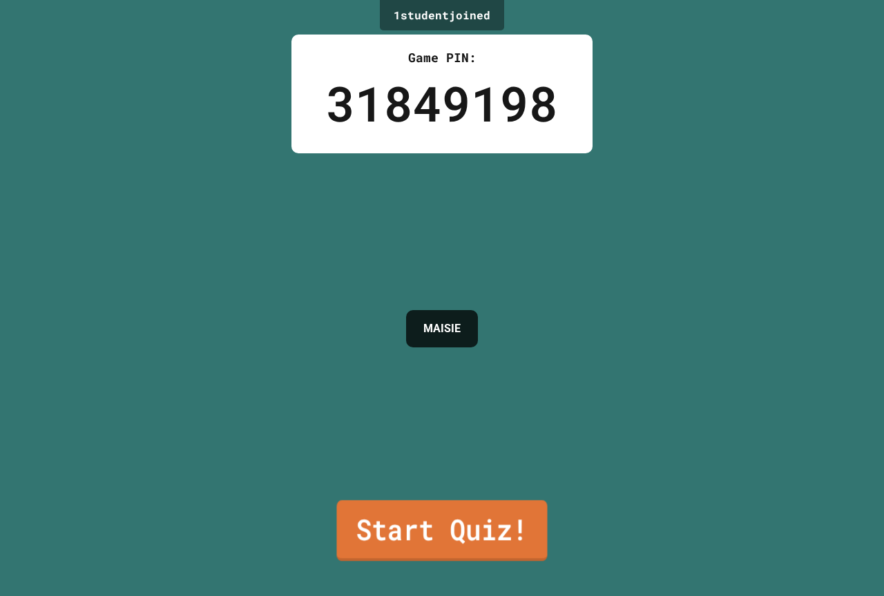
click at [454, 512] on link "Start Quiz!" at bounding box center [441, 530] width 211 height 61
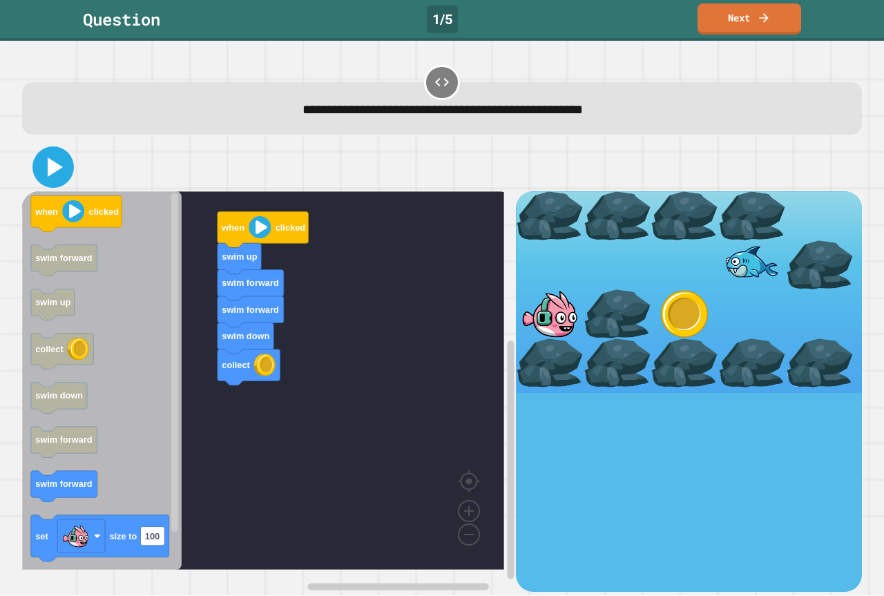
click at [47, 153] on icon at bounding box center [53, 167] width 33 height 33
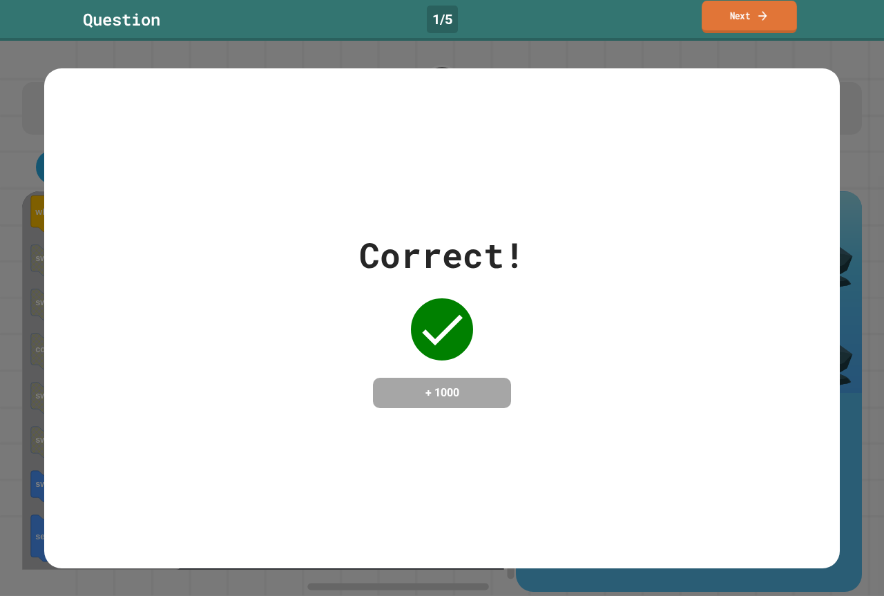
click at [736, 6] on link "Next" at bounding box center [749, 17] width 95 height 32
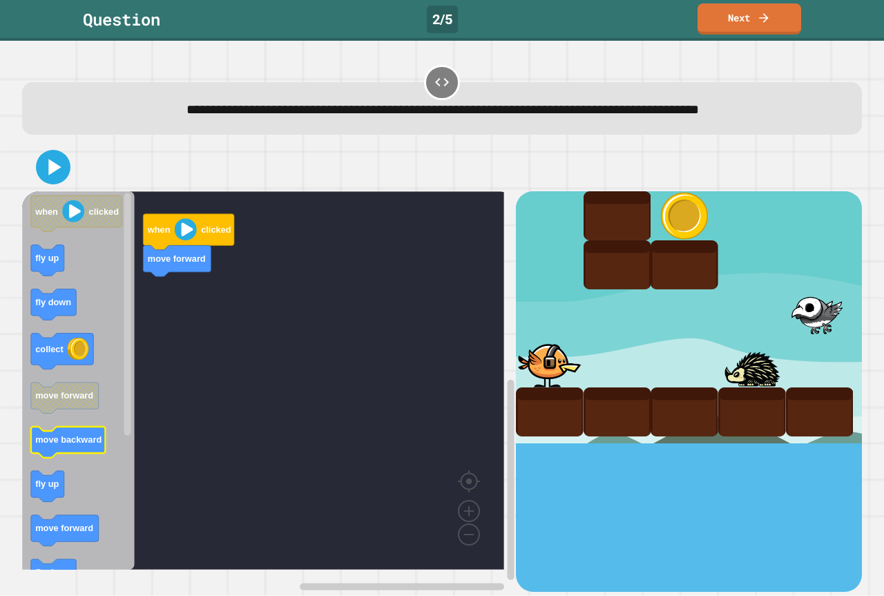
click at [88, 446] on text "move backward" at bounding box center [68, 440] width 66 height 10
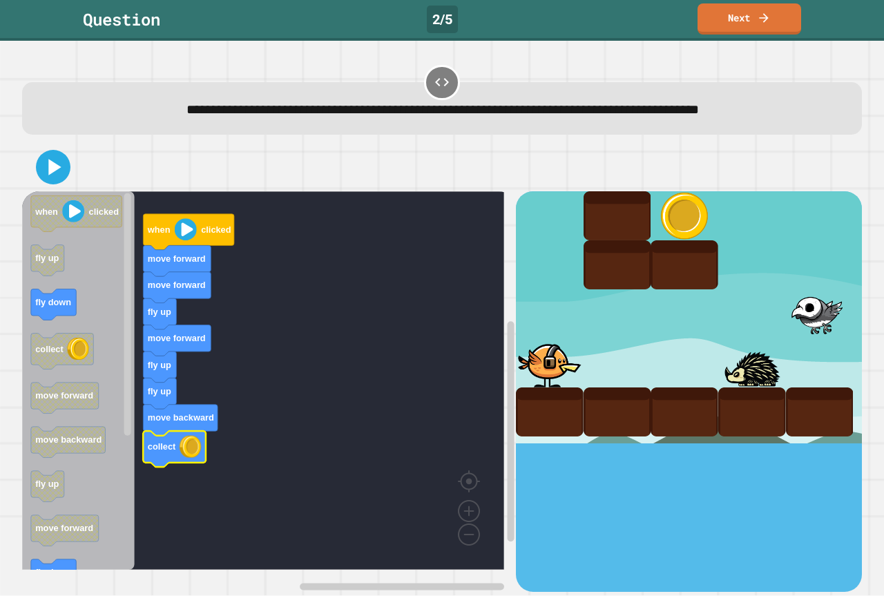
click at [67, 182] on div at bounding box center [442, 167] width 840 height 48
click at [61, 180] on icon at bounding box center [53, 167] width 33 height 33
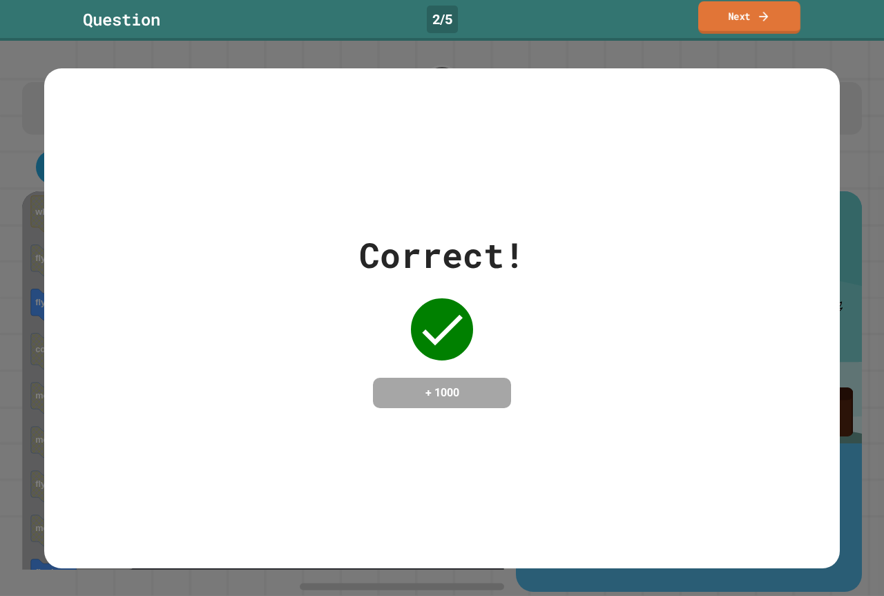
click at [733, 22] on link "Next" at bounding box center [749, 17] width 102 height 32
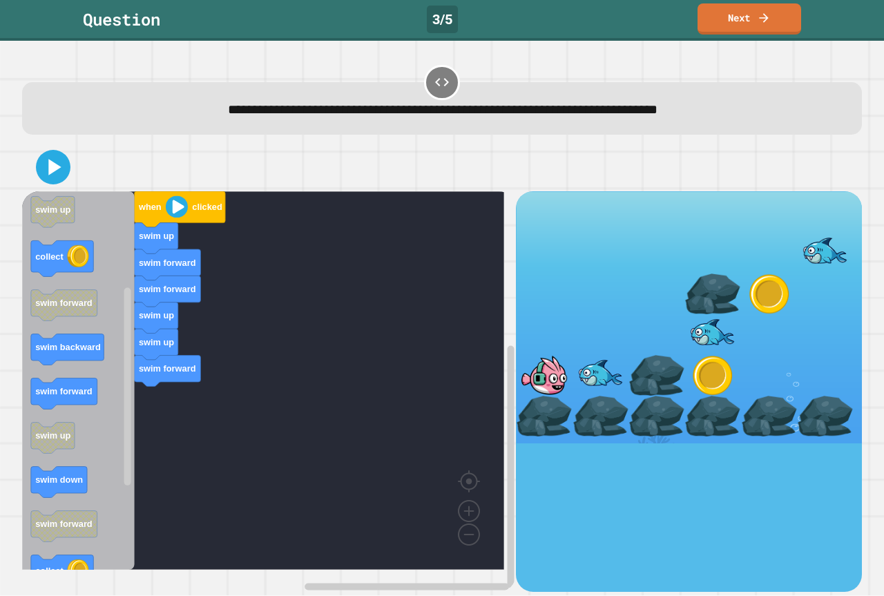
click at [169, 393] on div "when clicked swim up swim forward swim forward swim up swim up swim forward whe…" at bounding box center [269, 391] width 494 height 400
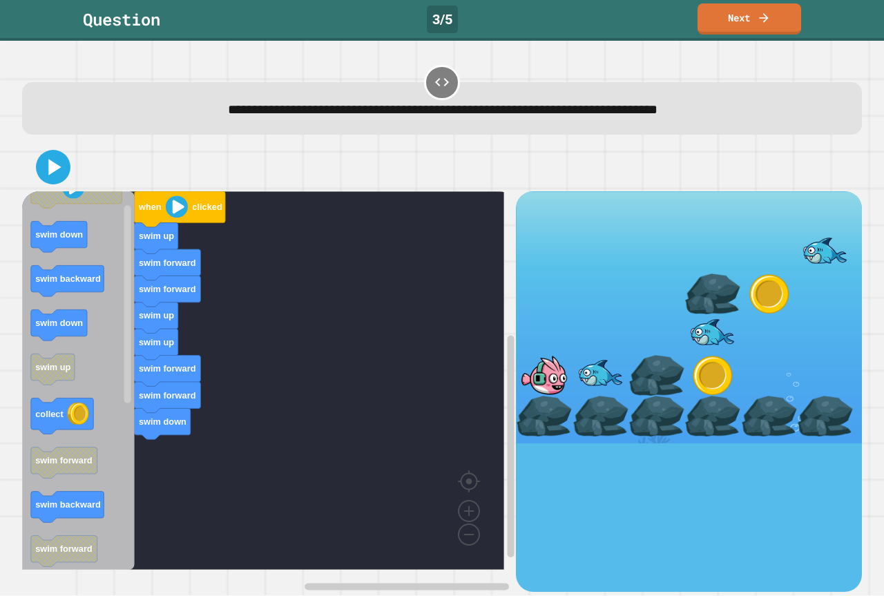
click at [166, 429] on div "when clicked swim up swim forward swim forward swim up swim up swim forward swi…" at bounding box center [269, 391] width 494 height 400
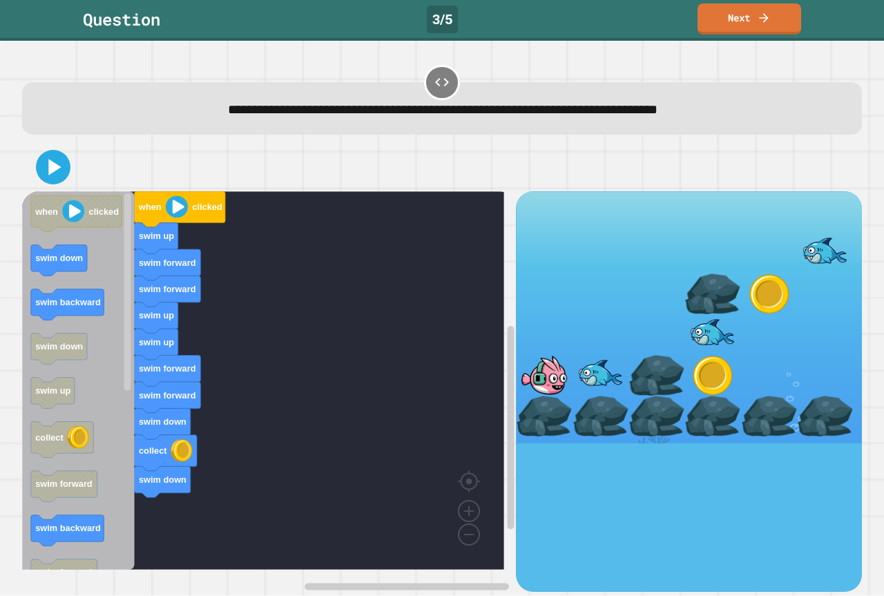
click at [133, 457] on icon "when clicked swim down swim backward swim down swim up collect swim forward swi…" at bounding box center [78, 380] width 113 height 379
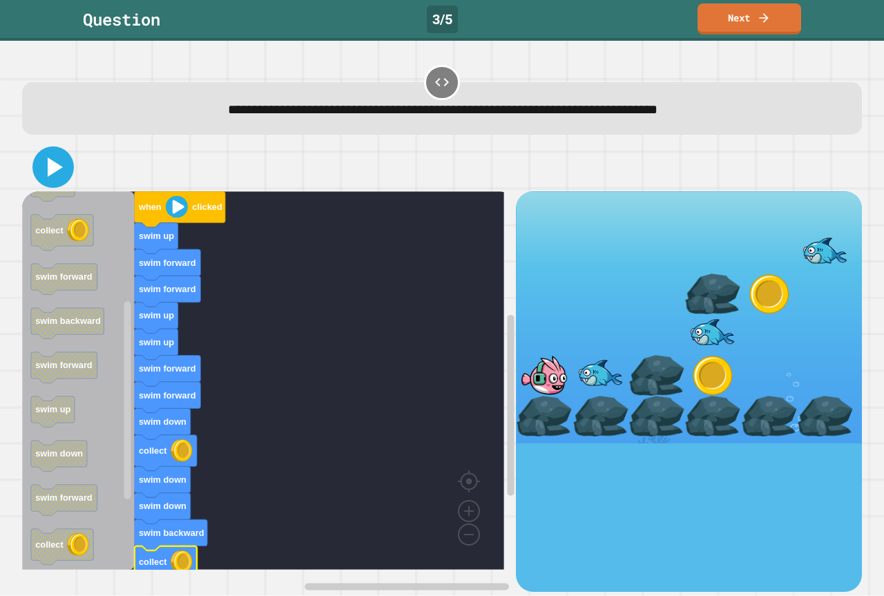
click at [57, 166] on icon at bounding box center [55, 167] width 15 height 19
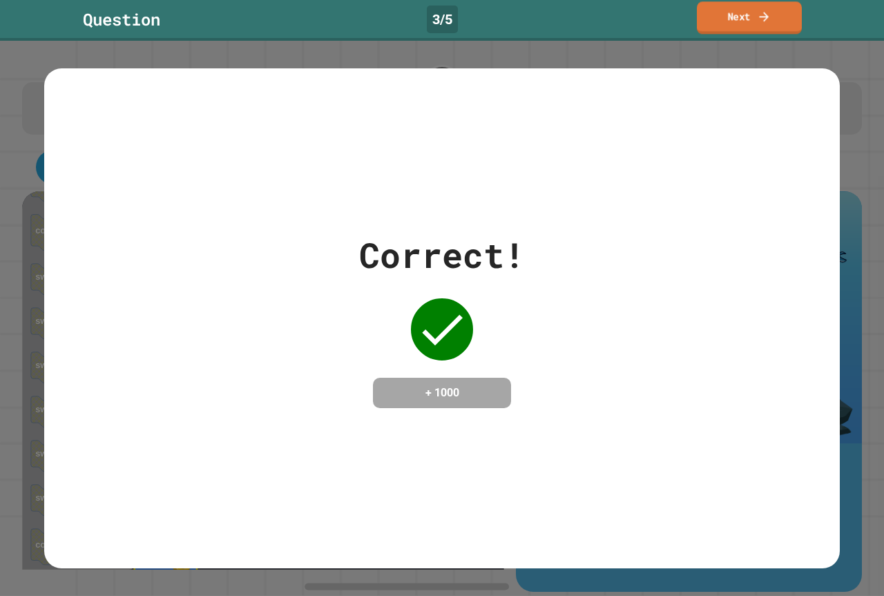
click at [720, 18] on link "Next" at bounding box center [749, 17] width 105 height 32
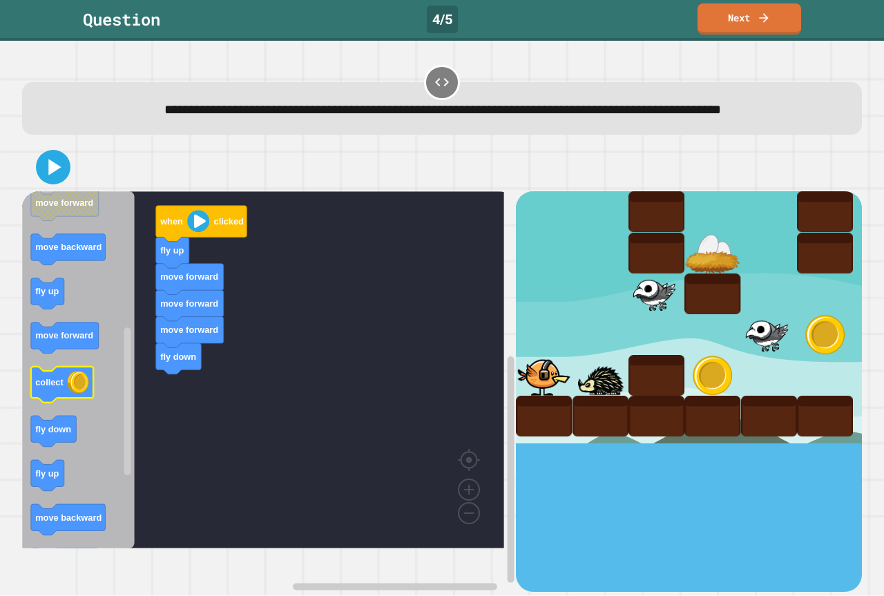
click at [169, 428] on div "when clicked fly up move forward move forward move forward fly down when clicke…" at bounding box center [269, 391] width 494 height 400
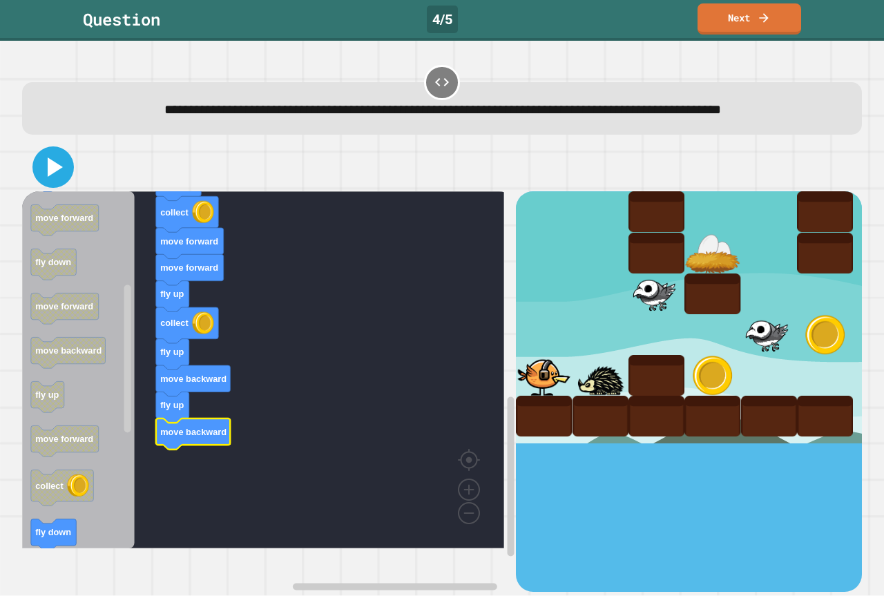
click at [39, 180] on icon at bounding box center [53, 167] width 33 height 33
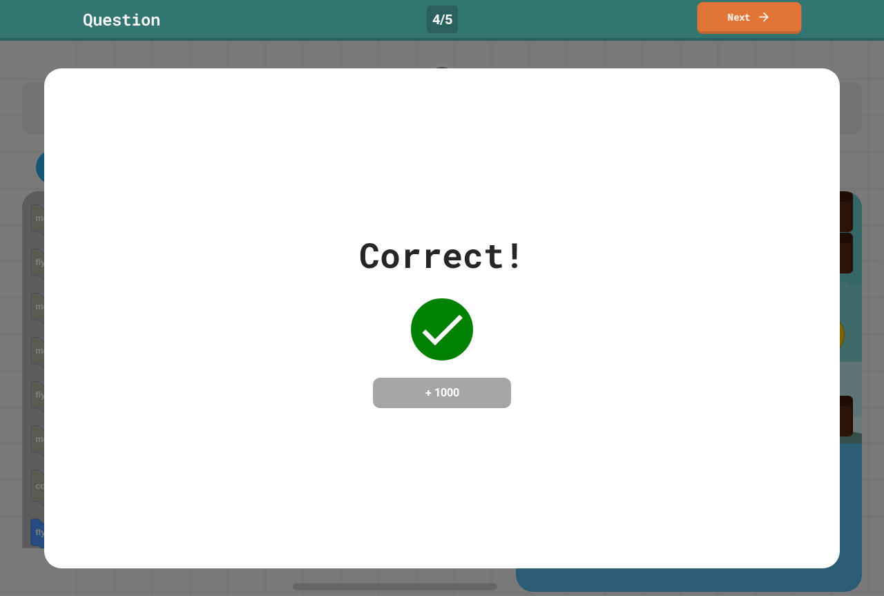
click at [732, 11] on link "Next" at bounding box center [750, 18] width 104 height 32
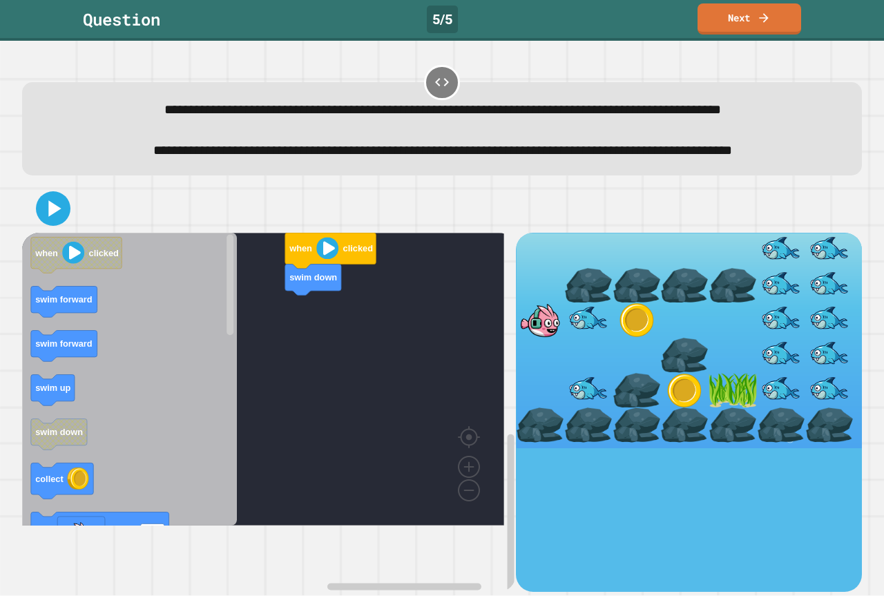
click at [98, 344] on icon "Blockly Workspace" at bounding box center [129, 379] width 215 height 293
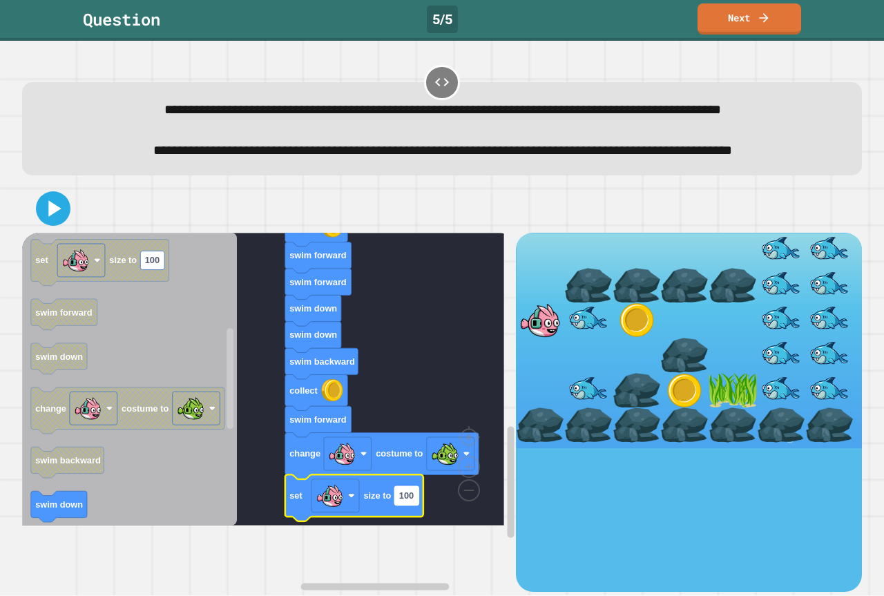
click at [406, 505] on rect "Blockly Workspace" at bounding box center [406, 495] width 24 height 19
type input "**"
click at [406, 505] on rect "Blockly Workspace" at bounding box center [401, 495] width 14 height 19
type input "**"
click at [384, 332] on rect "Blockly Workspace" at bounding box center [263, 379] width 482 height 293
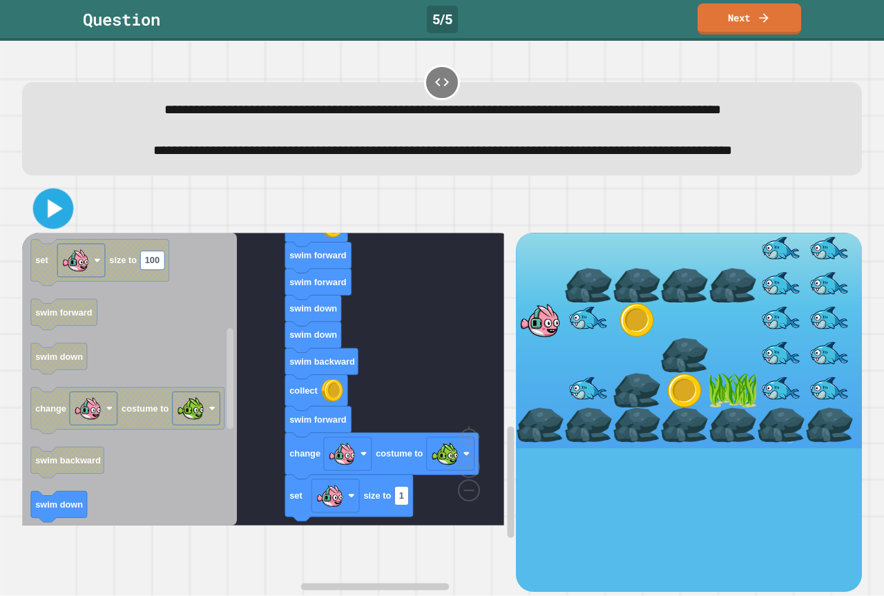
click at [56, 225] on icon at bounding box center [53, 209] width 32 height 32
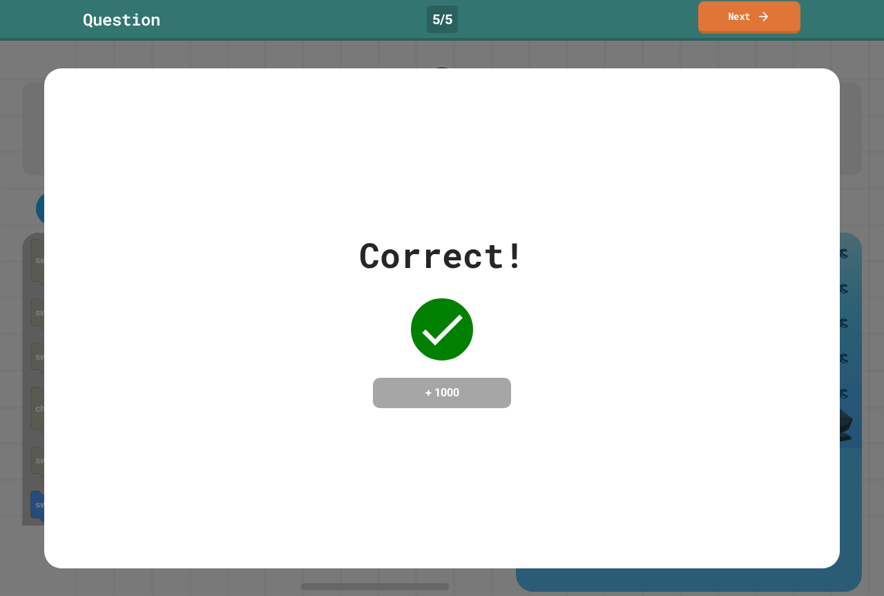
click at [747, 8] on link "Next" at bounding box center [749, 17] width 102 height 32
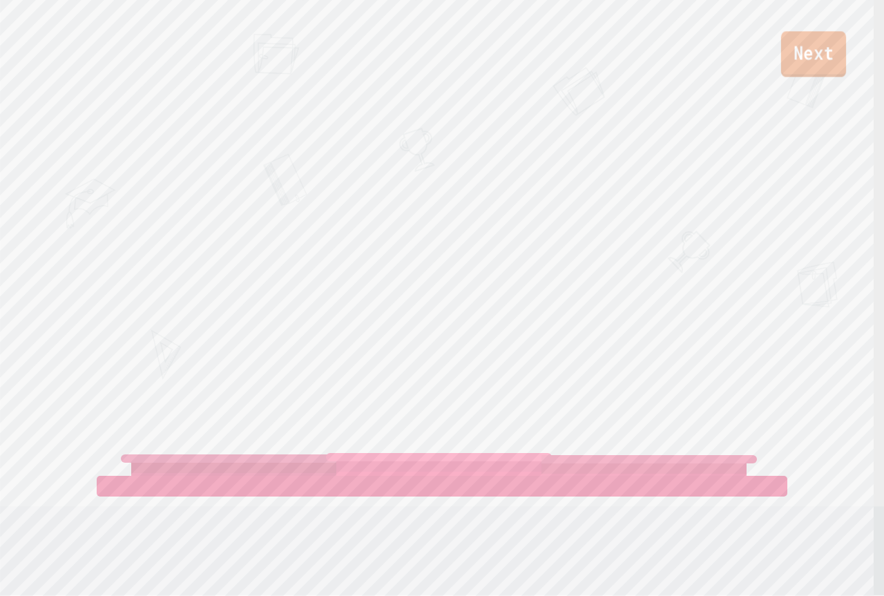
click at [800, 57] on link "Next" at bounding box center [813, 54] width 65 height 46
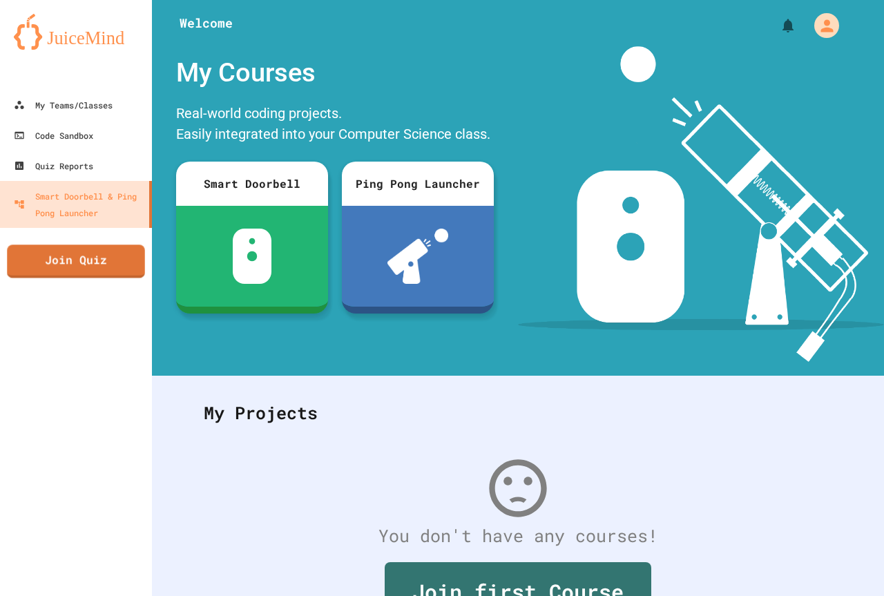
click at [70, 253] on link "Join Quiz" at bounding box center [75, 261] width 137 height 33
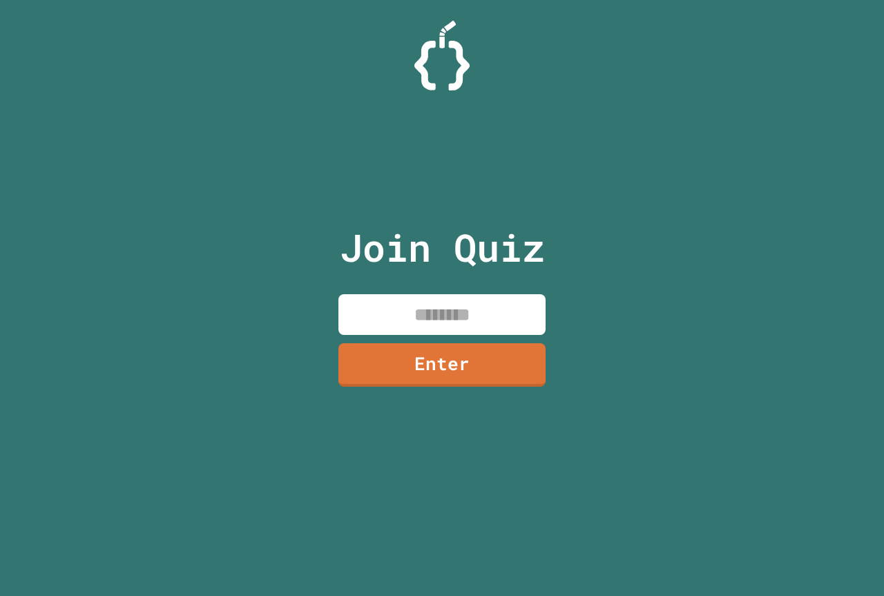
click at [433, 310] on input at bounding box center [442, 314] width 207 height 41
paste input "********"
type input "********"
click at [413, 365] on link "Enter" at bounding box center [442, 364] width 210 height 46
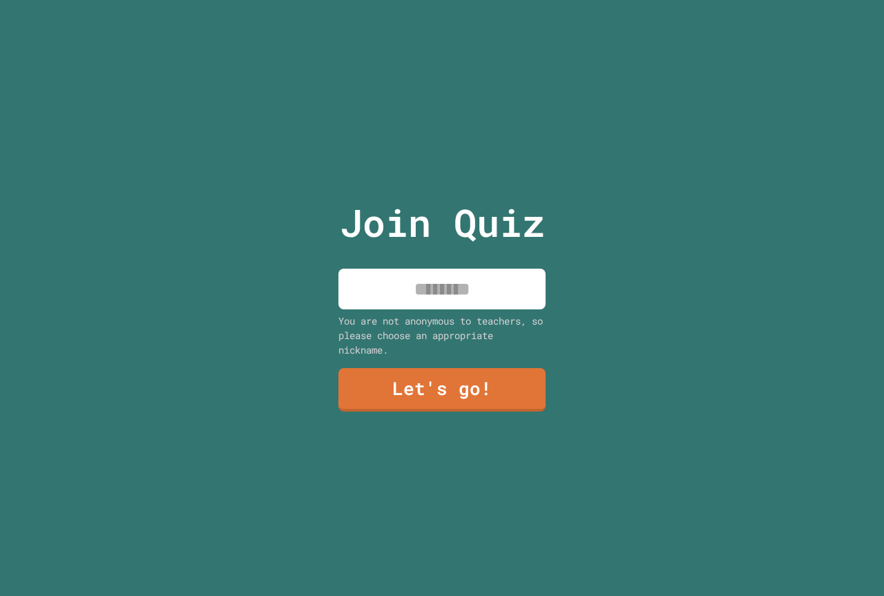
drag, startPoint x: 454, startPoint y: 303, endPoint x: 459, endPoint y: 294, distance: 10.0
click at [458, 296] on input at bounding box center [442, 289] width 207 height 41
type input "******"
click at [360, 387] on link "Let's go!" at bounding box center [441, 389] width 211 height 46
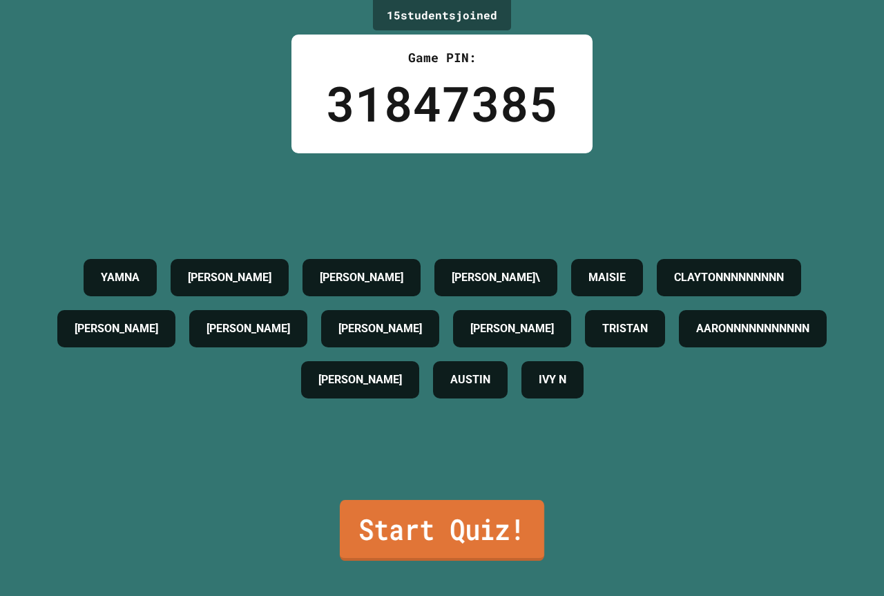
click at [506, 531] on link "Start Quiz!" at bounding box center [442, 530] width 204 height 61
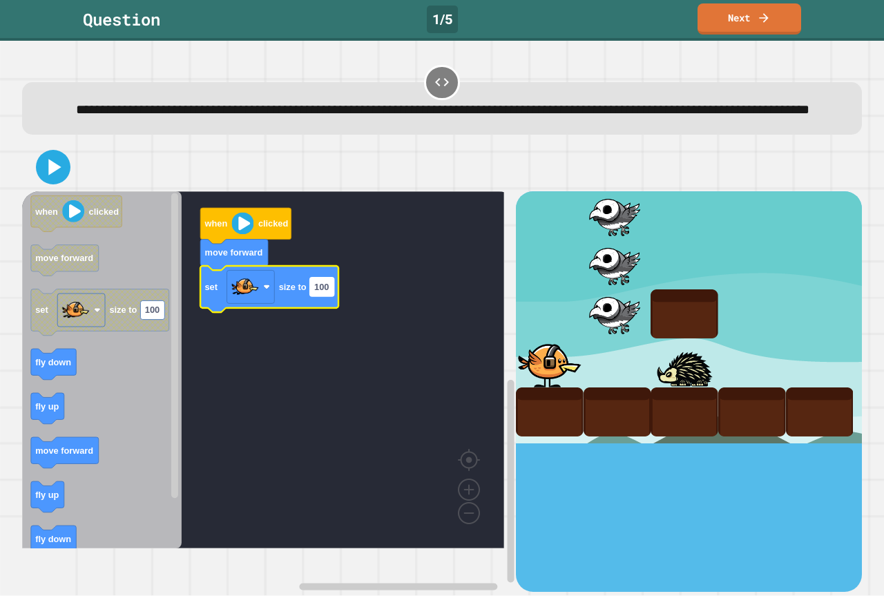
click at [329, 296] on rect "Blockly Workspace" at bounding box center [322, 287] width 24 height 19
type input "*"
type input "***"
click at [45, 179] on icon at bounding box center [53, 167] width 33 height 33
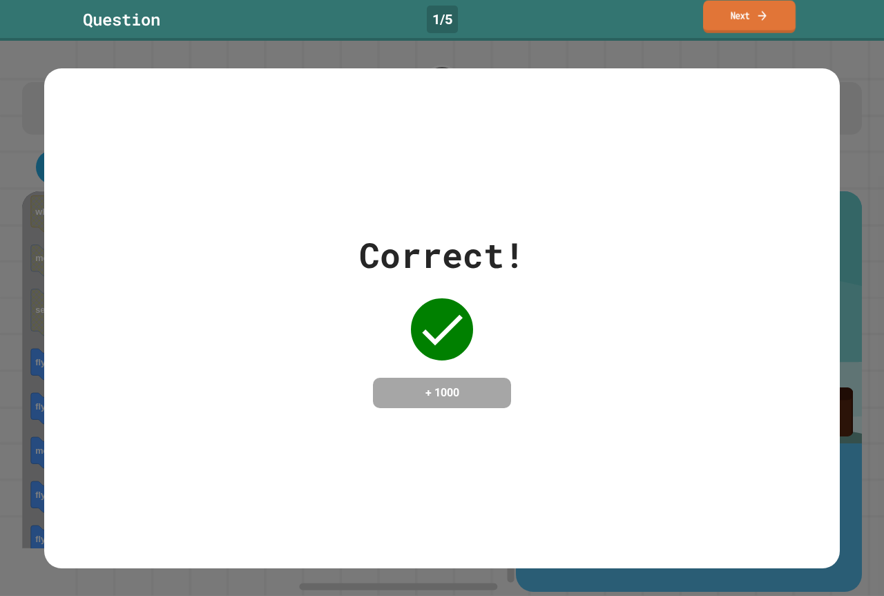
click at [735, 17] on link "Next" at bounding box center [749, 17] width 93 height 32
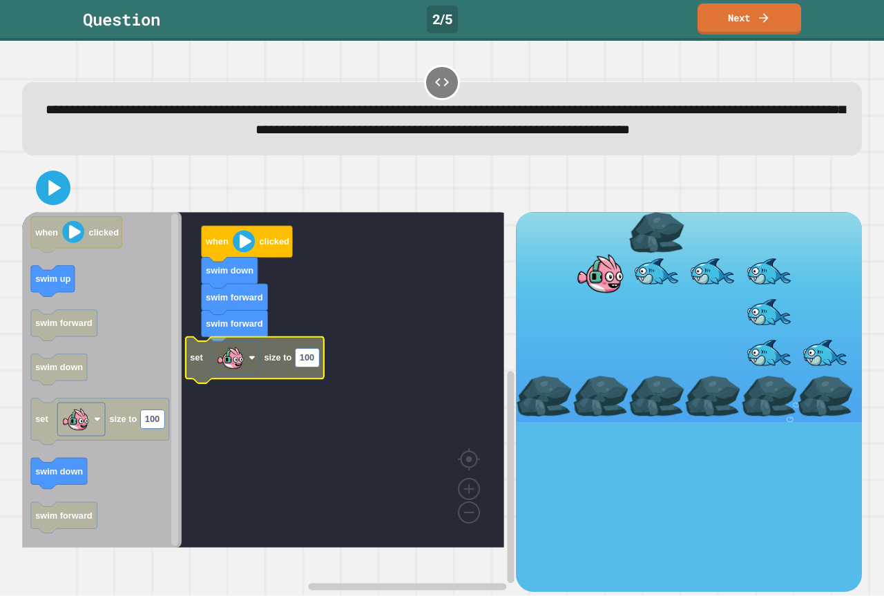
click at [314, 363] on text "100" at bounding box center [307, 358] width 15 height 10
type input "***"
click at [302, 446] on rect "Blockly Workspace" at bounding box center [263, 380] width 482 height 336
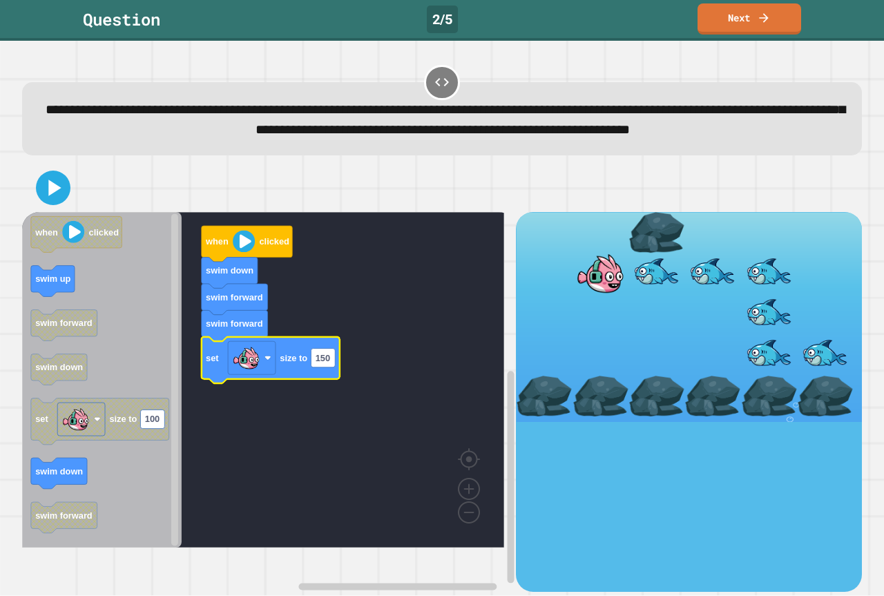
click at [60, 212] on div at bounding box center [442, 188] width 840 height 48
click at [60, 204] on icon at bounding box center [53, 187] width 33 height 33
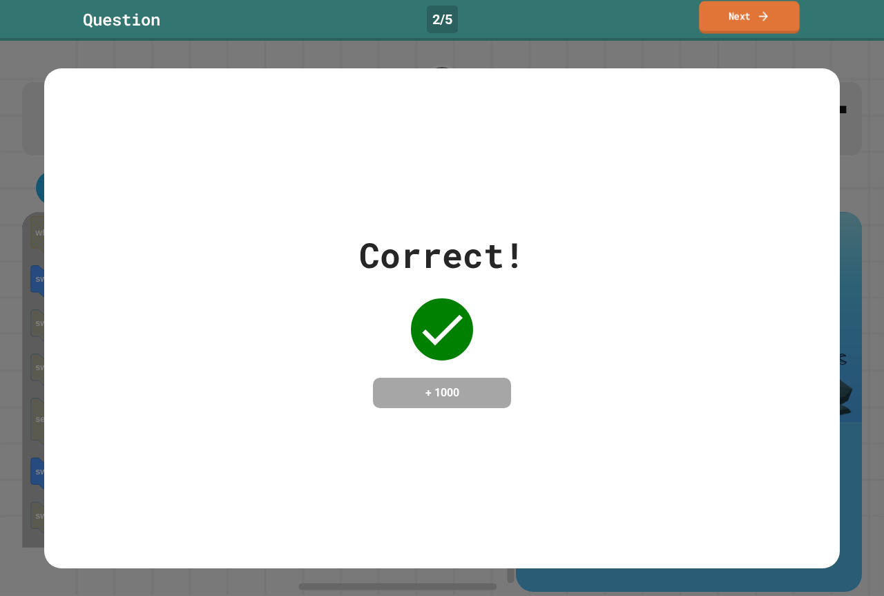
click at [772, 15] on link "Next" at bounding box center [749, 17] width 100 height 32
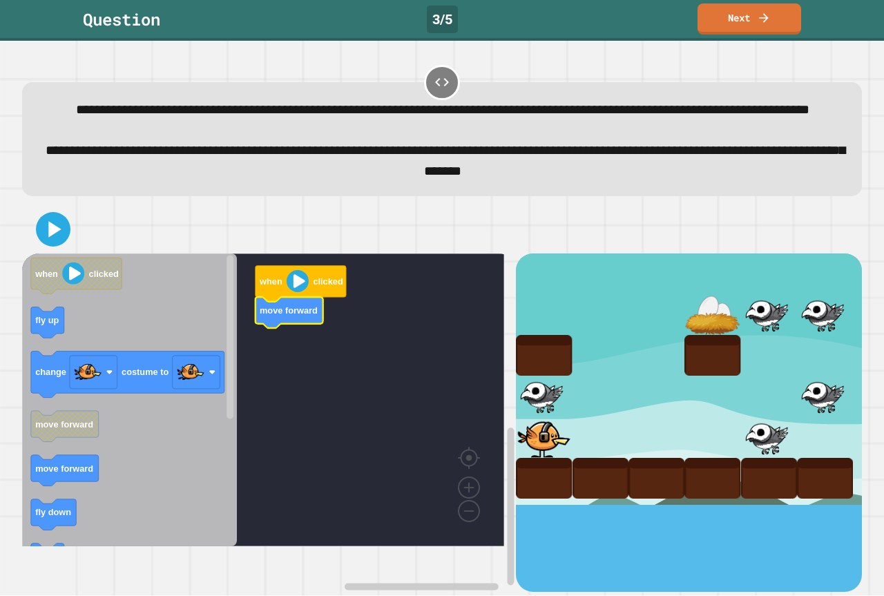
click at [185, 477] on icon "Blockly Workspace" at bounding box center [129, 400] width 215 height 293
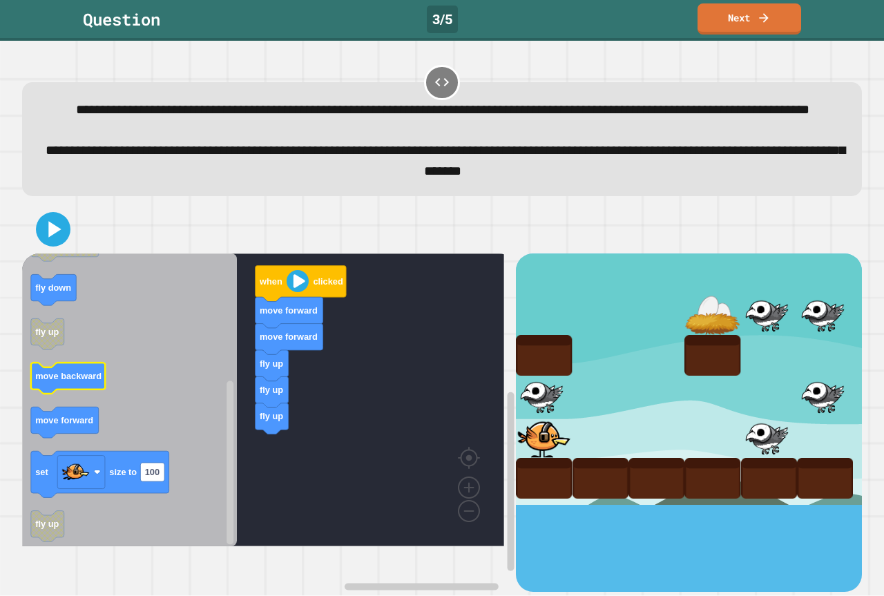
click at [55, 381] on text "move backward" at bounding box center [68, 376] width 66 height 10
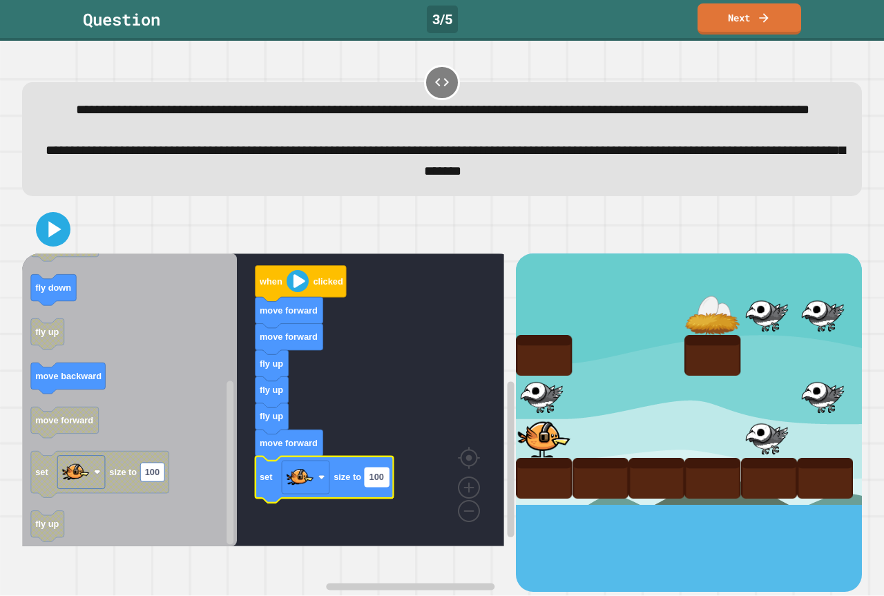
click at [383, 486] on rect "Blockly Workspace" at bounding box center [377, 477] width 24 height 19
type input "**"
click at [421, 376] on rect "Blockly Workspace" at bounding box center [263, 400] width 482 height 293
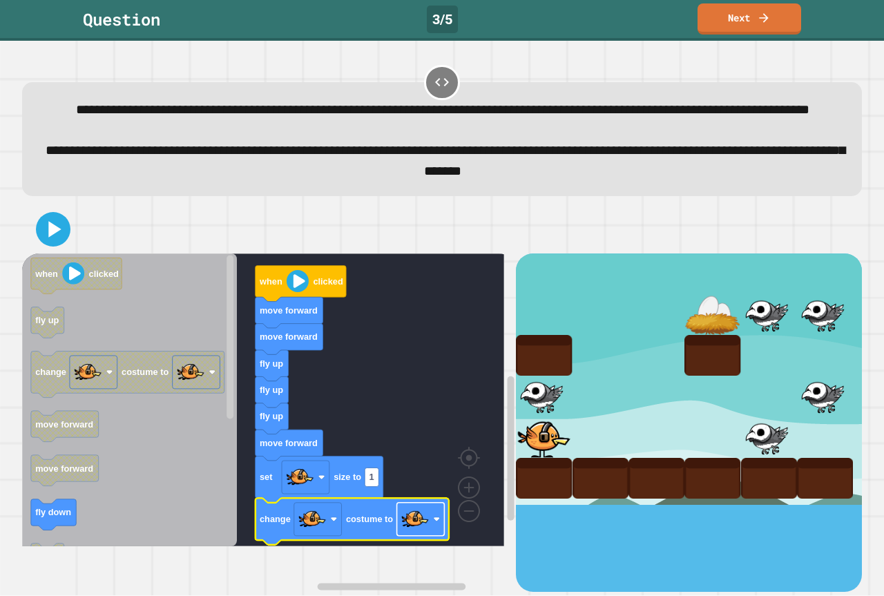
click at [429, 536] on rect "Blockly Workspace" at bounding box center [421, 519] width 48 height 33
click at [60, 246] on icon at bounding box center [53, 229] width 33 height 33
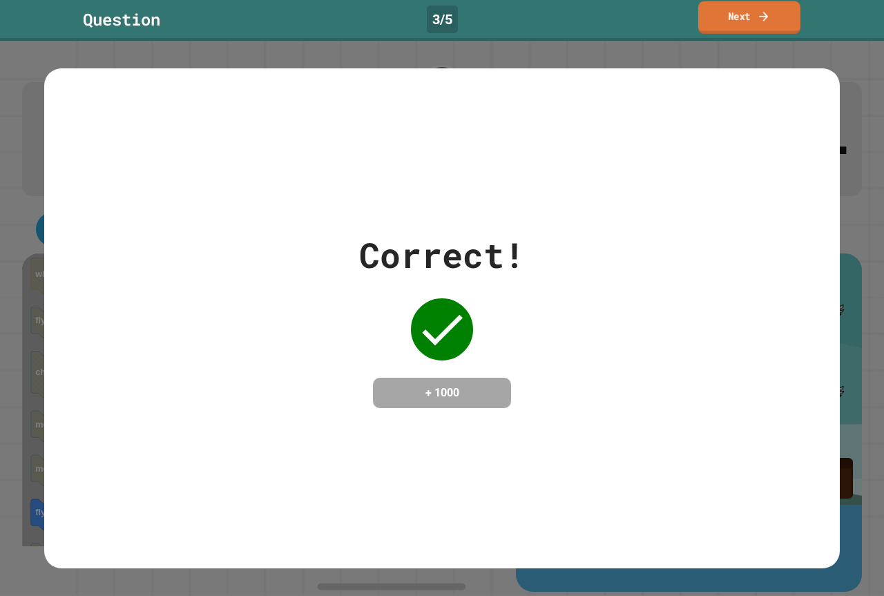
click at [770, 20] on icon at bounding box center [764, 16] width 14 height 15
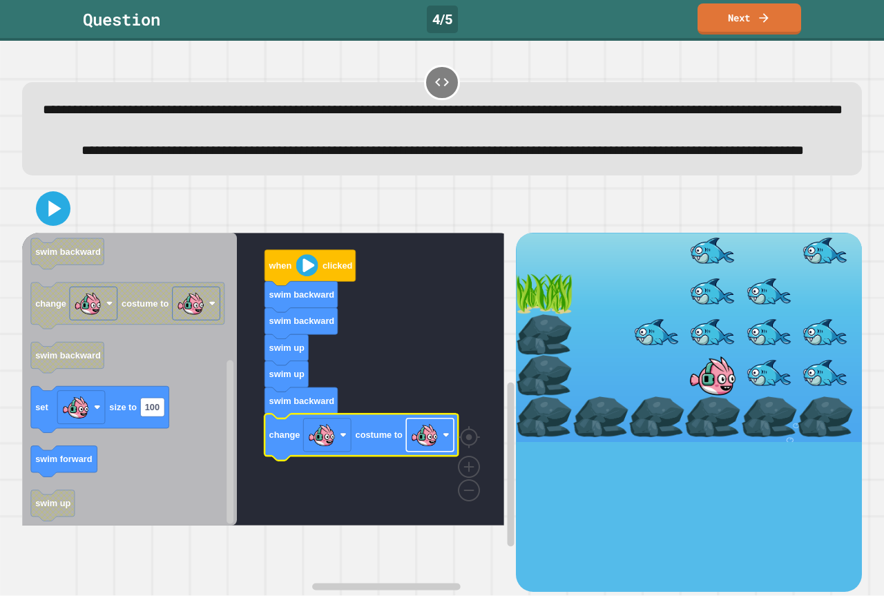
click at [437, 449] on image "Blockly Workspace" at bounding box center [425, 435] width 28 height 28
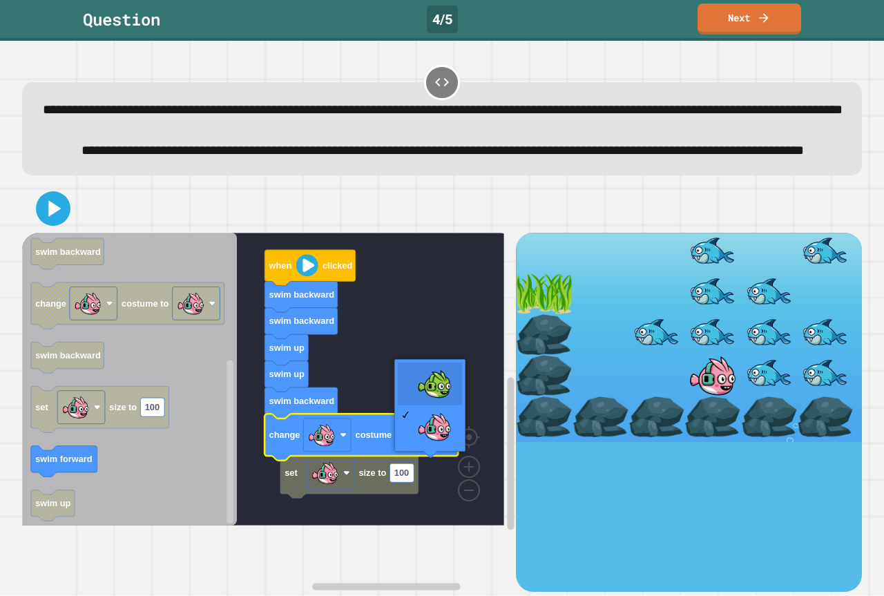
drag, startPoint x: 435, startPoint y: 365, endPoint x: 435, endPoint y: 372, distance: 7.6
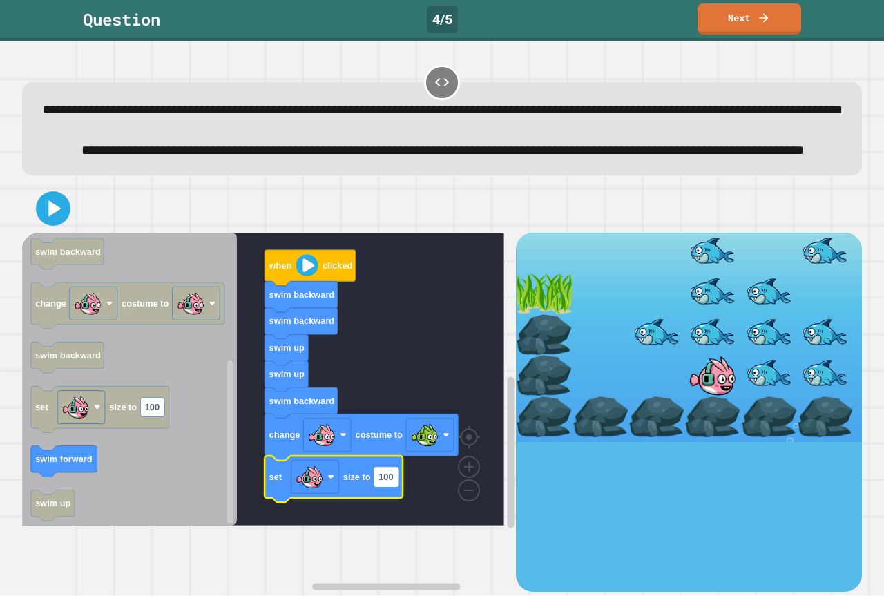
click at [382, 482] on text "100" at bounding box center [386, 477] width 15 height 10
type input "**"
click at [46, 223] on icon at bounding box center [53, 208] width 30 height 30
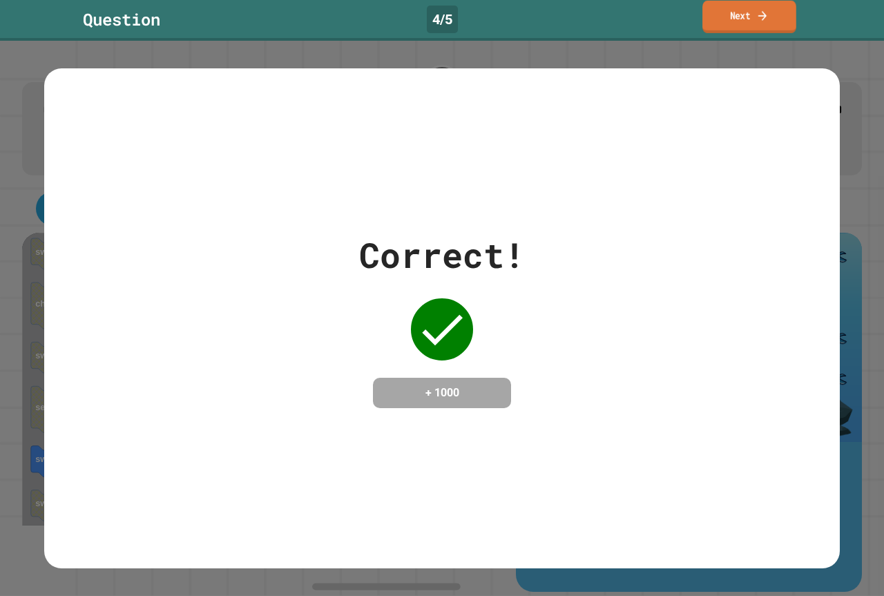
click at [752, 8] on link "Next" at bounding box center [750, 17] width 94 height 32
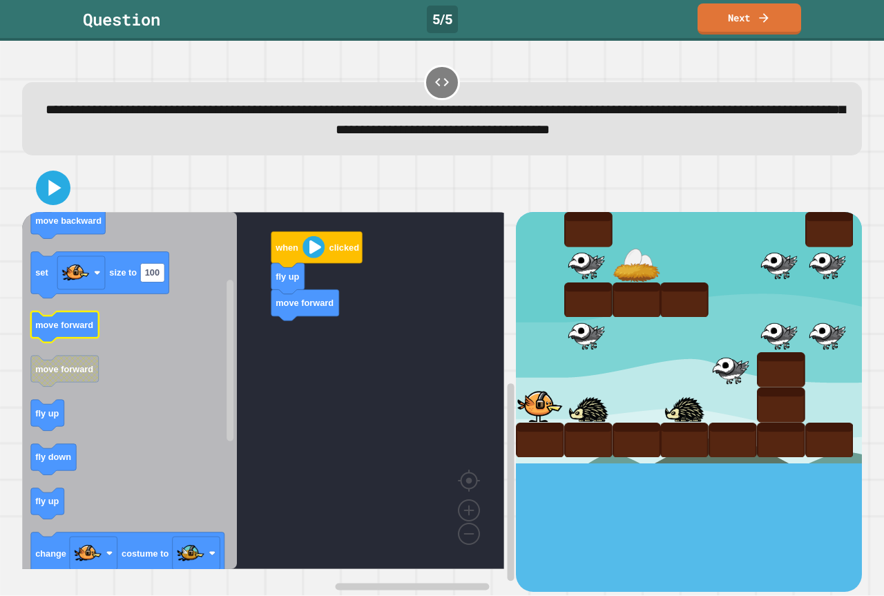
click at [117, 344] on icon "Blockly Workspace" at bounding box center [129, 390] width 215 height 357
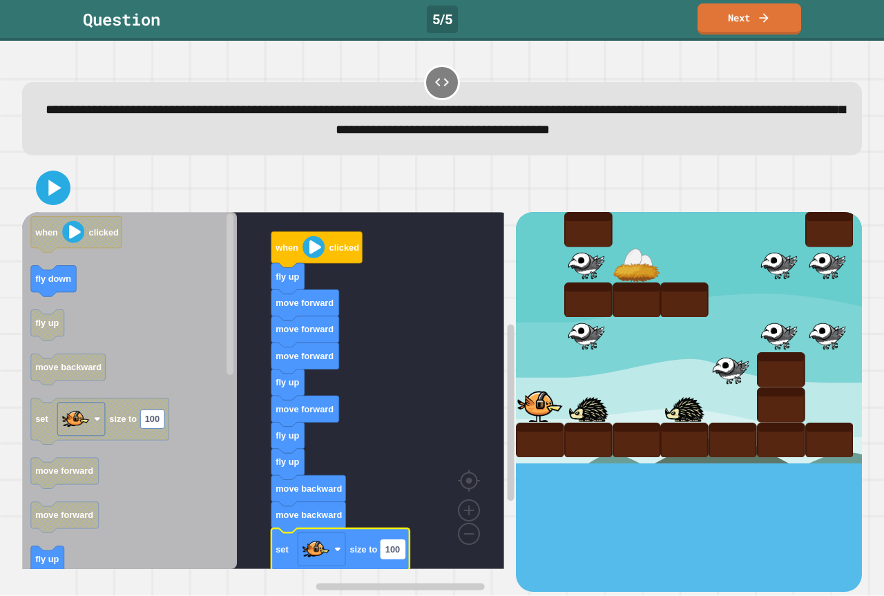
click at [399, 547] on text "100" at bounding box center [392, 549] width 15 height 10
type input "**"
click at [309, 269] on rect "Blockly Workspace" at bounding box center [263, 390] width 482 height 357
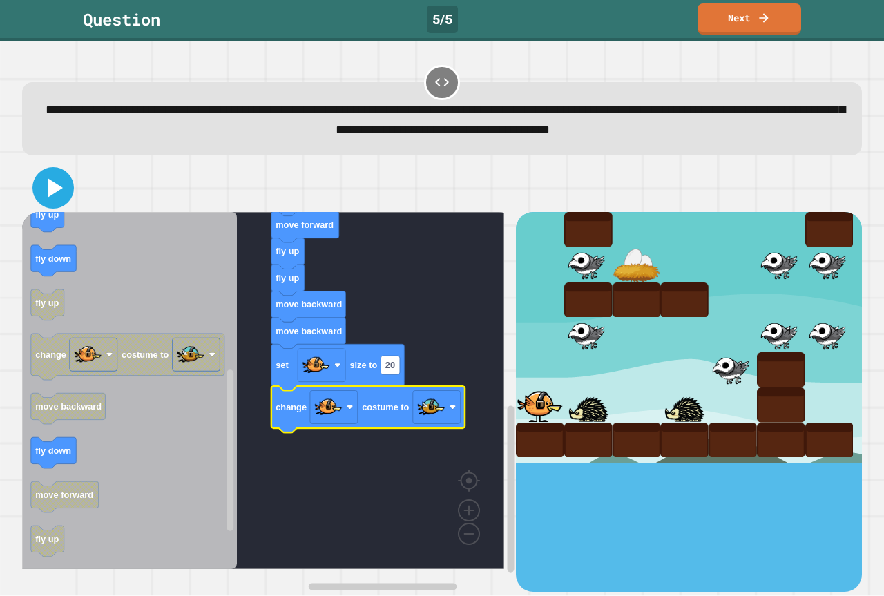
click at [63, 187] on icon at bounding box center [53, 187] width 33 height 33
click at [613, 268] on div at bounding box center [637, 264] width 48 height 35
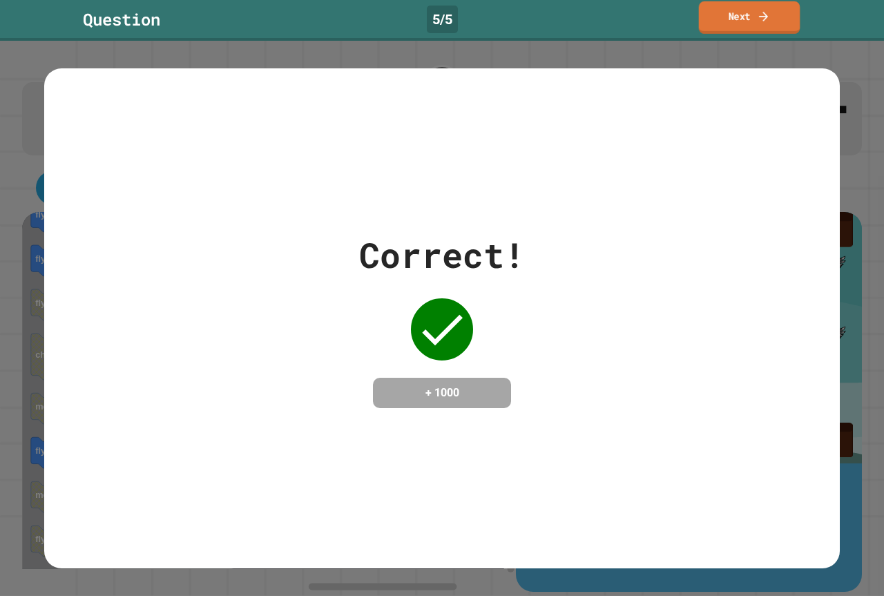
click at [745, 27] on link "Next" at bounding box center [750, 17] width 102 height 32
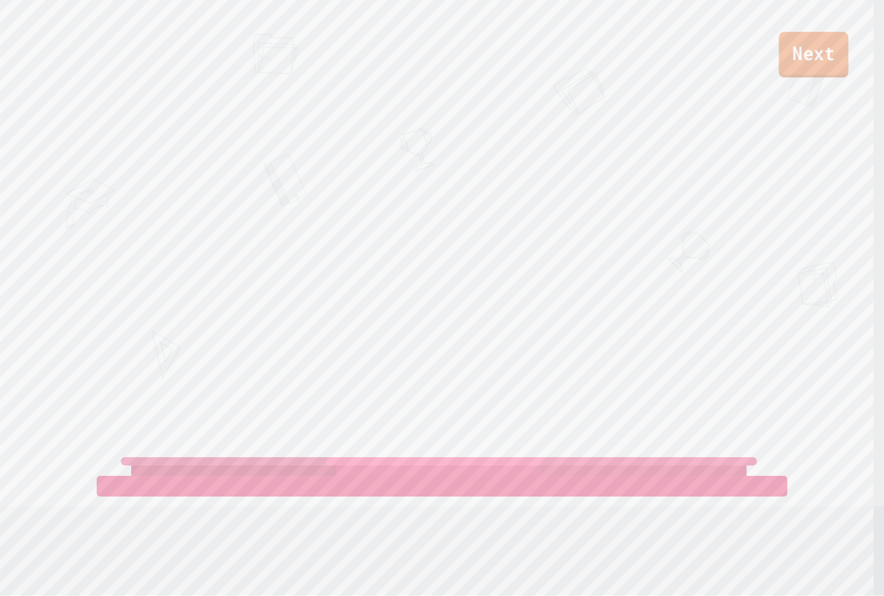
click at [822, 64] on link "Next" at bounding box center [814, 55] width 70 height 46
